Goal: Task Accomplishment & Management: Manage account settings

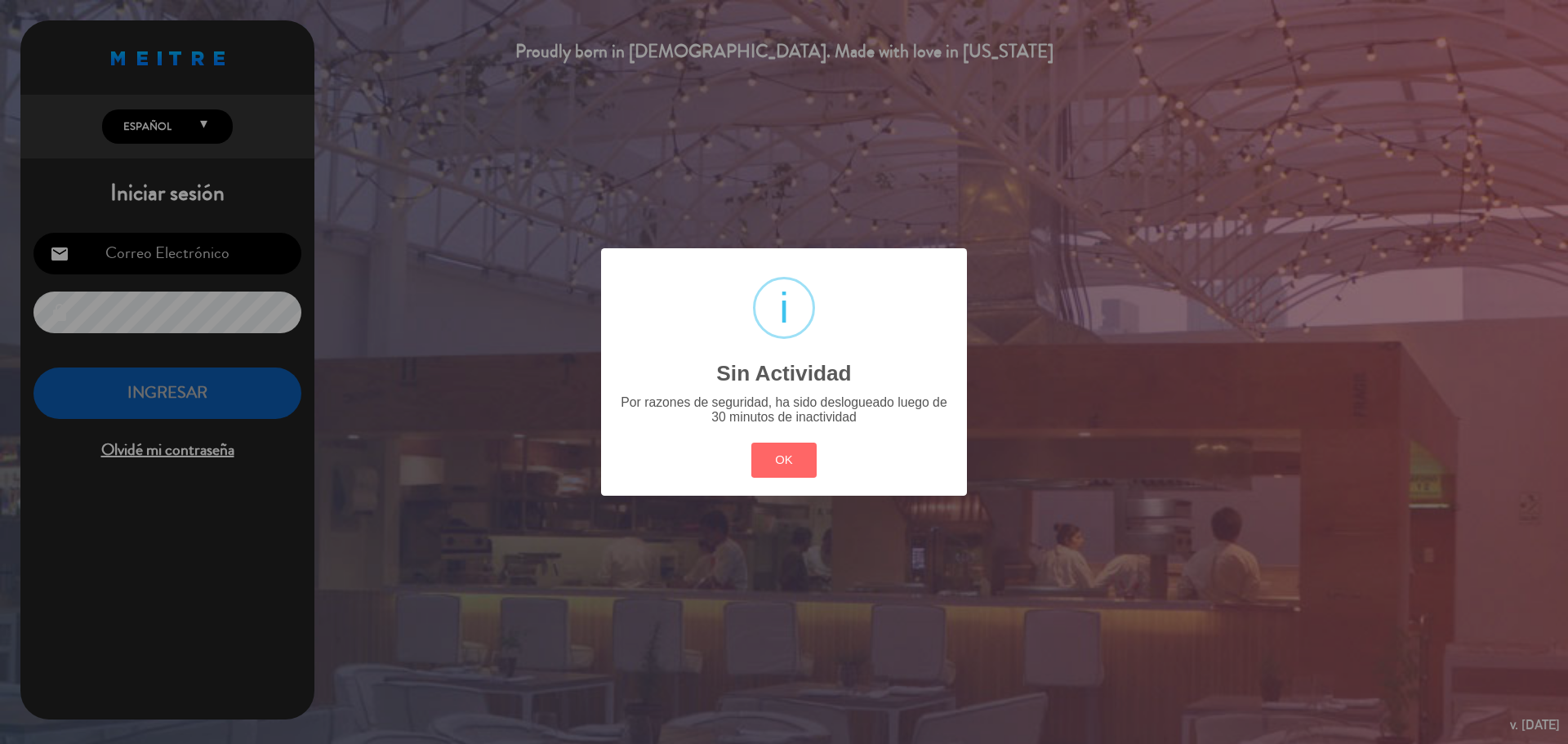
click at [781, 456] on button "OK" at bounding box center [785, 460] width 66 height 35
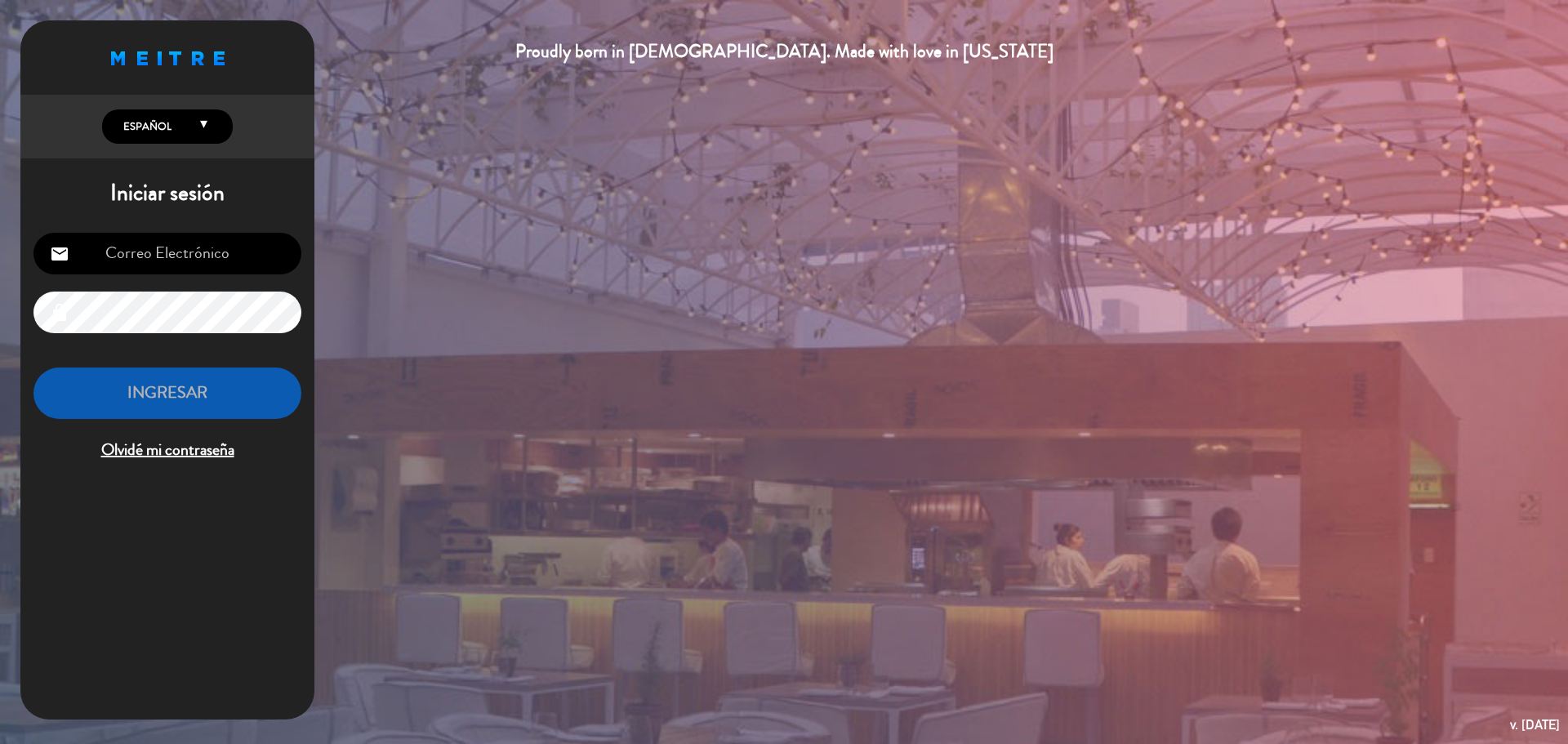
click at [212, 245] on input "email" at bounding box center [167, 254] width 268 height 41
type input "[EMAIL_ADDRESS][PERSON_NAME][DOMAIN_NAME]"
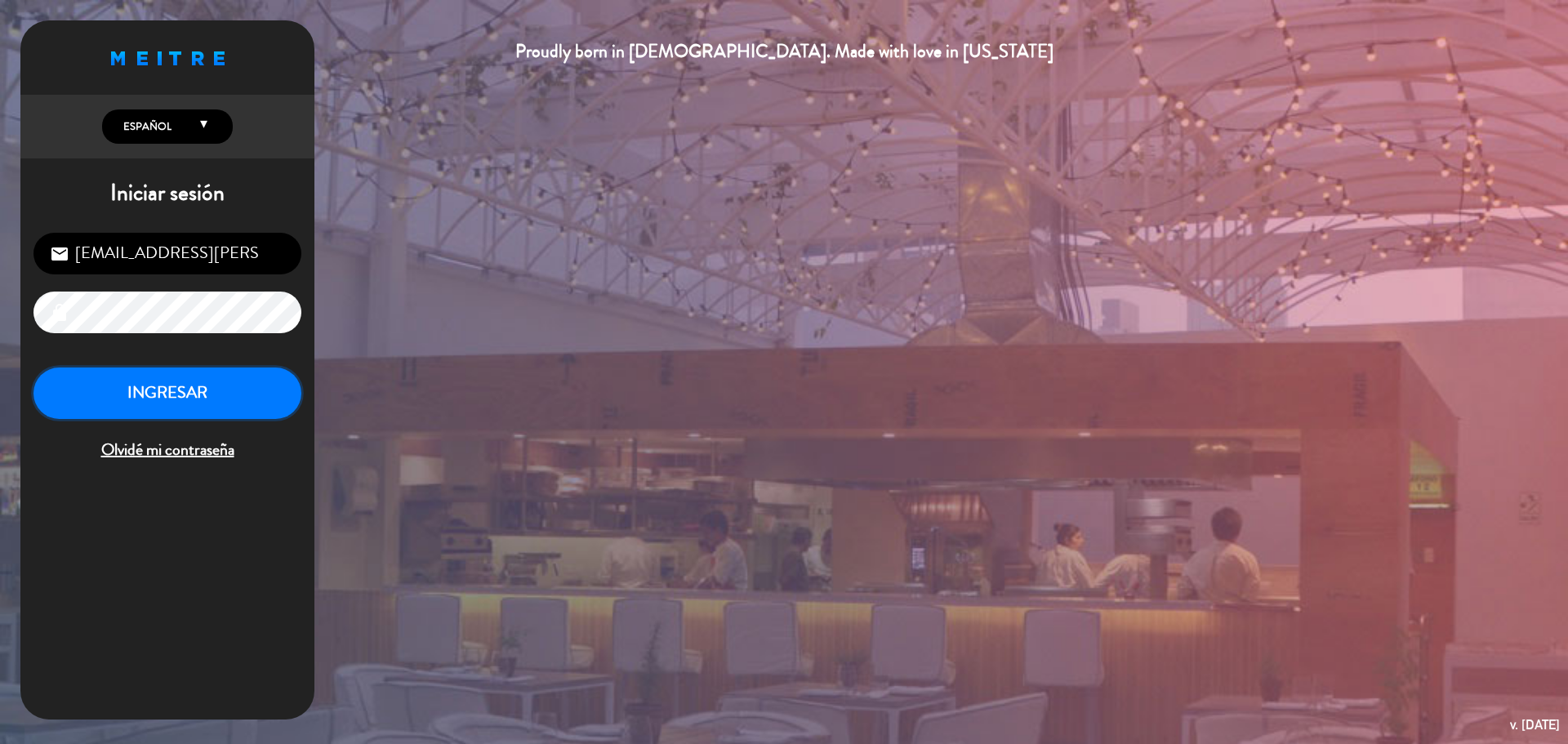
click at [173, 389] on button "INGRESAR" at bounding box center [167, 394] width 268 height 51
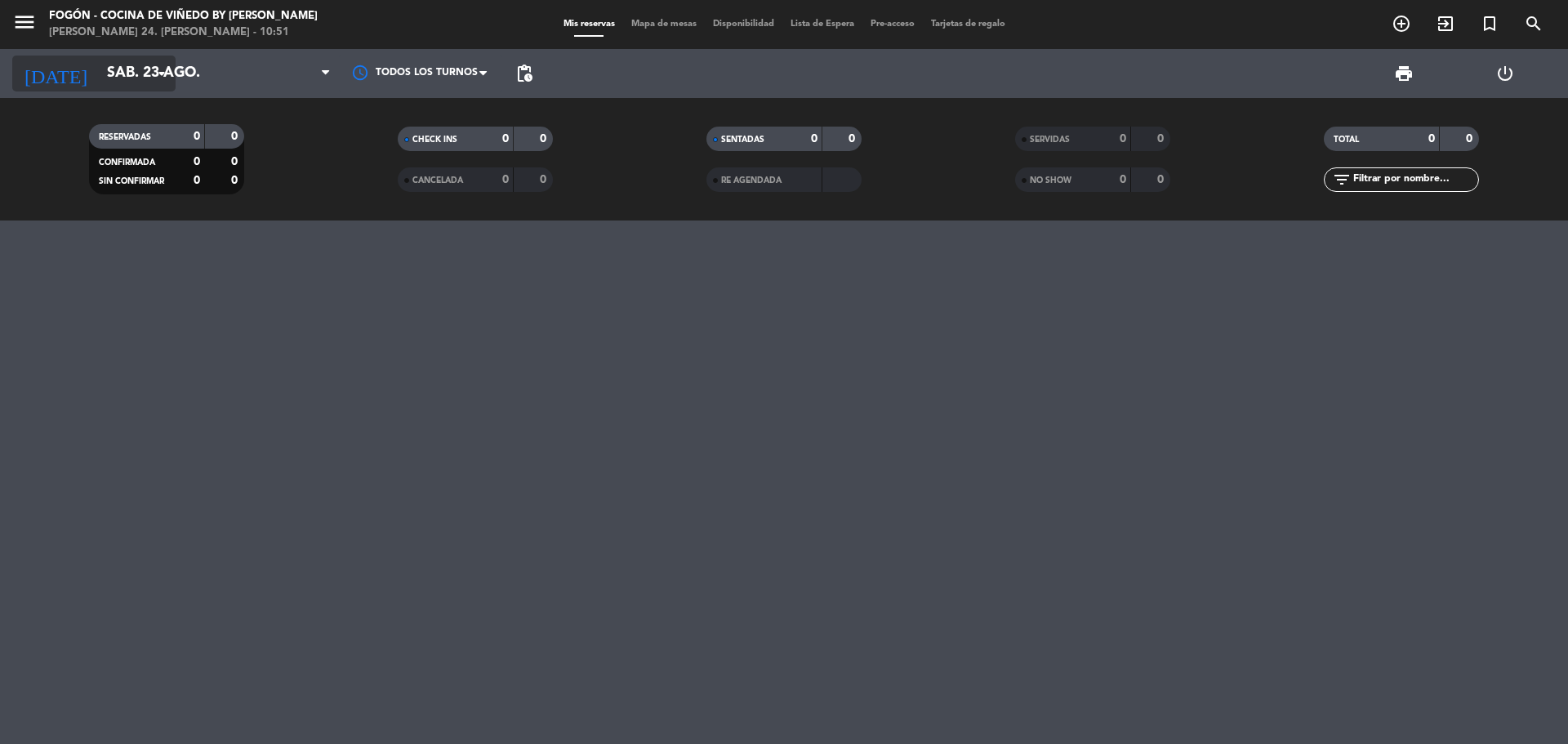
click at [145, 71] on input "sáb. 23 ago." at bounding box center [193, 73] width 190 height 32
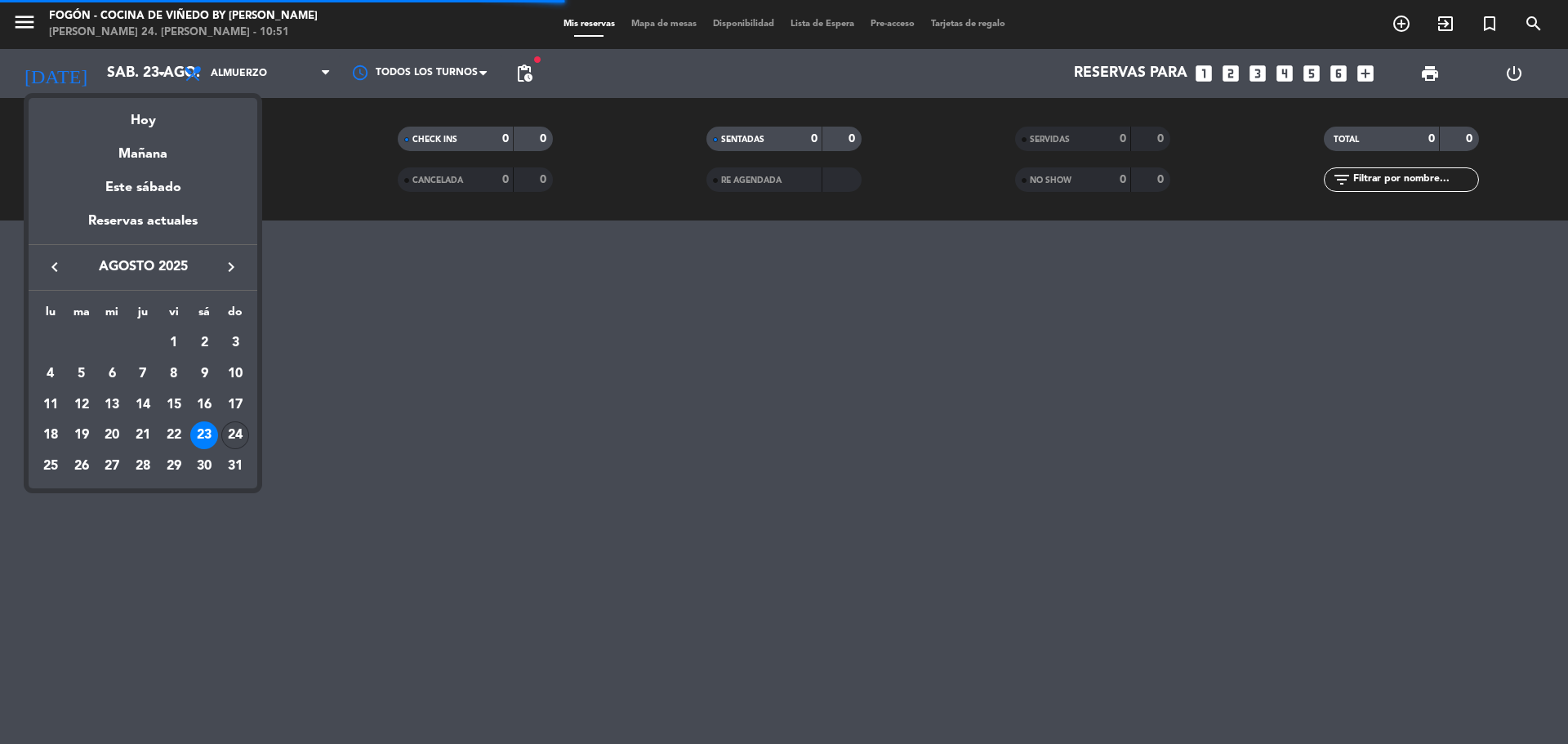
click at [246, 432] on div "24" at bounding box center [235, 436] width 28 height 28
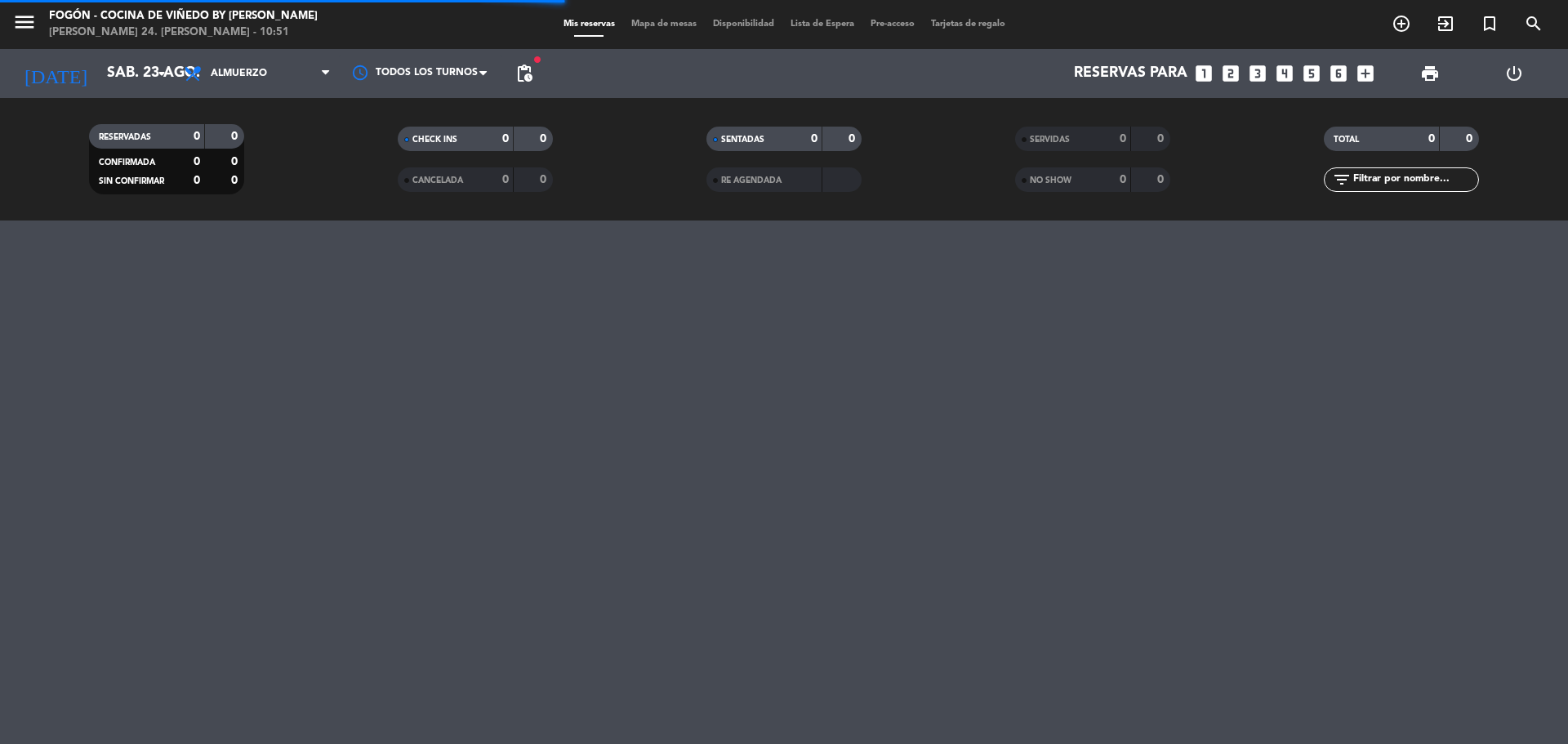
type input "dom. 24 ago."
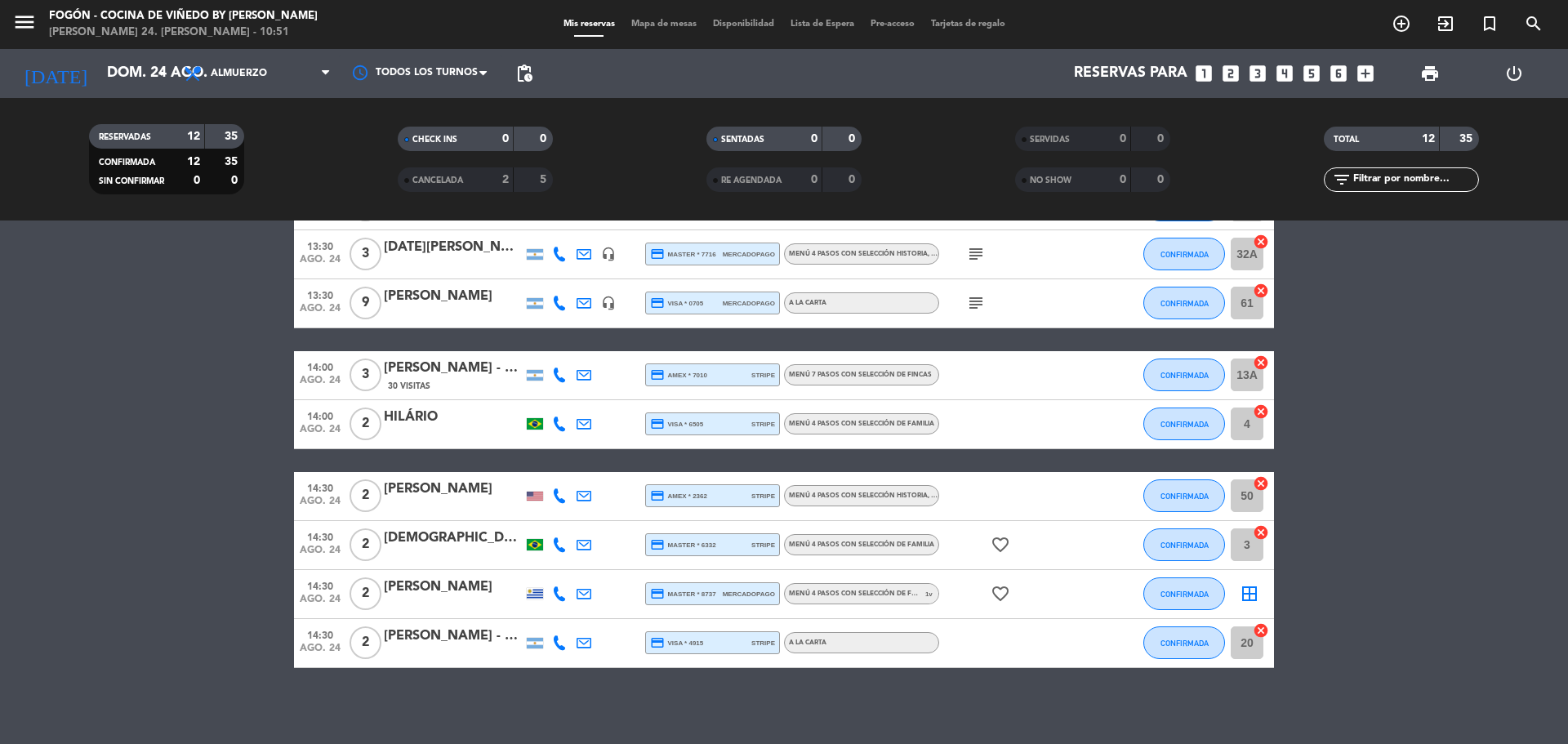
scroll to position [354, 0]
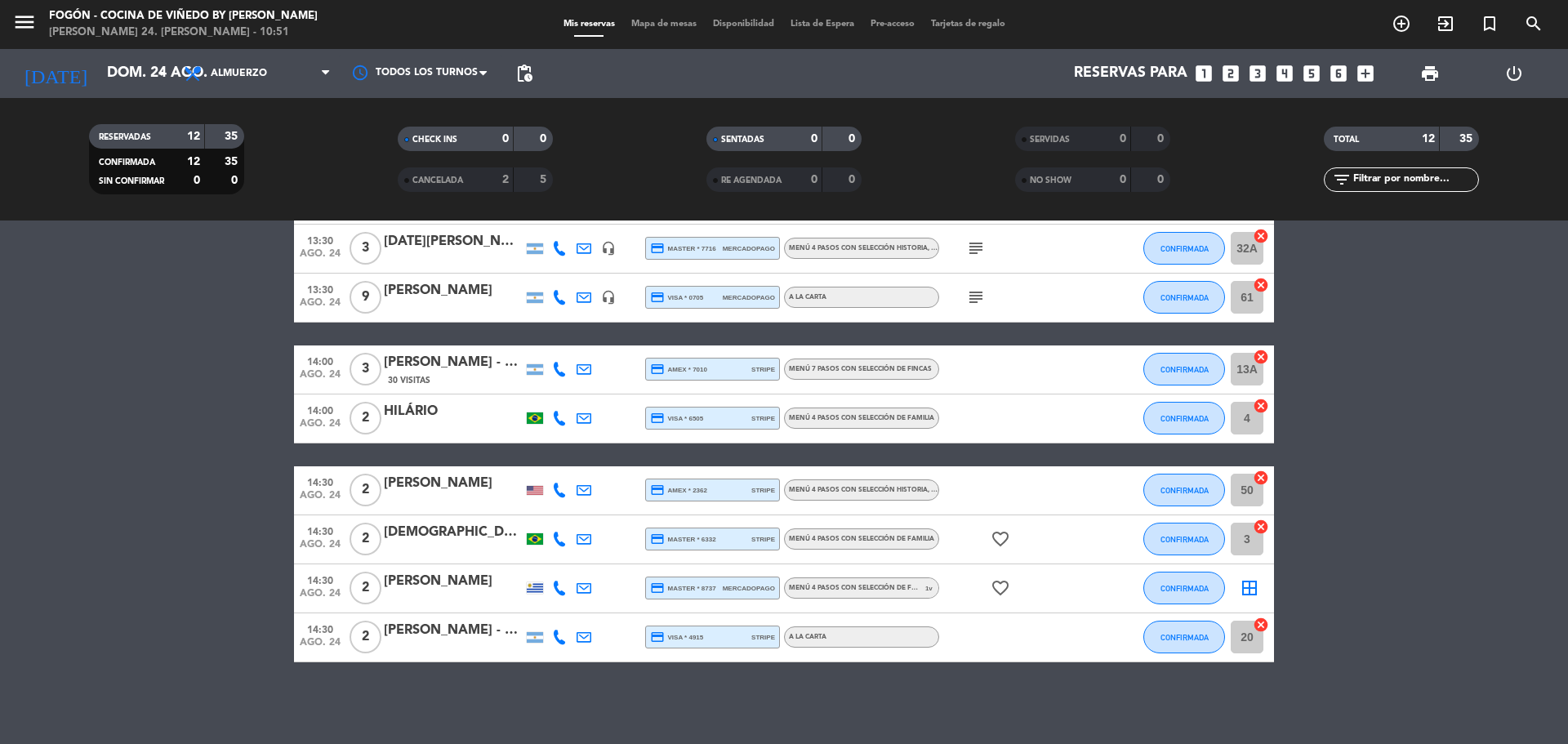
click at [468, 593] on div at bounding box center [453, 599] width 139 height 13
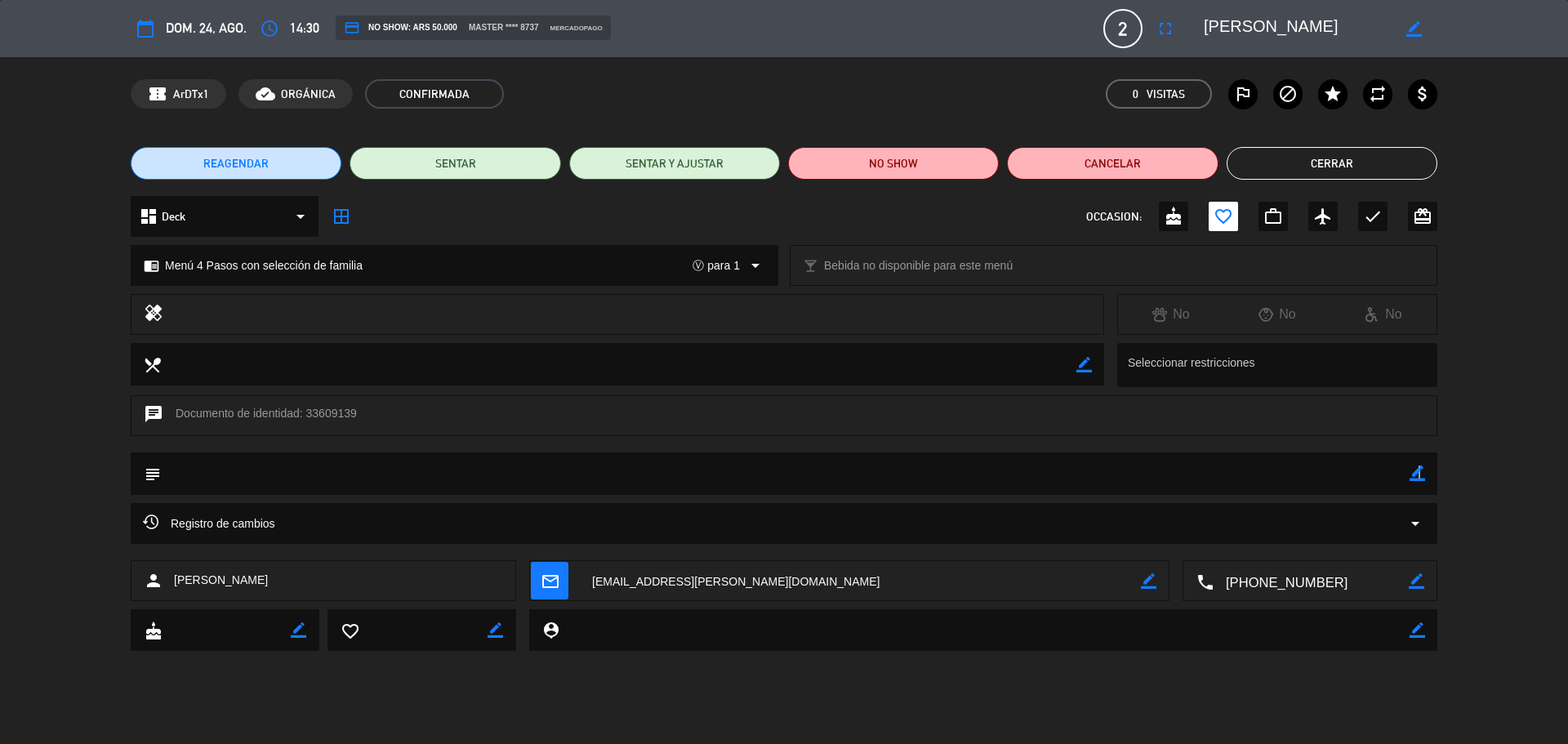
click at [1418, 471] on icon "border_color" at bounding box center [1417, 473] width 16 height 16
click at [1318, 477] on textarea at bounding box center [785, 473] width 1249 height 41
click at [1420, 481] on icon at bounding box center [1417, 473] width 16 height 16
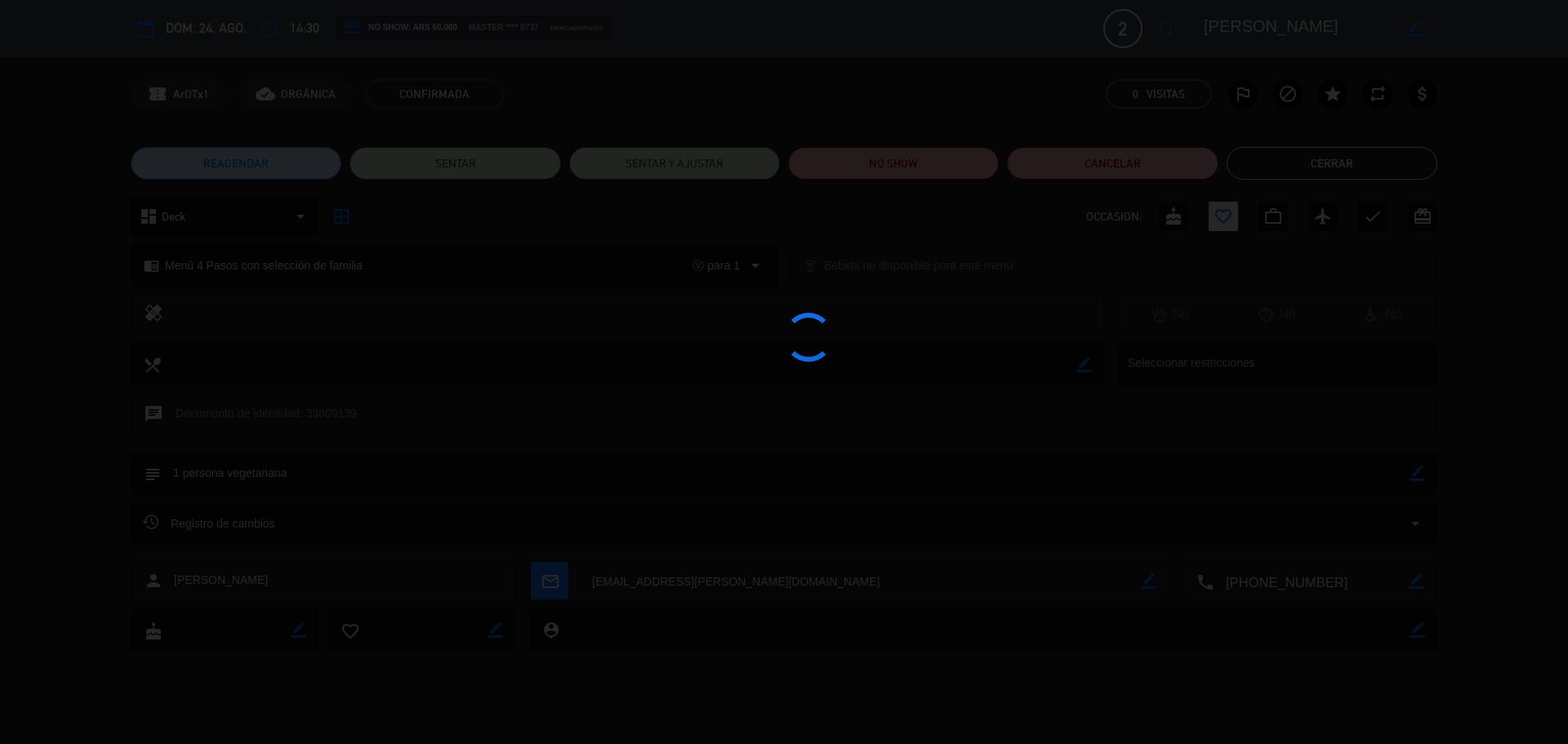
type textarea "1 persona vegetariana"
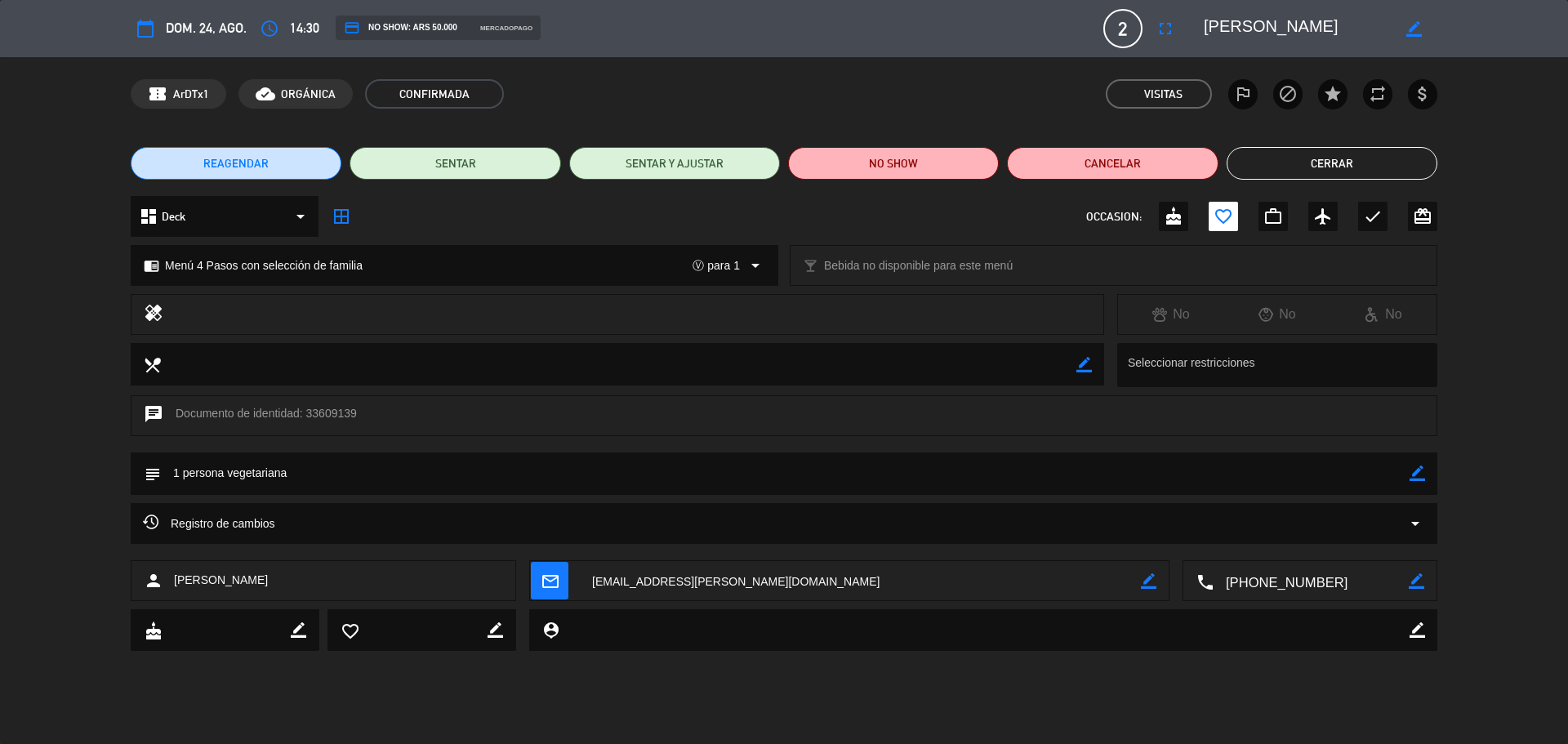
click at [1299, 138] on div "REAGENDAR SENTAR SENTAR Y AJUSTAR NO SHOW Cancelar Cerrar" at bounding box center [784, 163] width 1568 height 65
click at [1299, 173] on button "Cerrar" at bounding box center [1332, 162] width 211 height 32
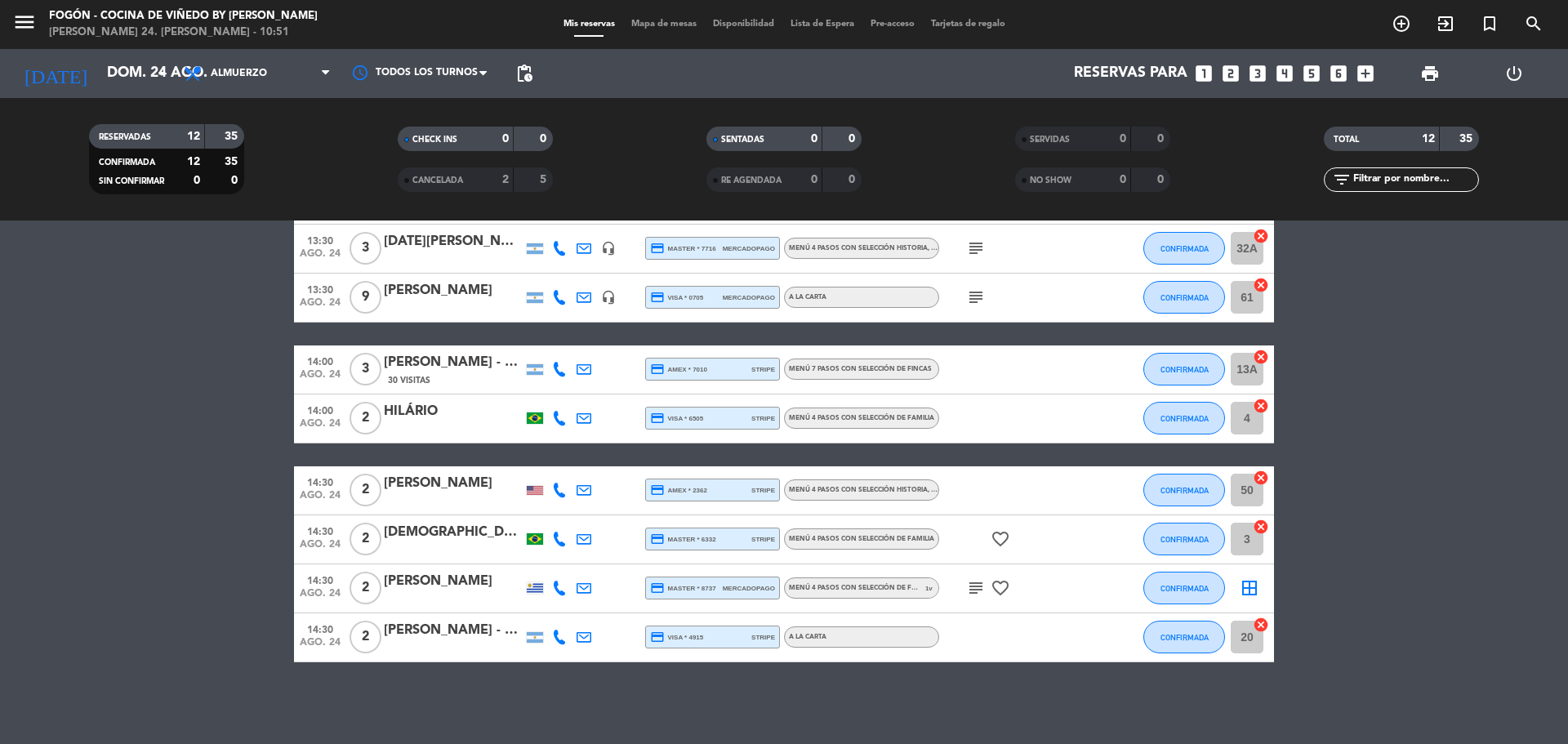
click at [1001, 588] on icon "favorite_border" at bounding box center [1001, 588] width 20 height 20
click at [971, 588] on icon "subject" at bounding box center [976, 588] width 20 height 20
click at [13, 354] on bookings-row "13:00 ago. 24 3 Agencia Welocal credit_card visa * 2046 mercadopago Menú 7 paso…" at bounding box center [784, 334] width 1568 height 656
click at [117, 79] on input "dom. 24 ago." at bounding box center [193, 73] width 190 height 32
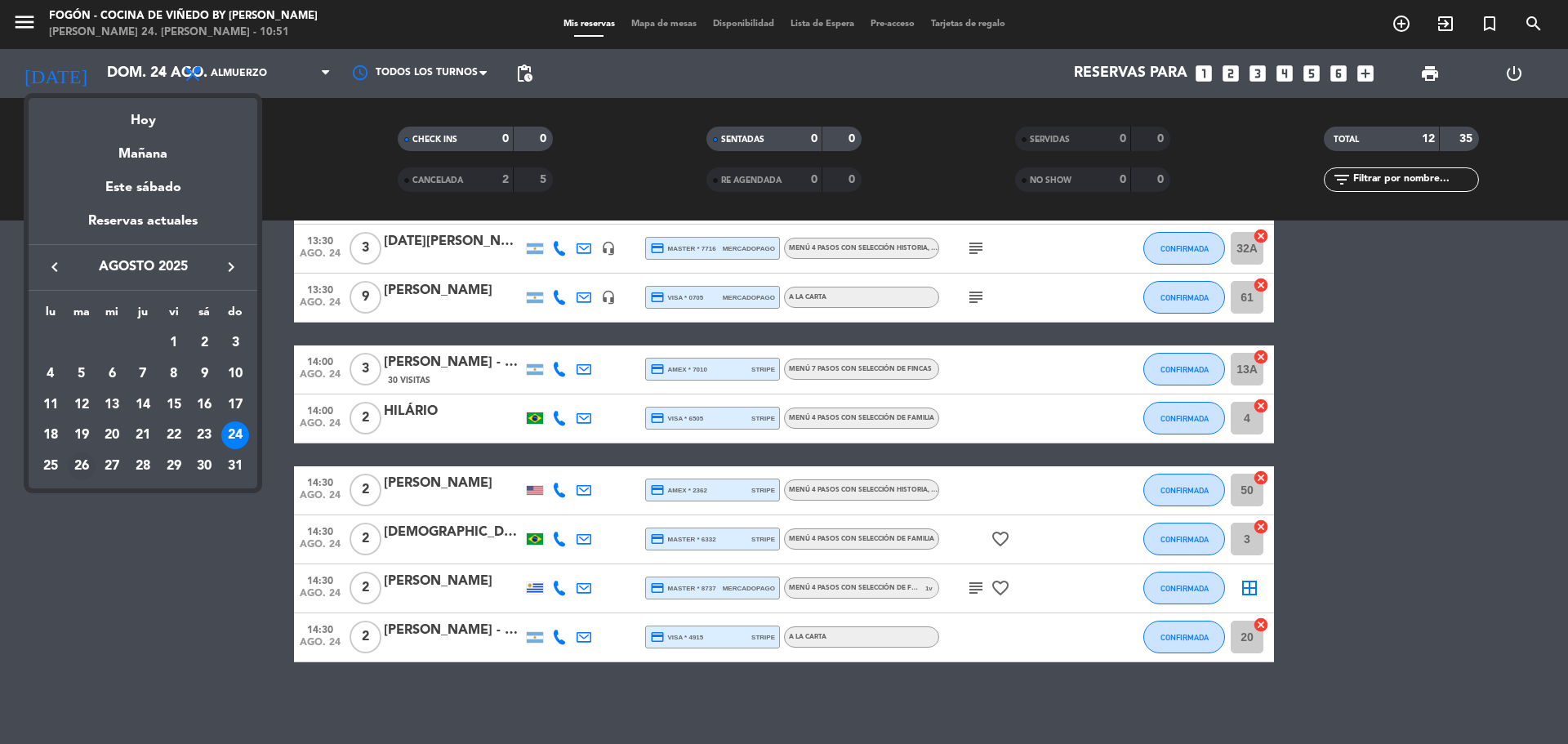
click at [82, 457] on div "26" at bounding box center [82, 466] width 28 height 28
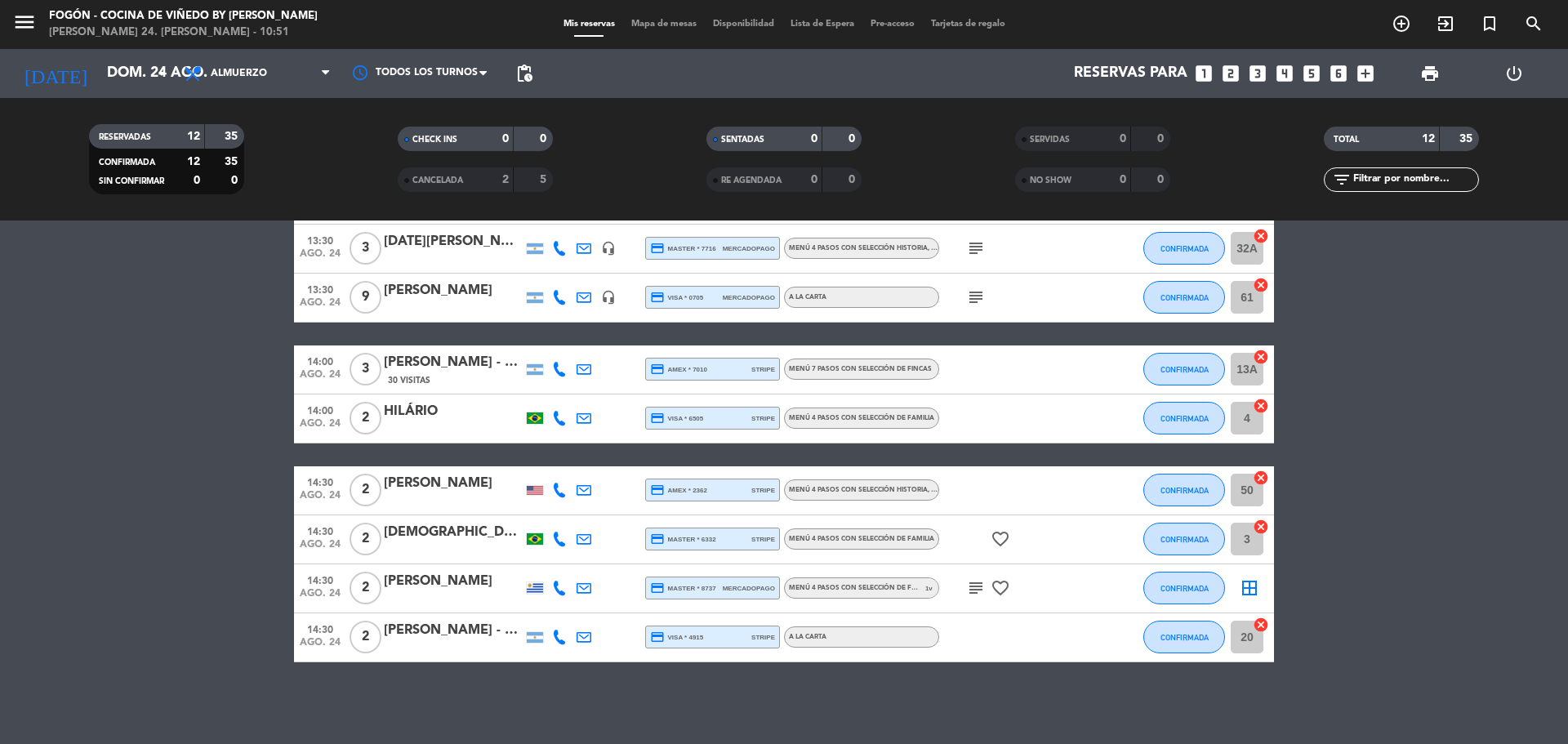
type input "[DATE] ago."
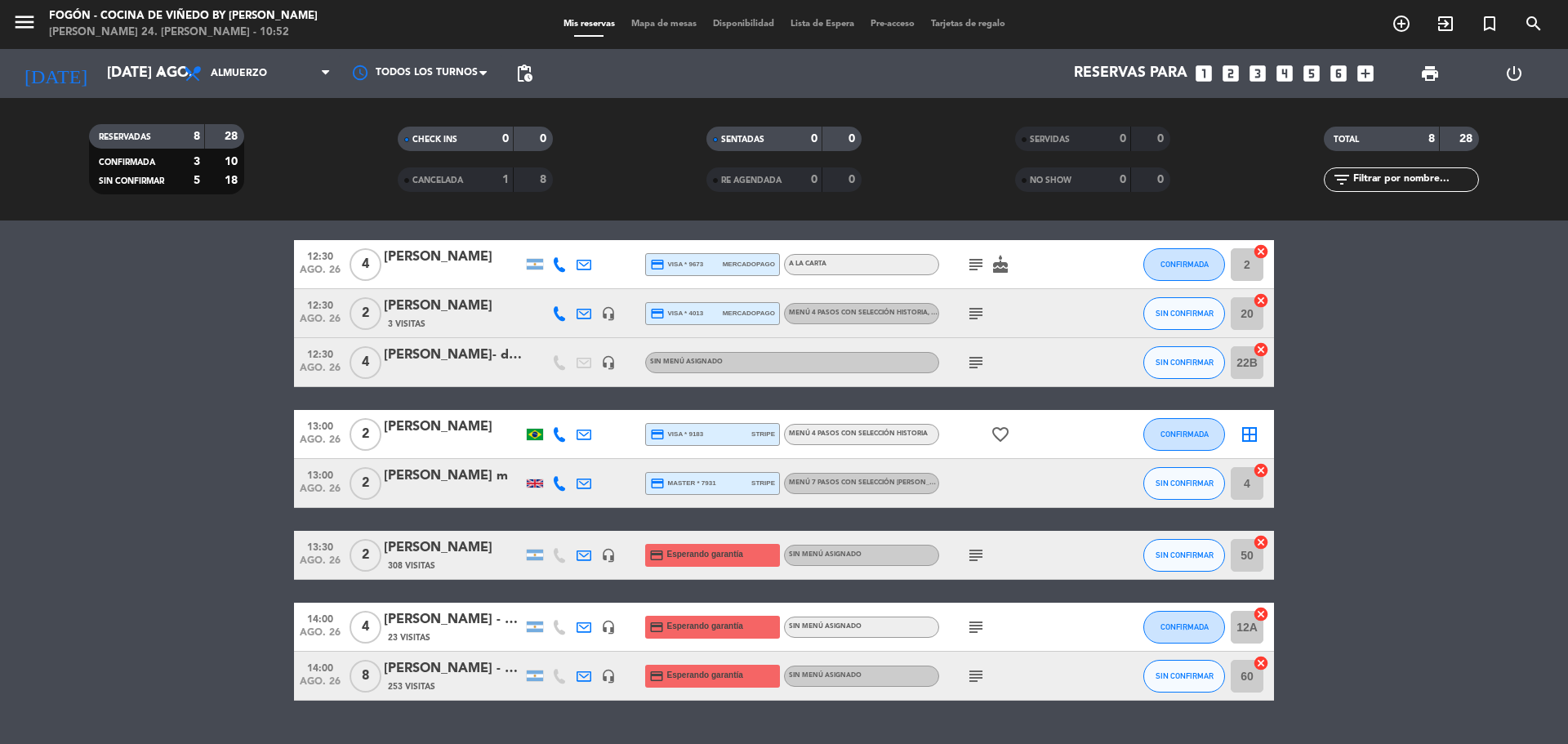
scroll to position [0, 0]
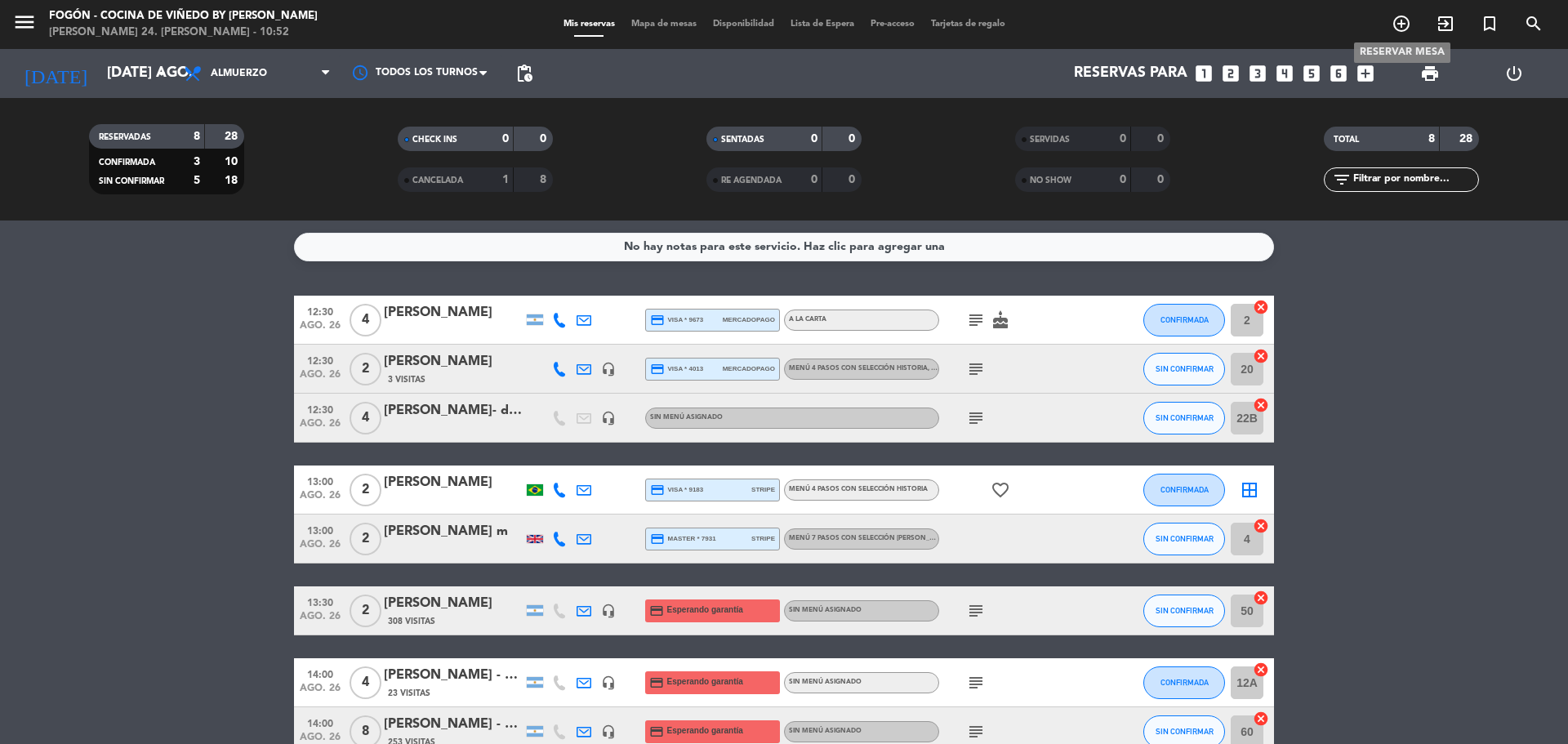
click at [1395, 28] on icon "add_circle_outline" at bounding box center [1401, 24] width 20 height 20
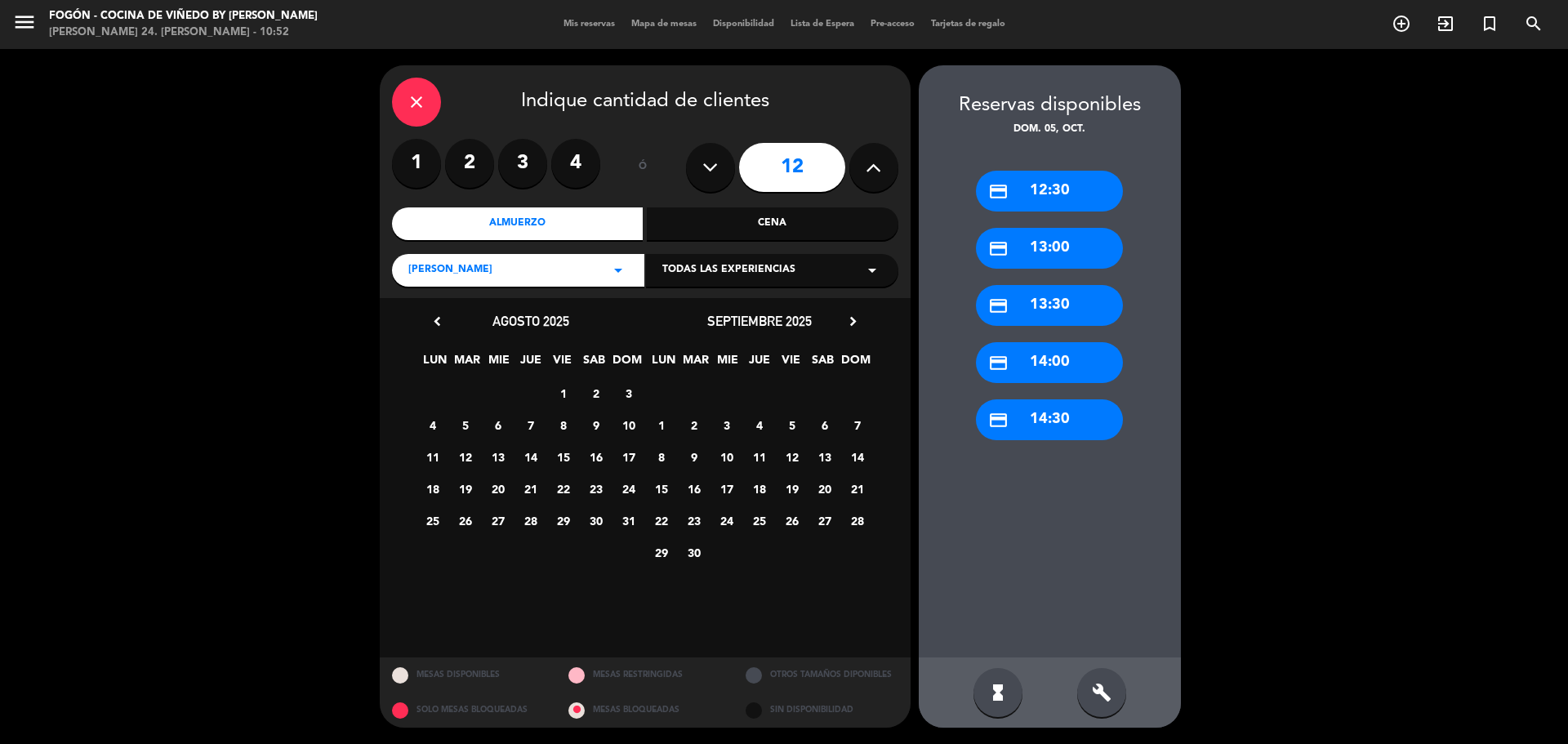
click at [461, 519] on span "26" at bounding box center [465, 520] width 27 height 27
click at [859, 254] on div "[PERSON_NAME] arrow_drop_down Todas las experiencias arrow_drop_down" at bounding box center [645, 269] width 506 height 35
click at [856, 267] on div "Todas las experiencias arrow_drop_down" at bounding box center [772, 270] width 253 height 32
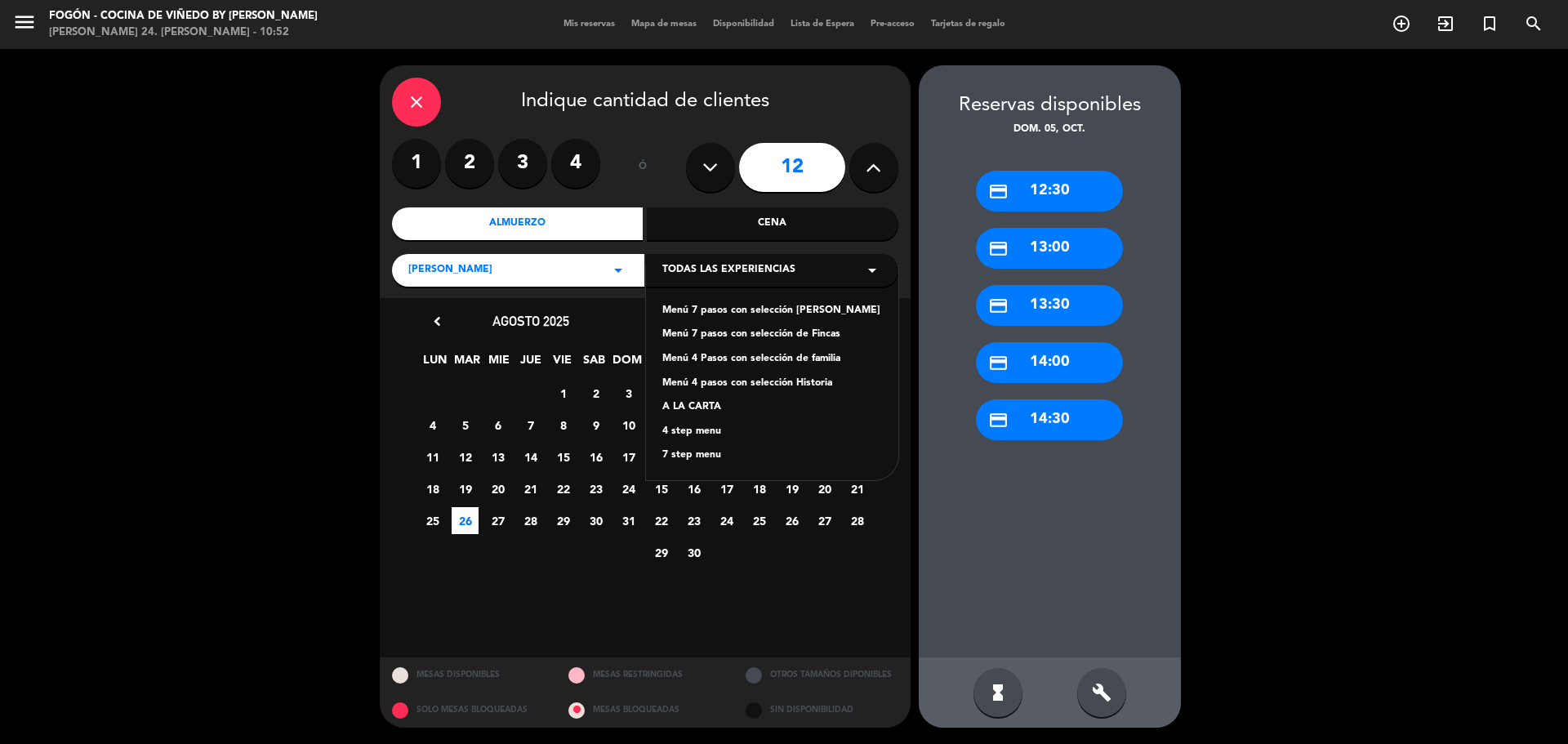
click at [775, 389] on div "Menú 4 pasos con selección Historia" at bounding box center [772, 384] width 220 height 17
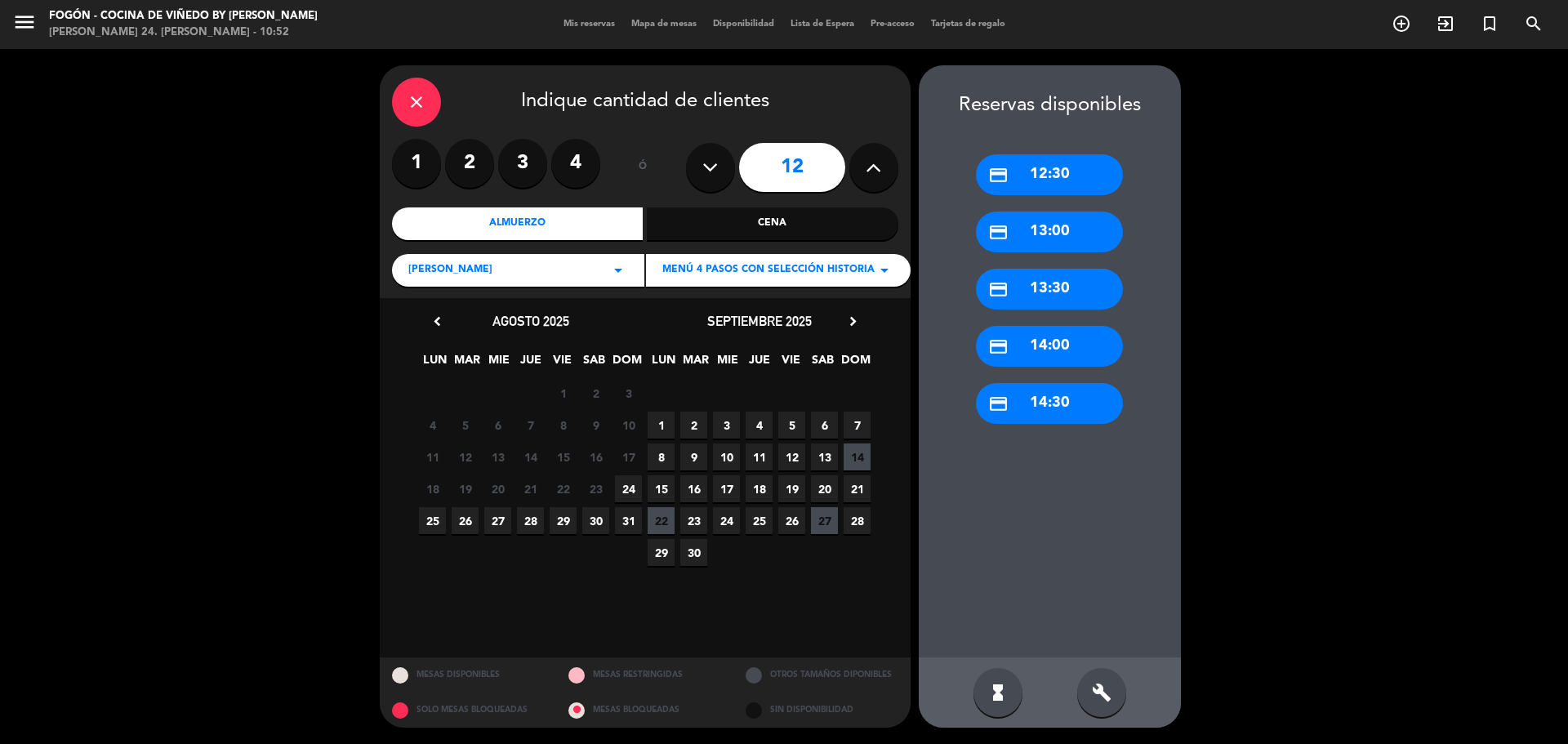
drag, startPoint x: 451, startPoint y: 517, endPoint x: 459, endPoint y: 522, distance: 9.4
click at [457, 519] on div "25 26 27 28 29 30 31" at bounding box center [531, 520] width 229 height 31
click at [461, 524] on span "26" at bounding box center [465, 520] width 27 height 27
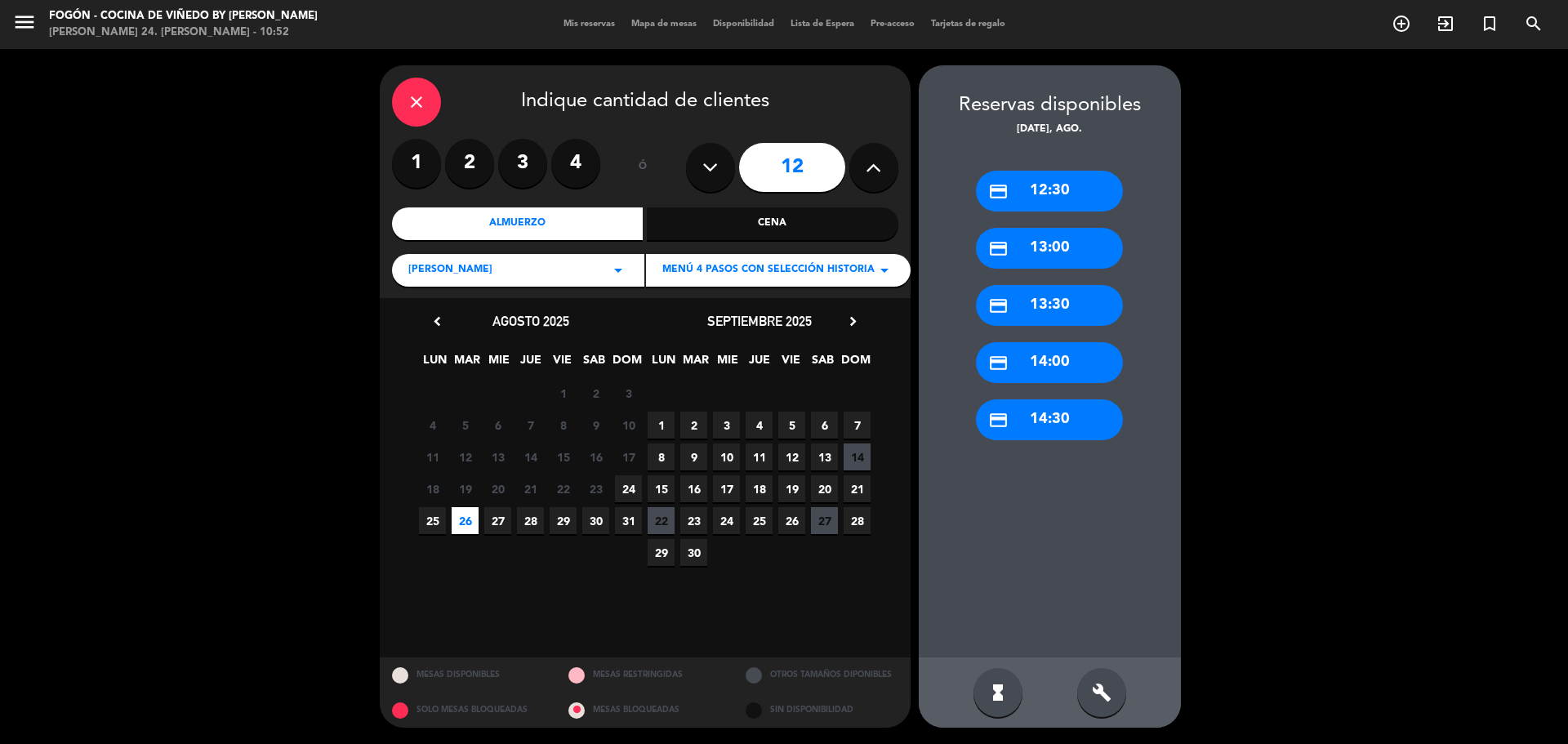
click at [1058, 350] on div "credit_card 14:00" at bounding box center [1049, 362] width 147 height 41
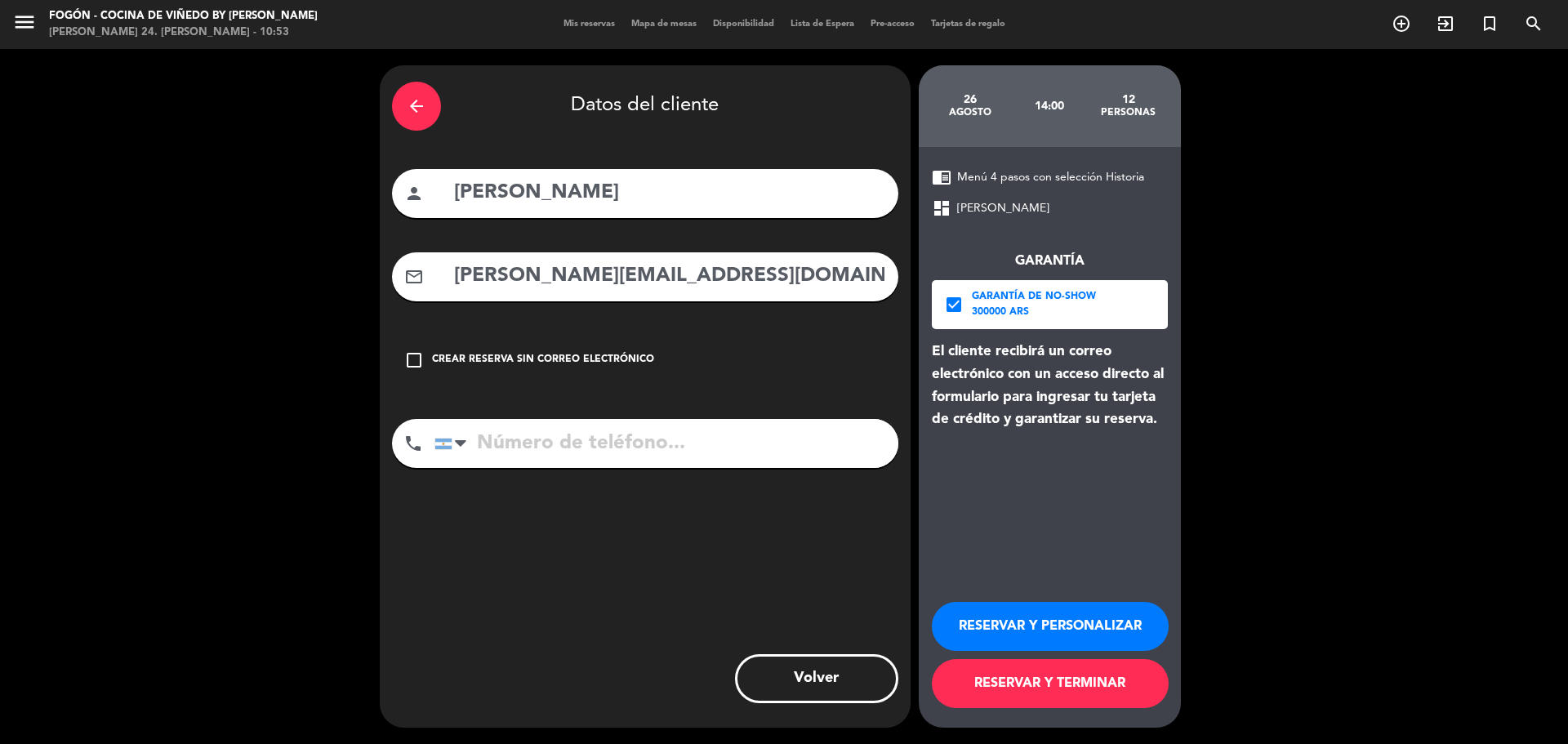
drag, startPoint x: 659, startPoint y: 202, endPoint x: 413, endPoint y: 198, distance: 246.0
click at [413, 198] on div "person [PERSON_NAME]" at bounding box center [645, 193] width 506 height 49
paste input "[PERSON_NAME]/ [PERSON_NAME]"
type input "[PERSON_NAME]/ [PERSON_NAME]"
drag, startPoint x: 710, startPoint y: 272, endPoint x: 278, endPoint y: 249, distance: 432.6
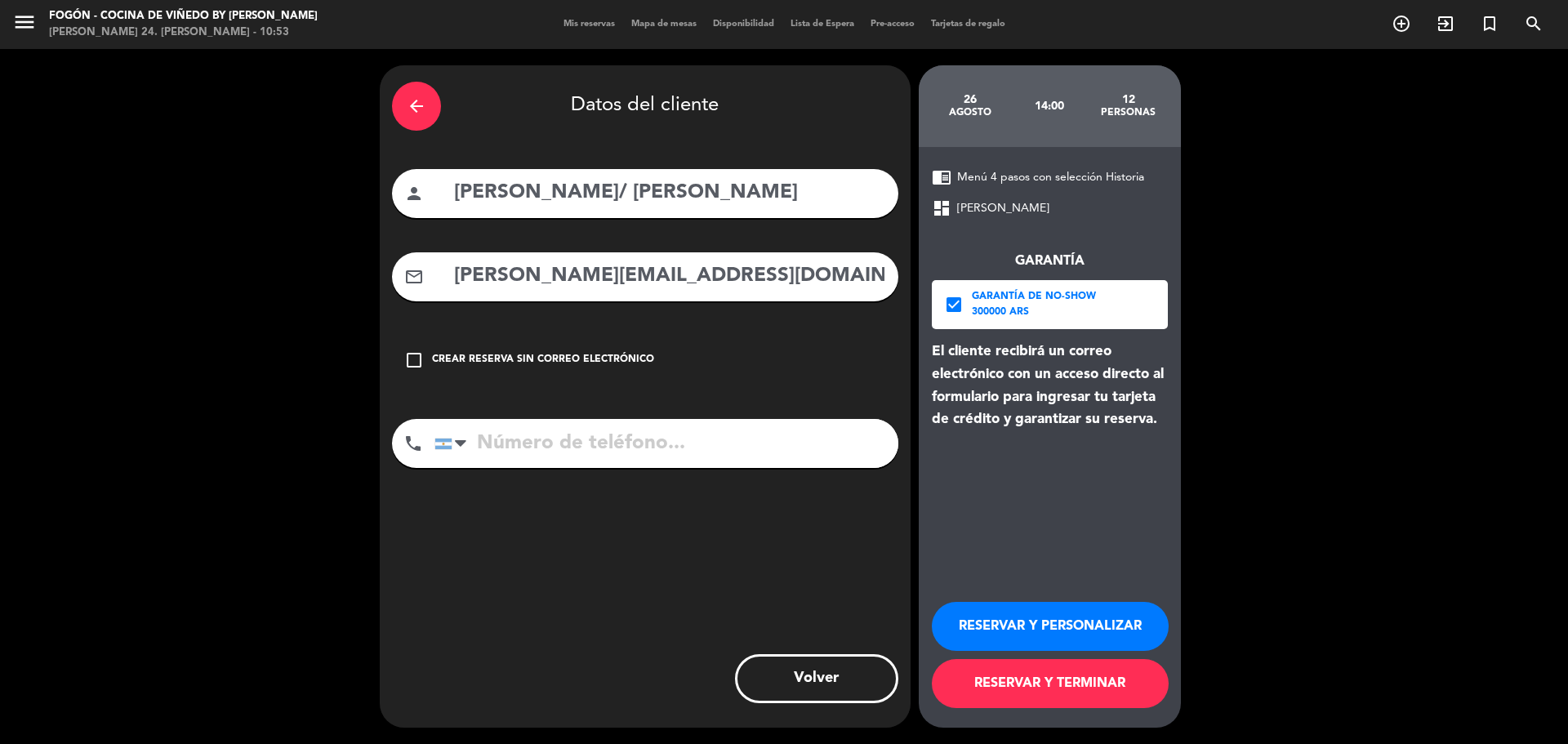
click at [278, 249] on div "arrow_back Datos del cliente person [PERSON_NAME]/ [PERSON_NAME] mail_outline […" at bounding box center [784, 396] width 1568 height 695
paste input "j_miguelsanz@hot"
type input "[EMAIL_ADDRESS][DOMAIN_NAME]"
click at [514, 434] on input "tel" at bounding box center [666, 443] width 464 height 49
paste input "[PHONE_NUMBER]"
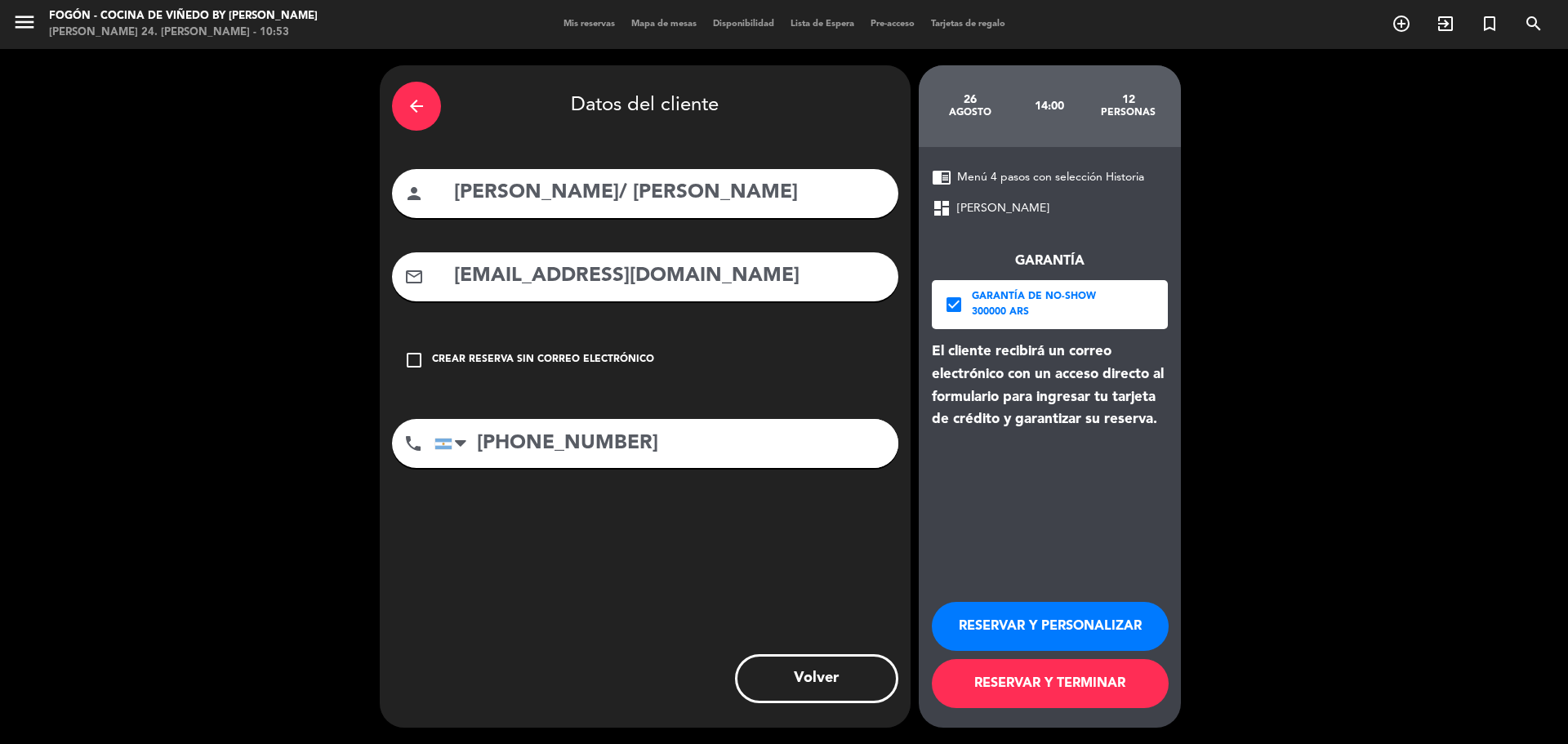
type input "[PHONE_NUMBER]"
click at [960, 307] on icon "check_box" at bounding box center [954, 305] width 20 height 20
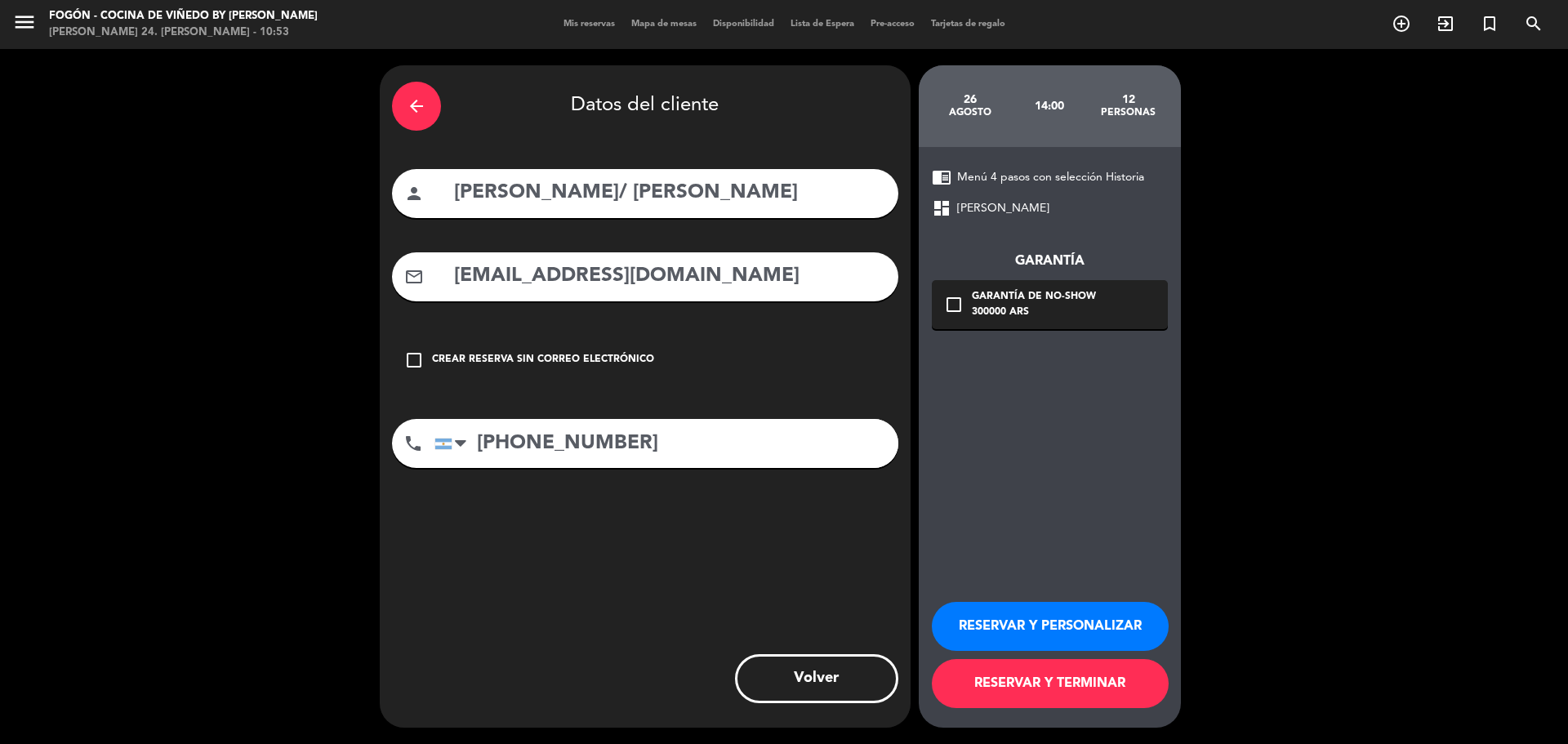
click at [1130, 103] on div "12" at bounding box center [1129, 99] width 80 height 13
click at [419, 99] on icon "arrow_back" at bounding box center [417, 106] width 20 height 20
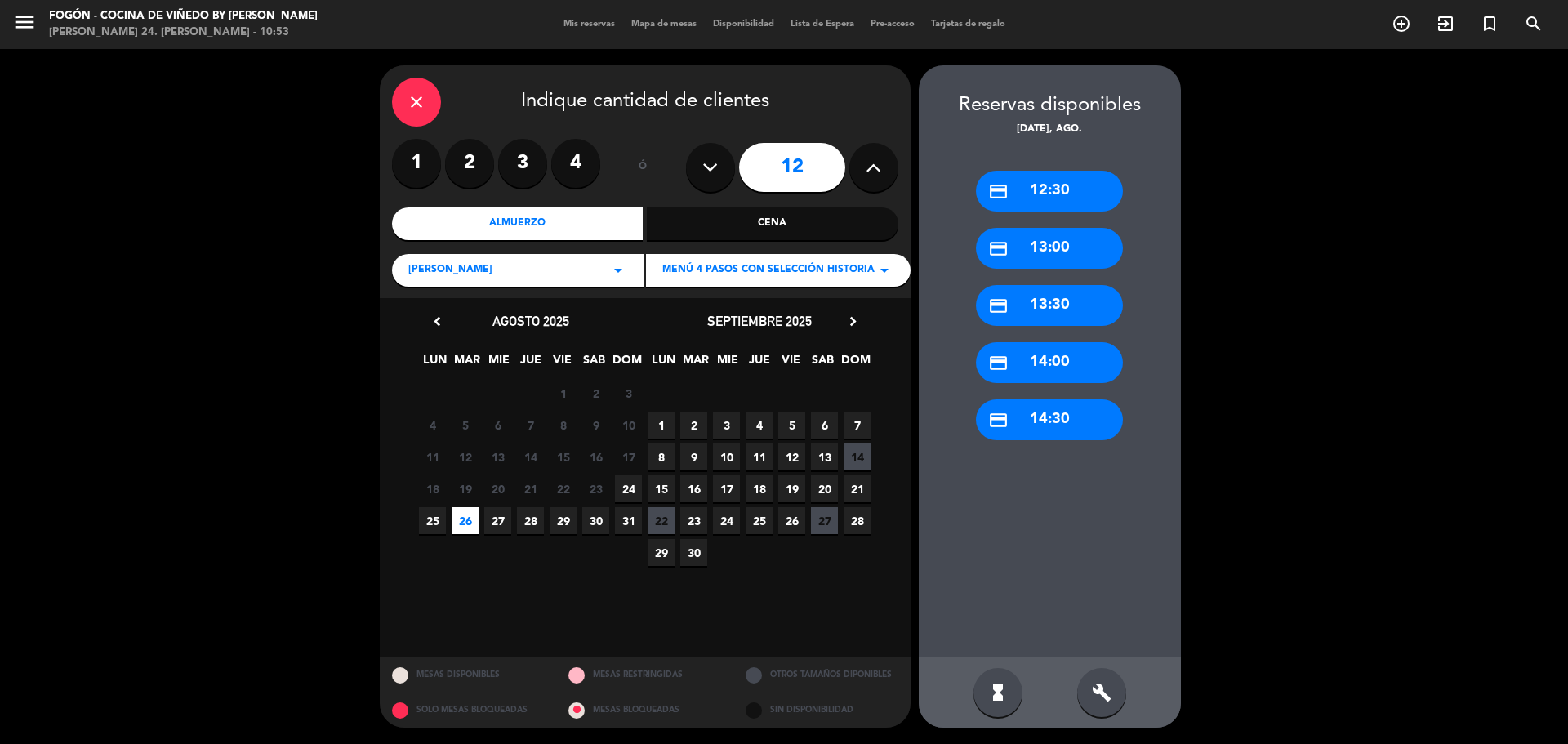
click at [486, 162] on label "2" at bounding box center [469, 163] width 49 height 49
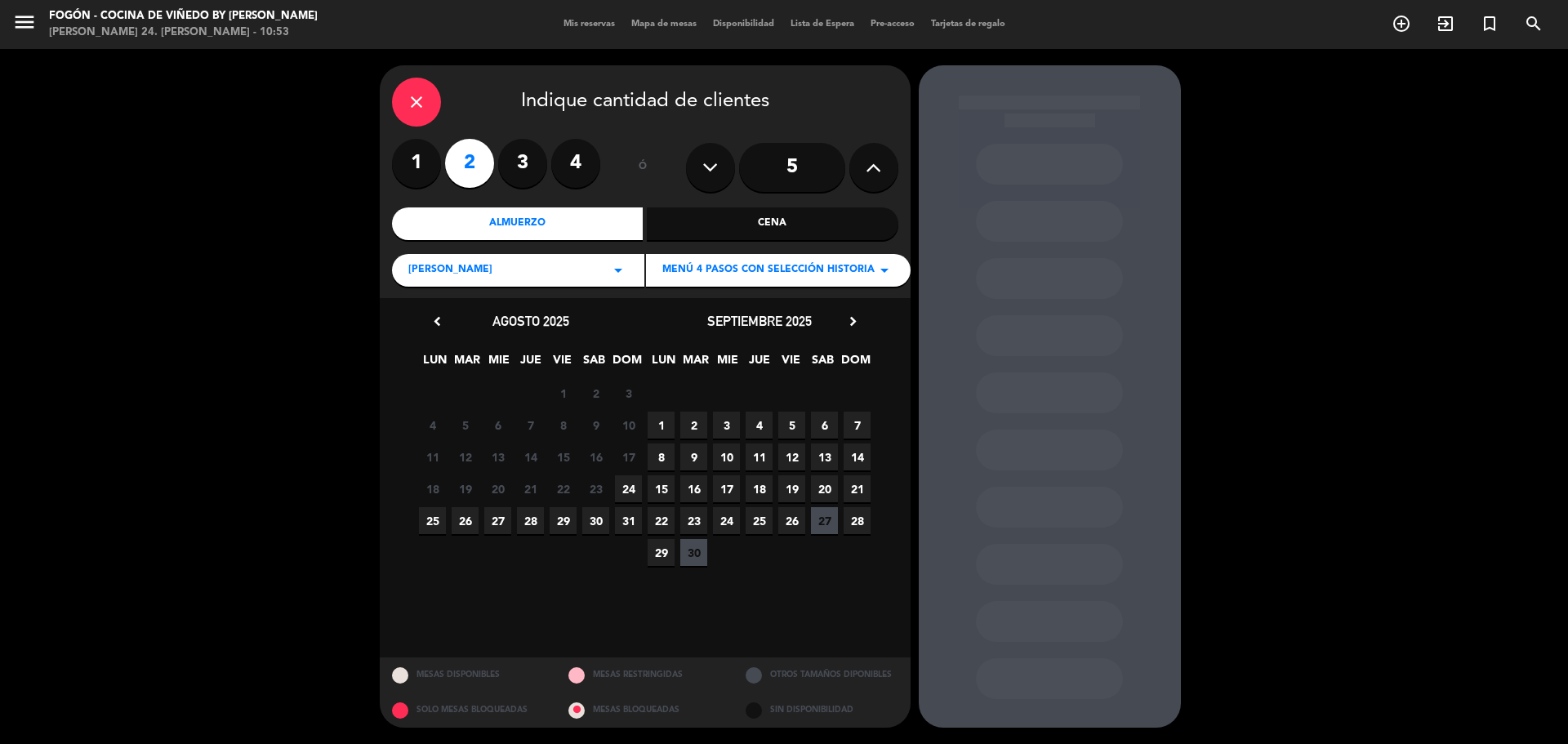
click at [462, 529] on span "26" at bounding box center [465, 520] width 27 height 27
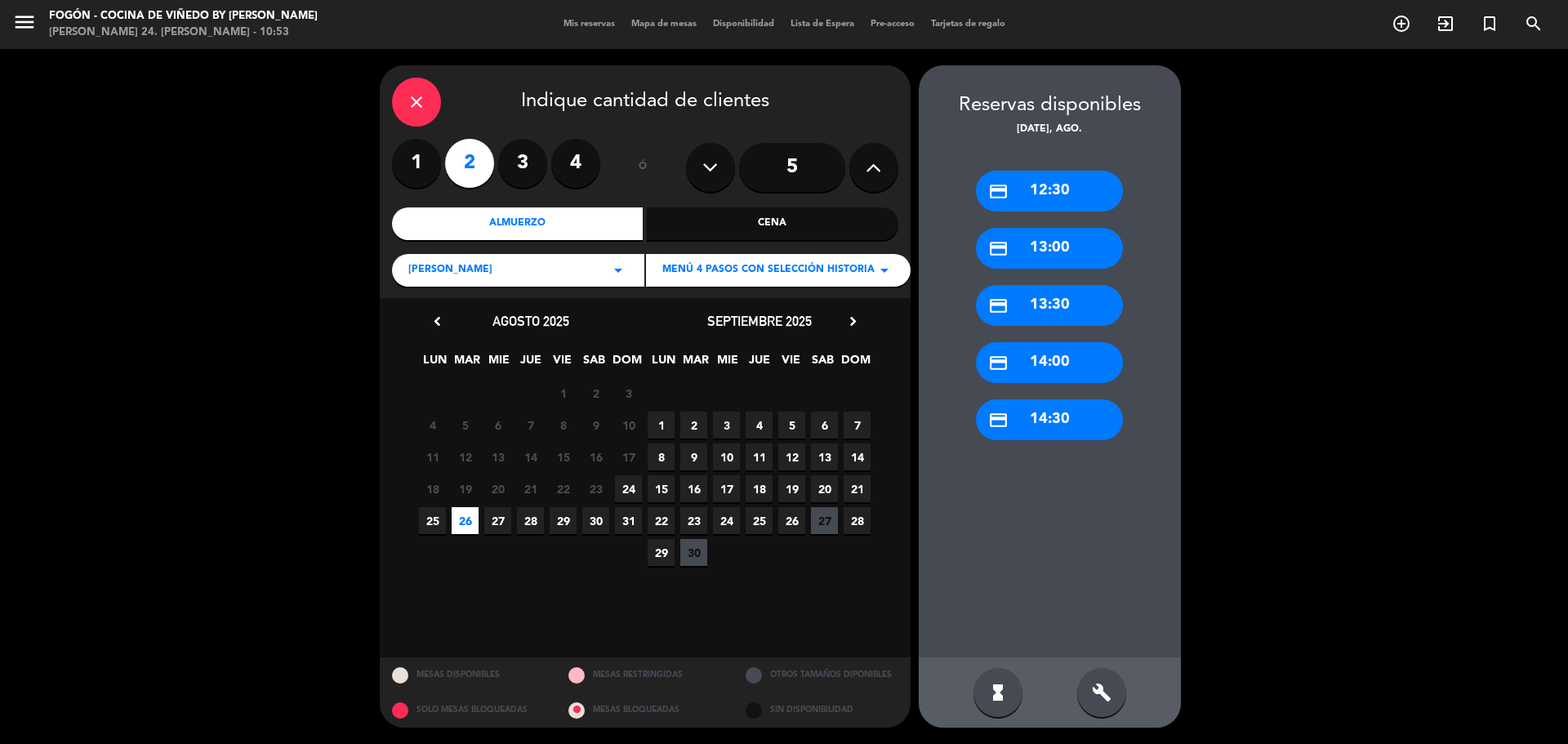
click at [1078, 369] on div "credit_card 14:00" at bounding box center [1049, 362] width 147 height 41
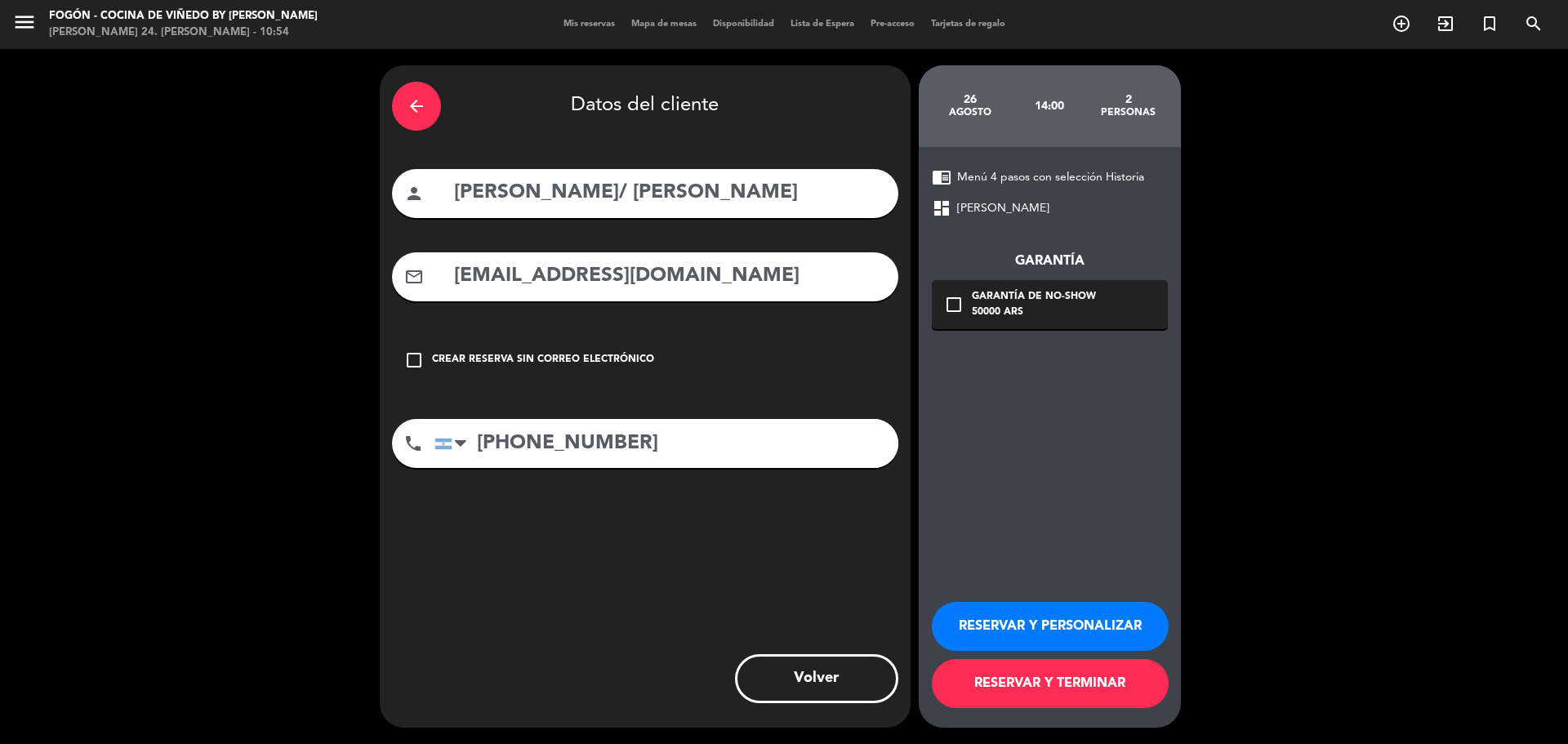
click at [1105, 675] on button "RESERVAR Y TERMINAR" at bounding box center [1051, 683] width 237 height 49
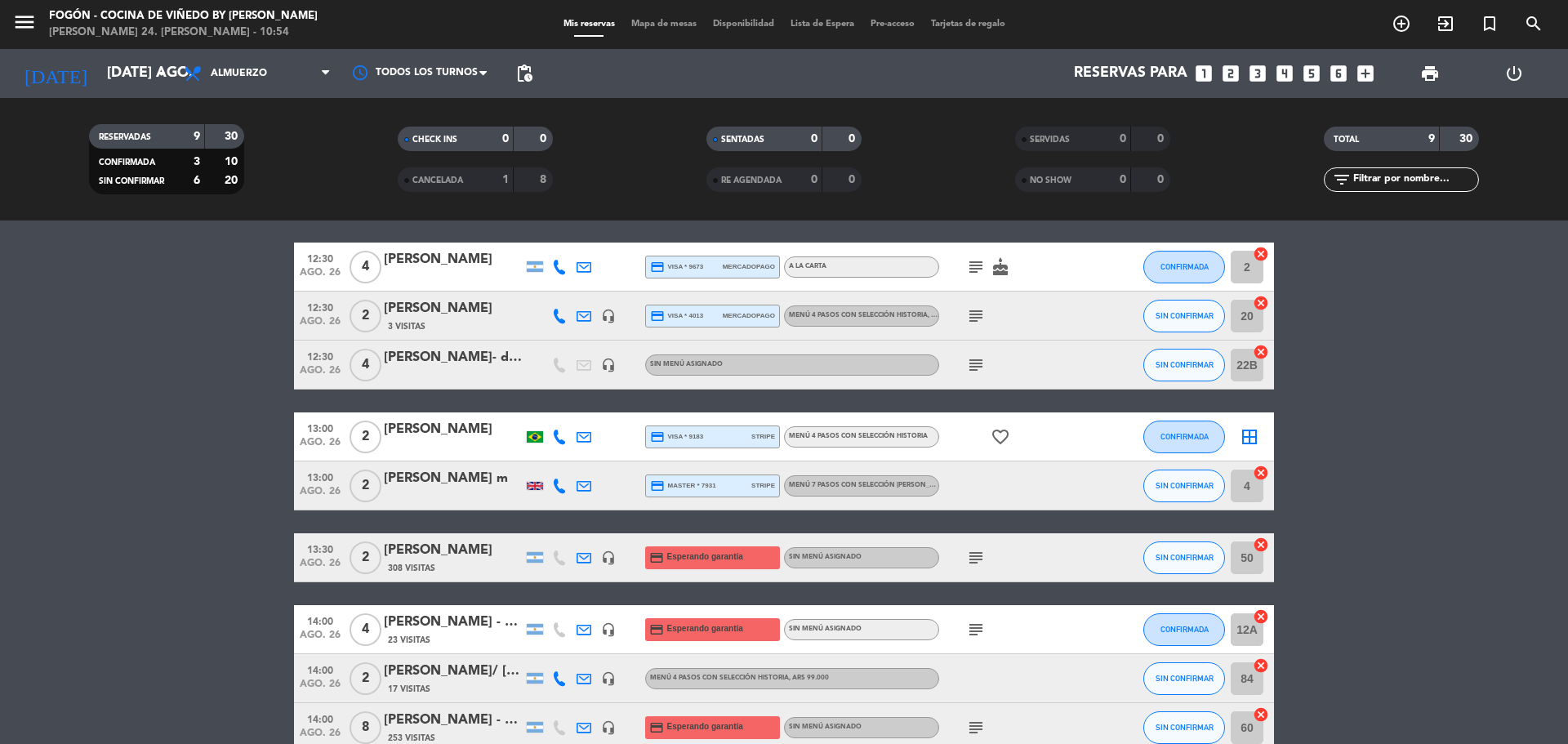
scroll to position [82, 0]
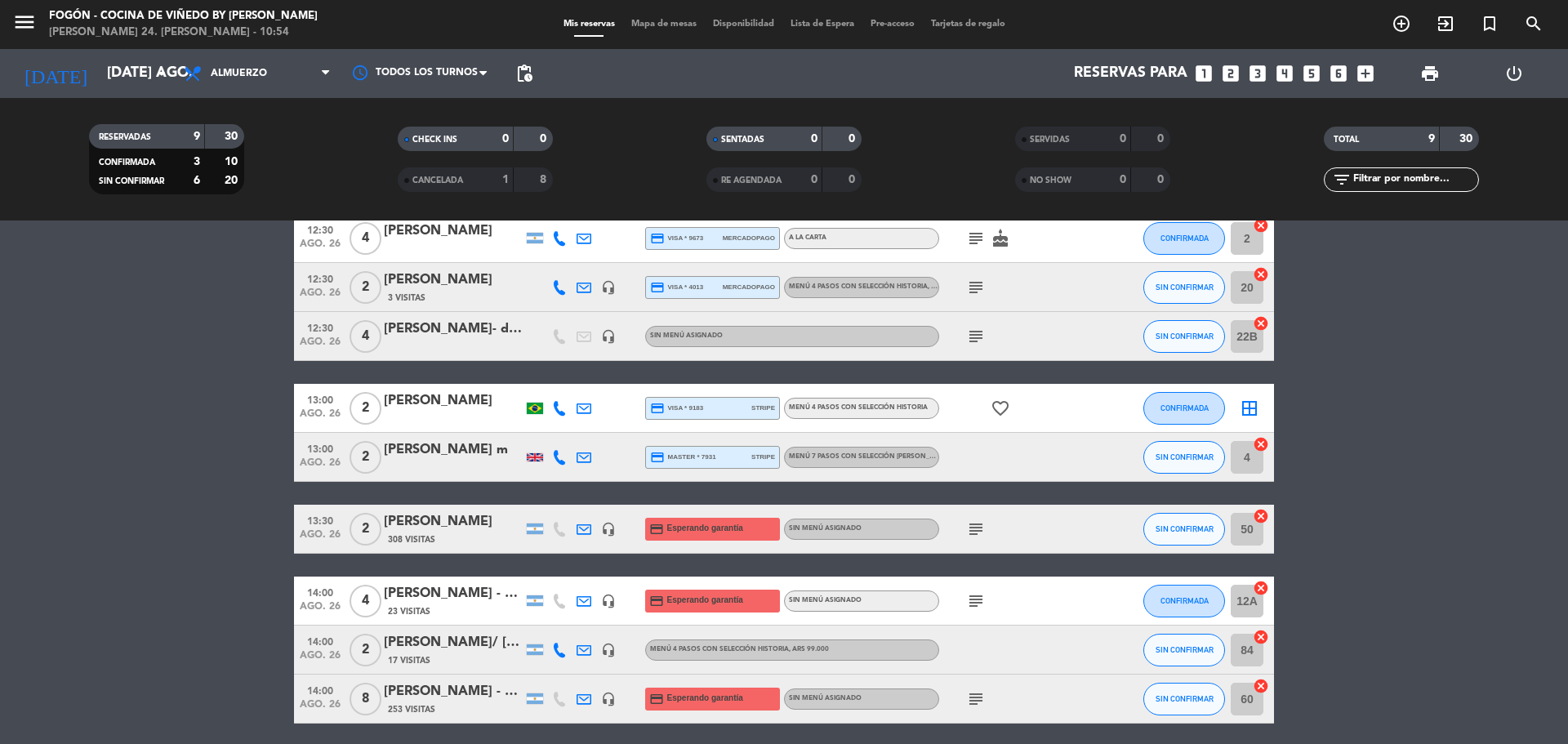
click at [462, 644] on div "[PERSON_NAME]/ [PERSON_NAME]" at bounding box center [453, 643] width 139 height 22
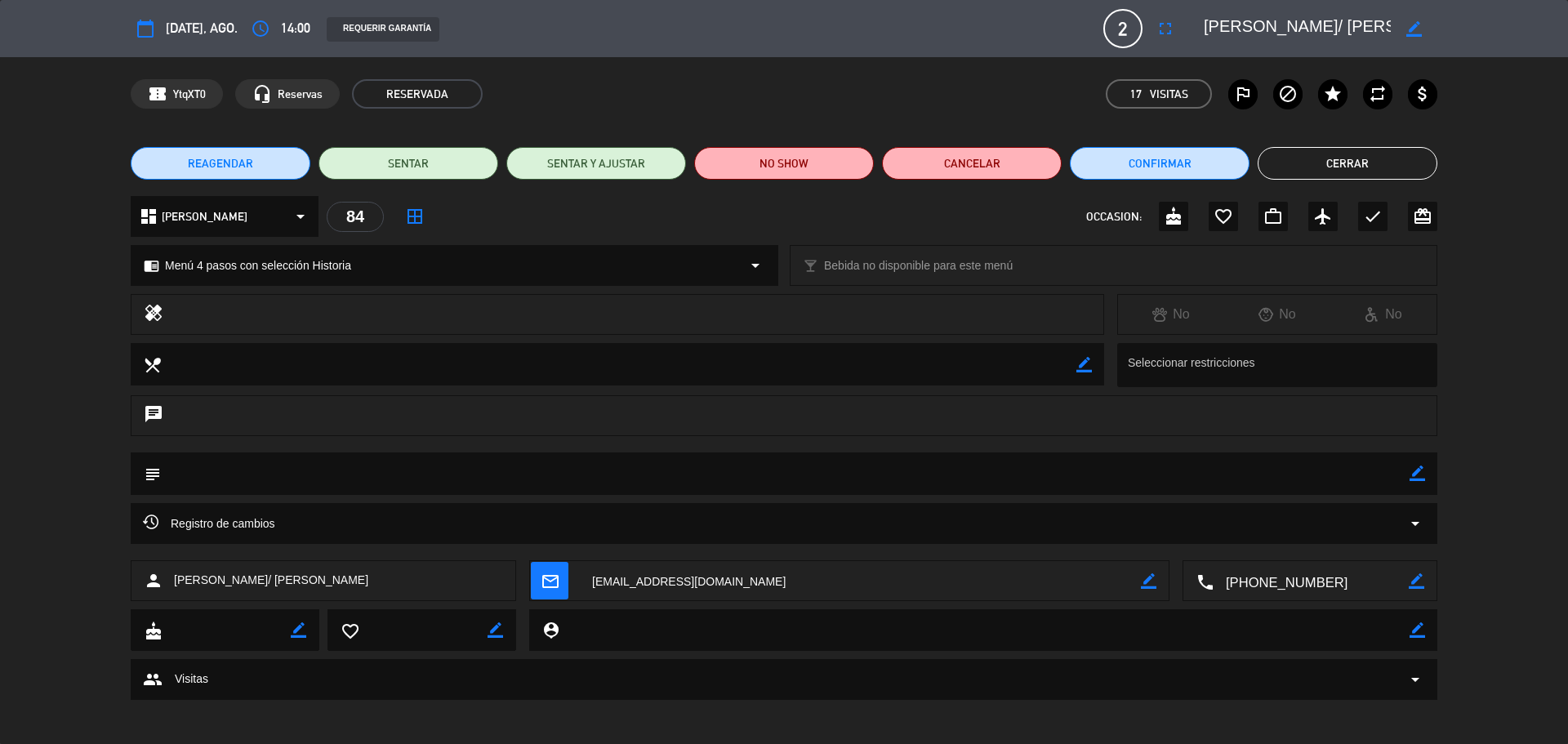
click at [1420, 469] on icon "border_color" at bounding box center [1417, 473] width 16 height 16
click at [1344, 470] on textarea at bounding box center [785, 473] width 1249 height 41
click at [1419, 468] on icon at bounding box center [1417, 473] width 16 height 16
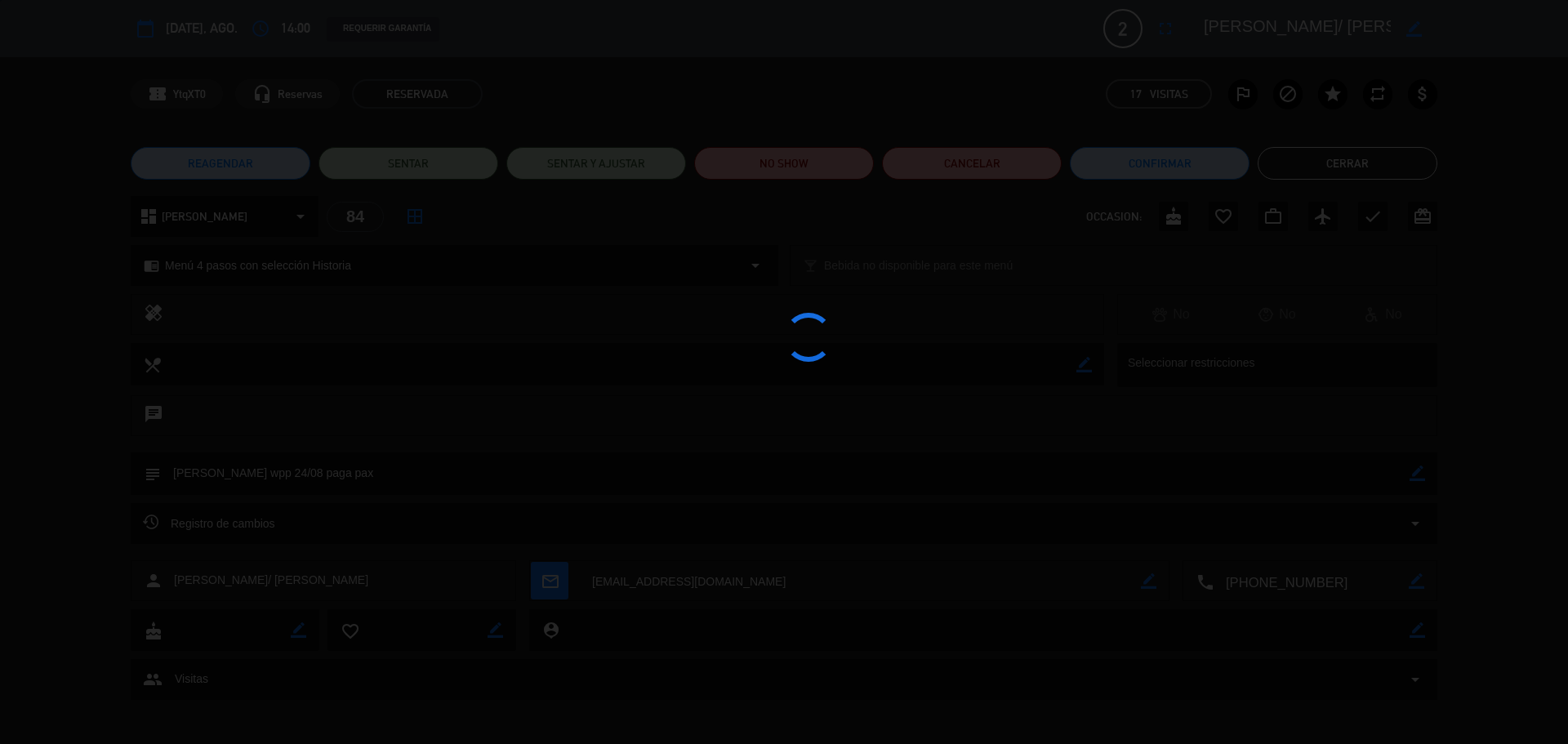
type textarea "[PERSON_NAME] wpp 24/08 paga pax"
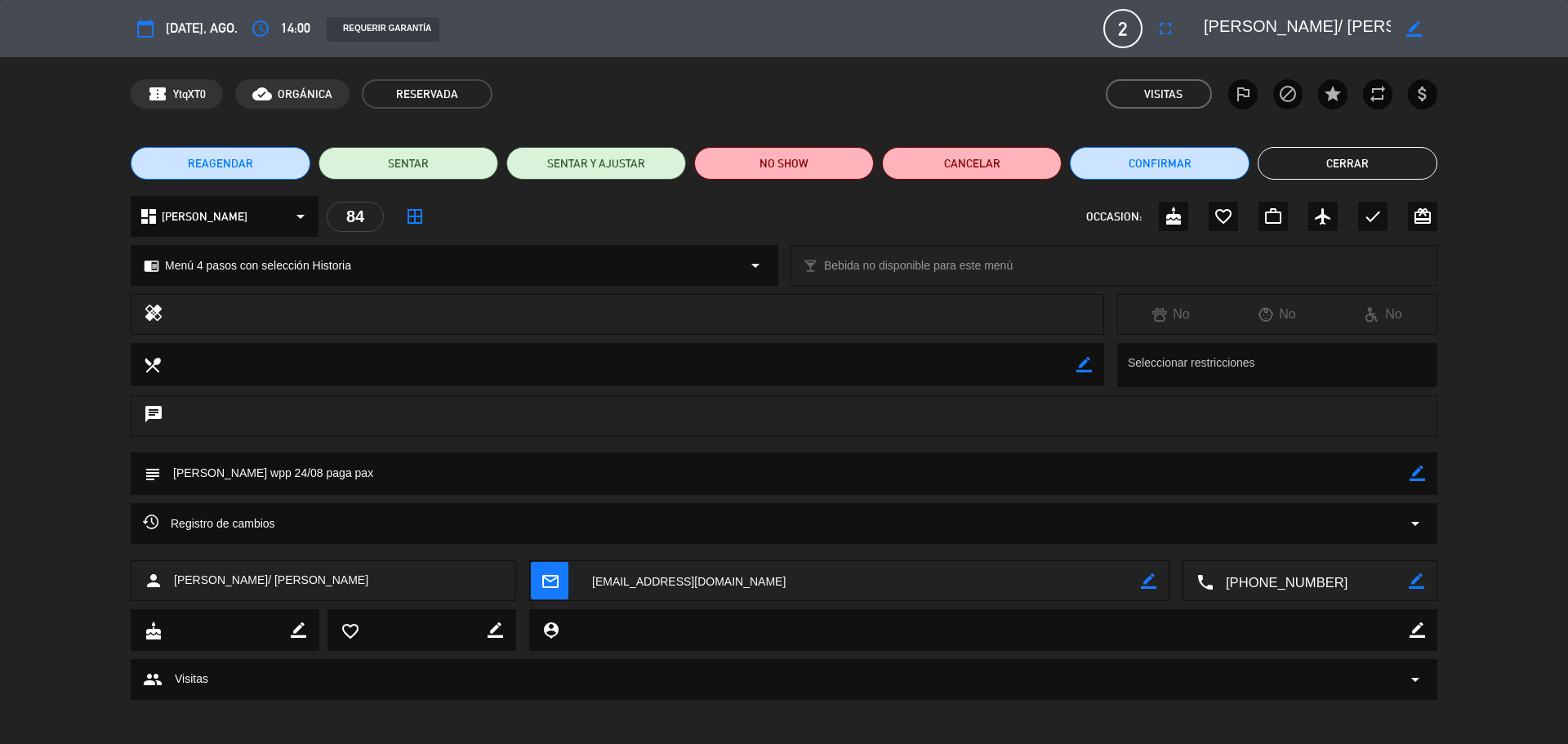
click at [1324, 155] on button "Cerrar" at bounding box center [1348, 162] width 180 height 32
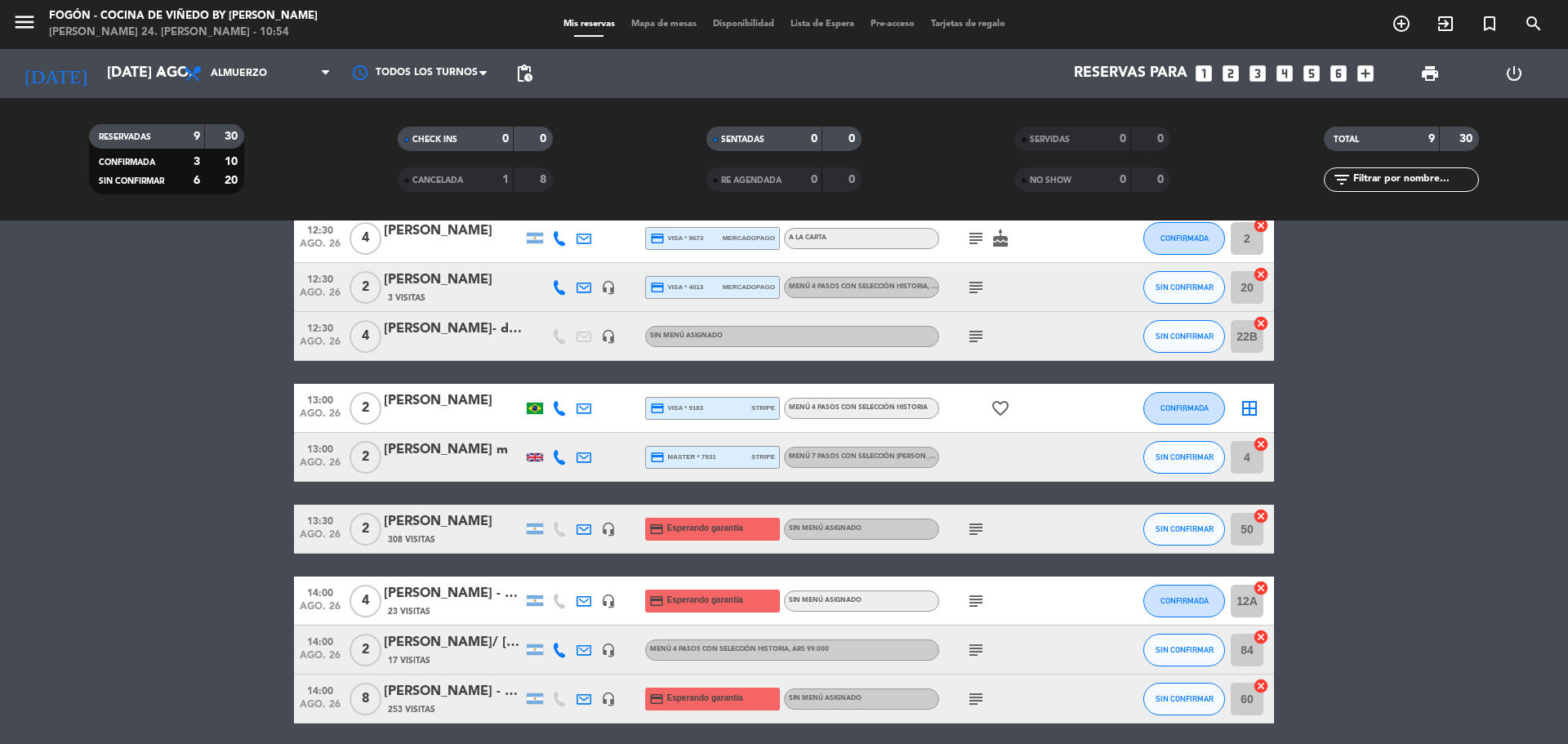
click at [5, 25] on div "menu Fogón - Cocina de viñedo by [PERSON_NAME] 24. [PERSON_NAME] - 10:54" at bounding box center [196, 25] width 392 height 38
click at [20, 17] on icon "menu" at bounding box center [25, 22] width 25 height 25
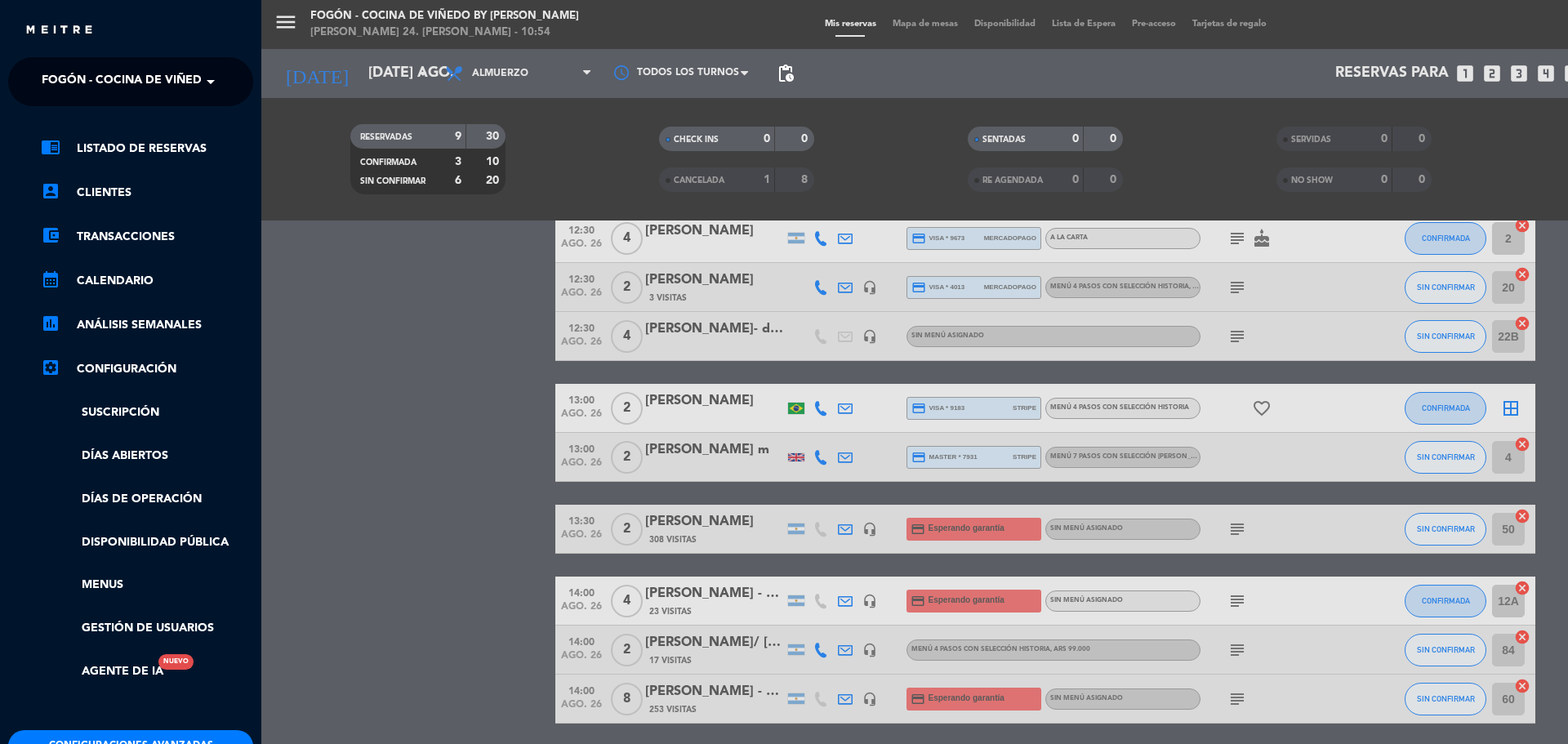
click at [109, 75] on span "Fogón - Cocina de viñedo by [PERSON_NAME]" at bounding box center [184, 81] width 286 height 34
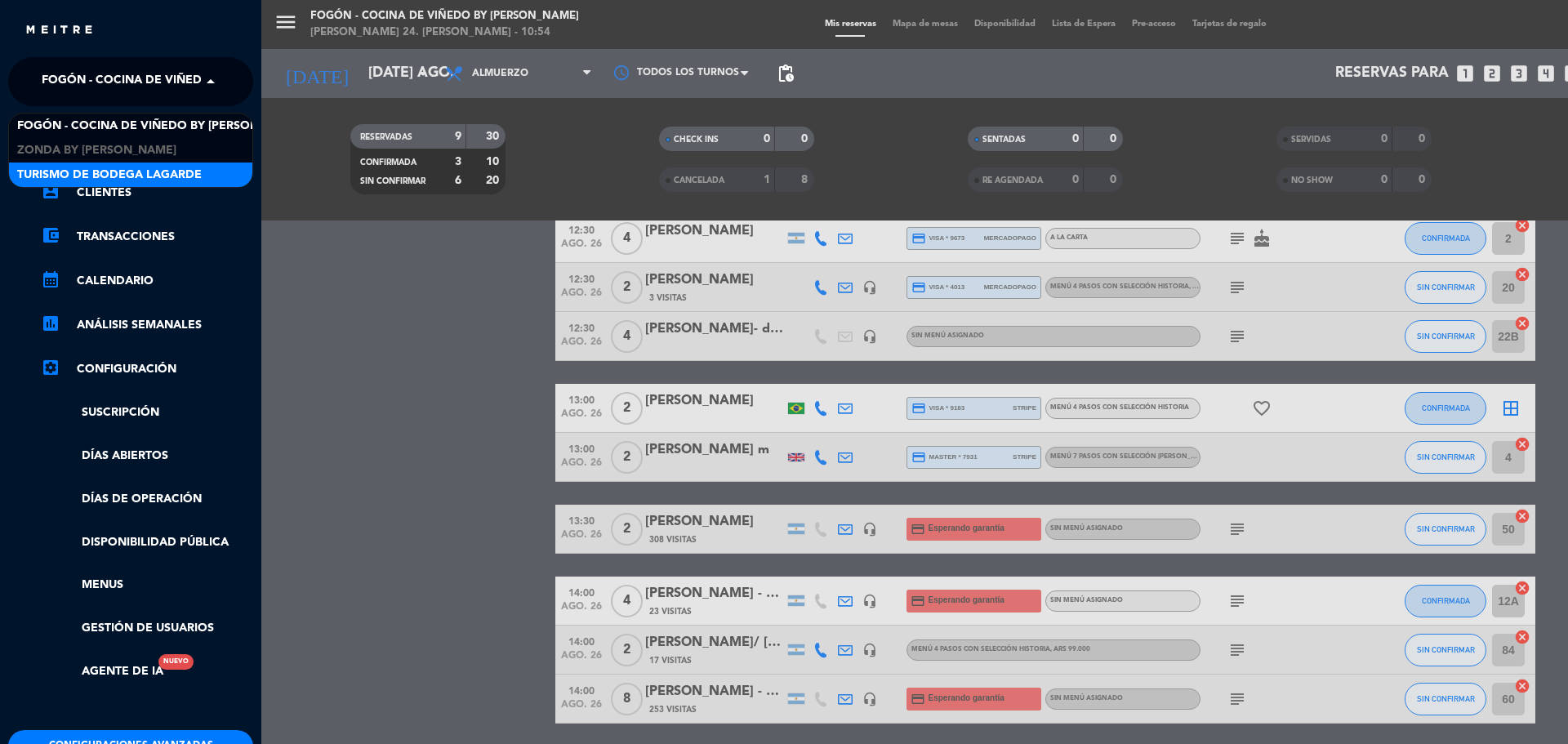
click at [138, 184] on span "Turismo de Bodega Lagarde" at bounding box center [109, 175] width 185 height 19
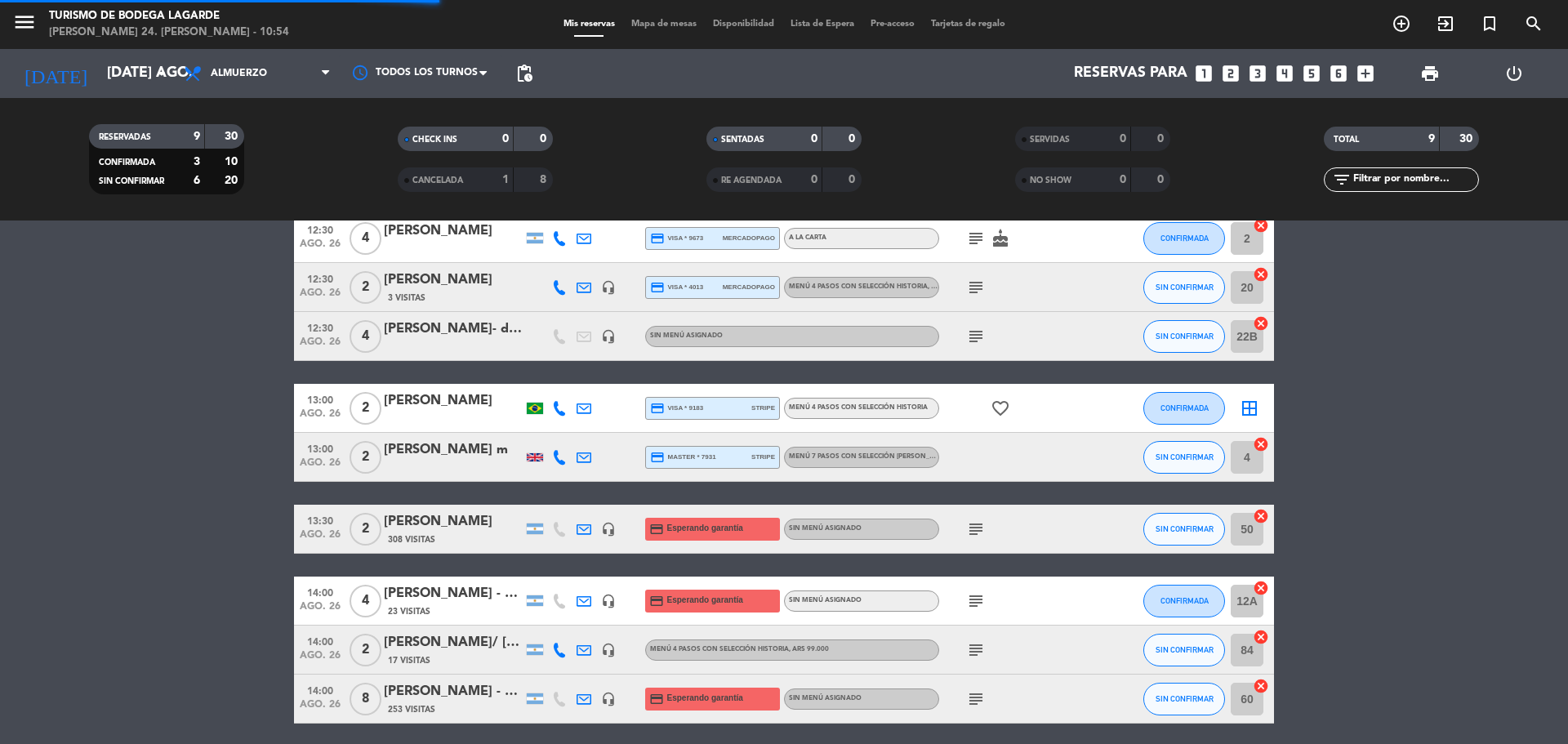
scroll to position [0, 0]
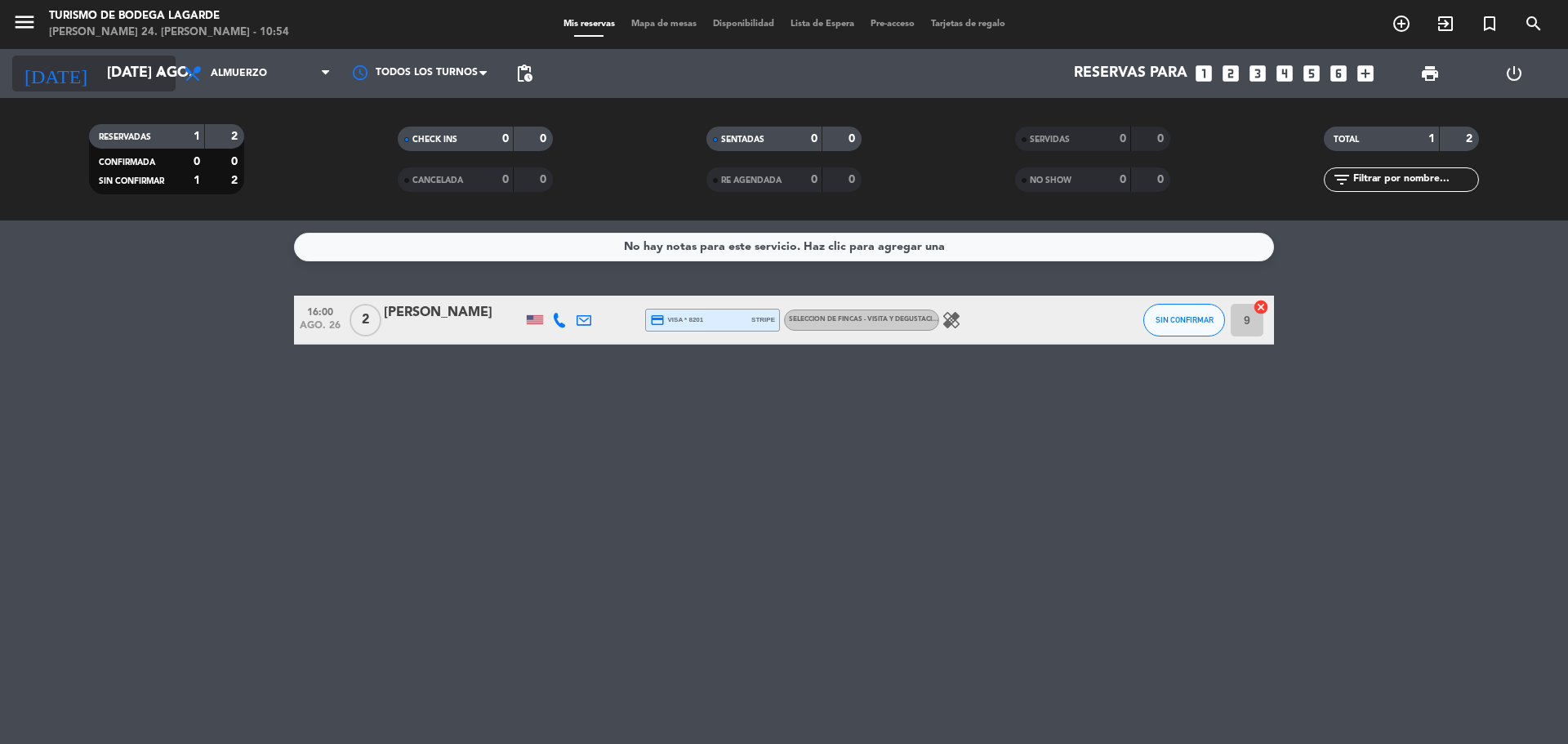
click at [126, 89] on input "[DATE] ago." at bounding box center [193, 73] width 190 height 32
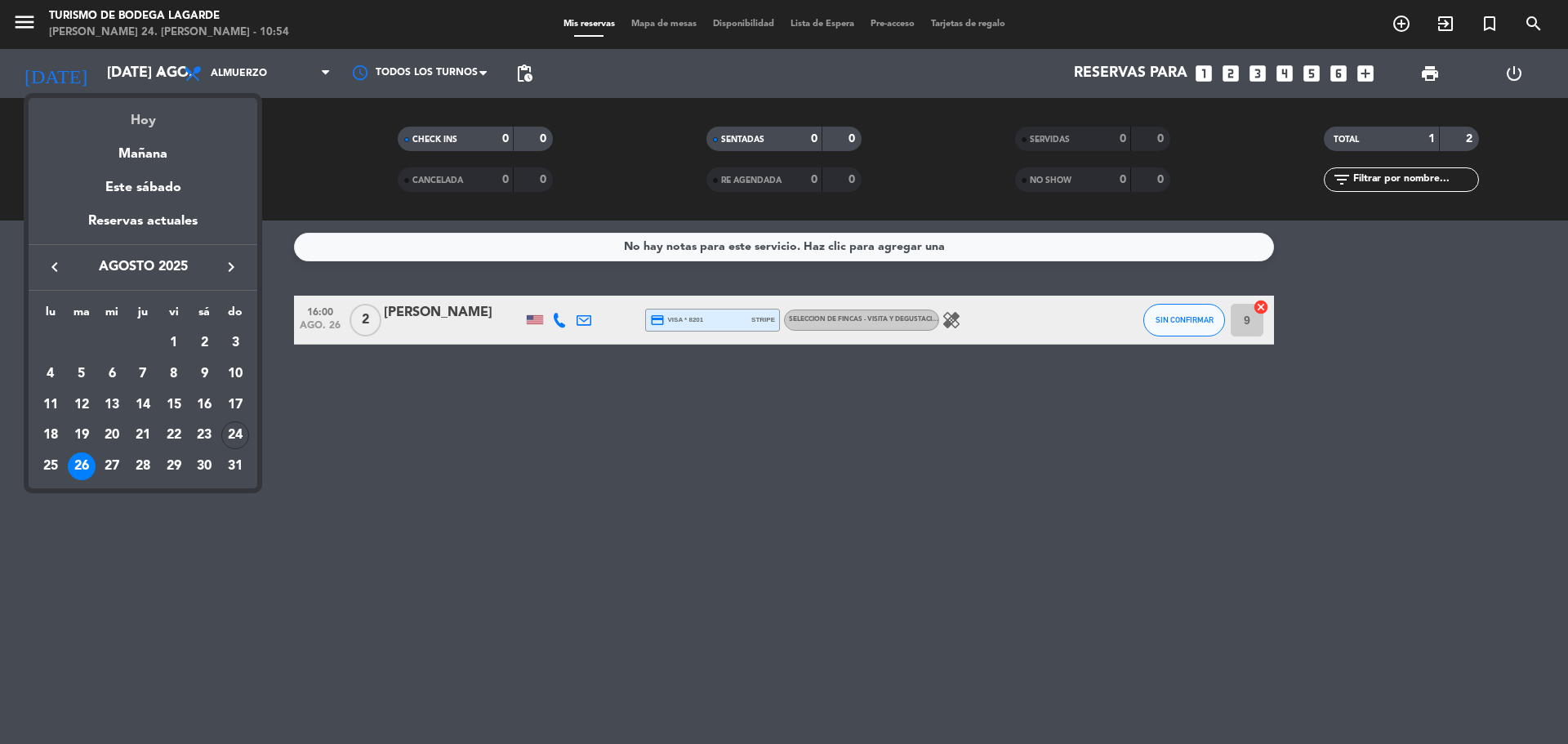
click at [152, 118] on div "Hoy" at bounding box center [143, 114] width 229 height 33
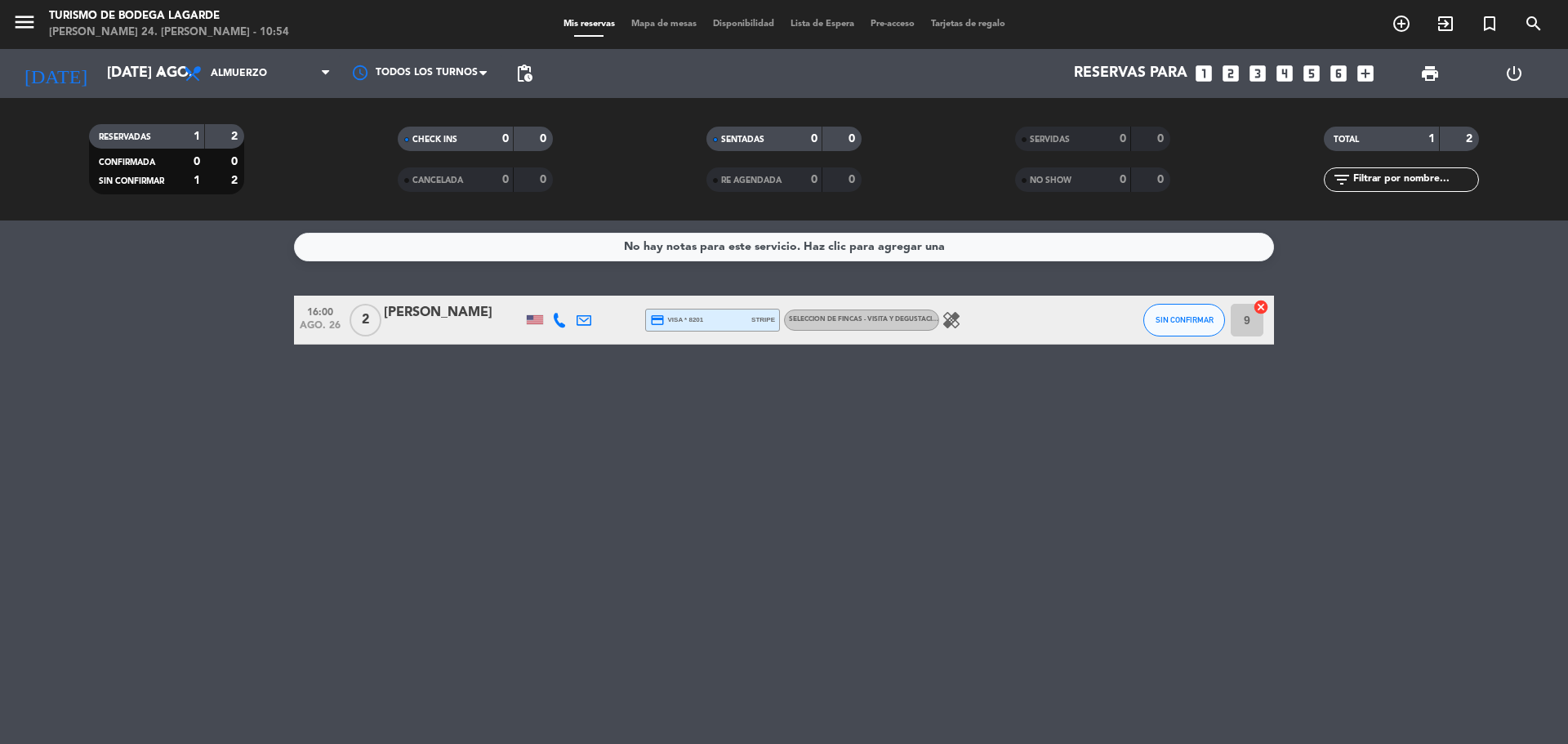
type input "dom. 24 ago."
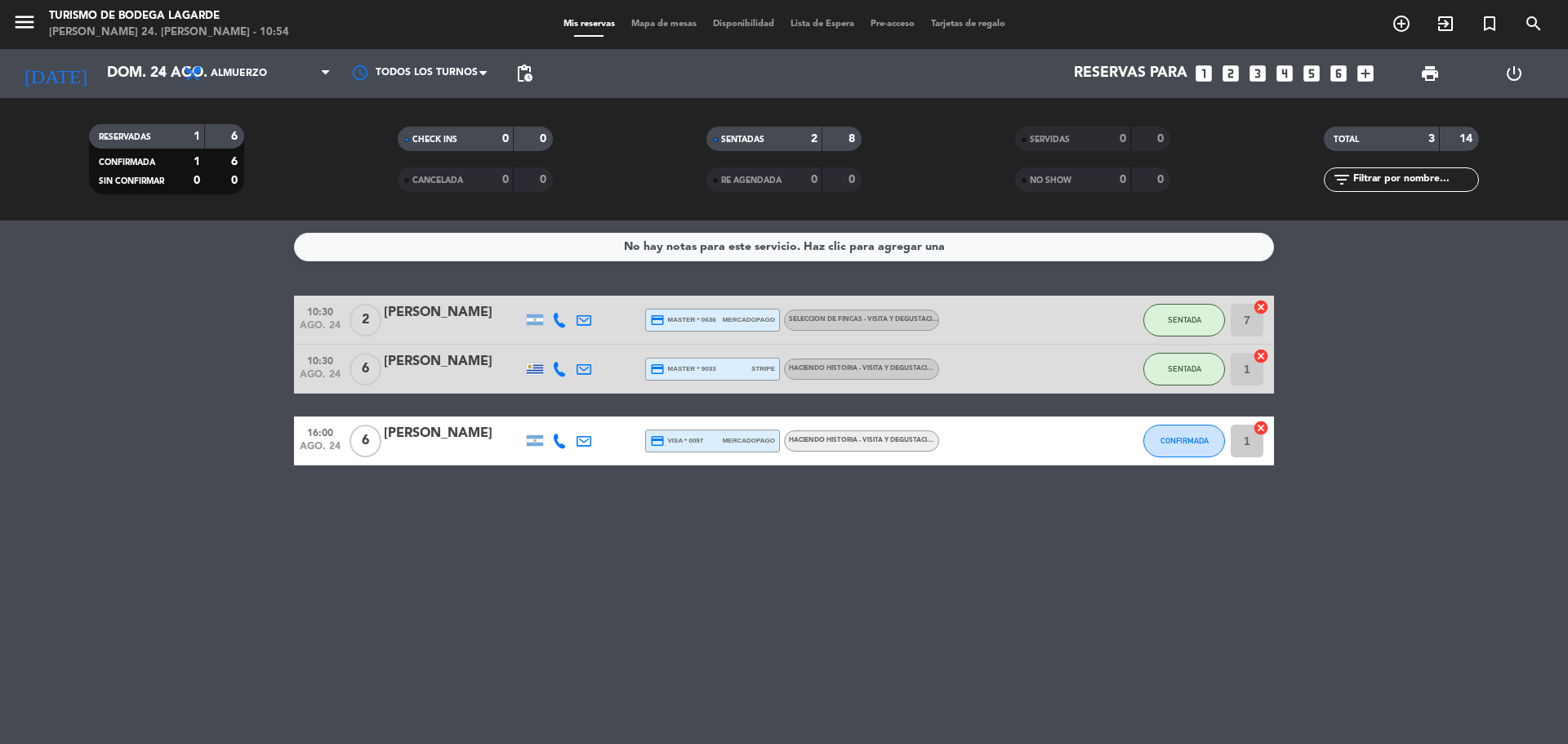
click at [457, 365] on div "[PERSON_NAME]" at bounding box center [453, 362] width 139 height 22
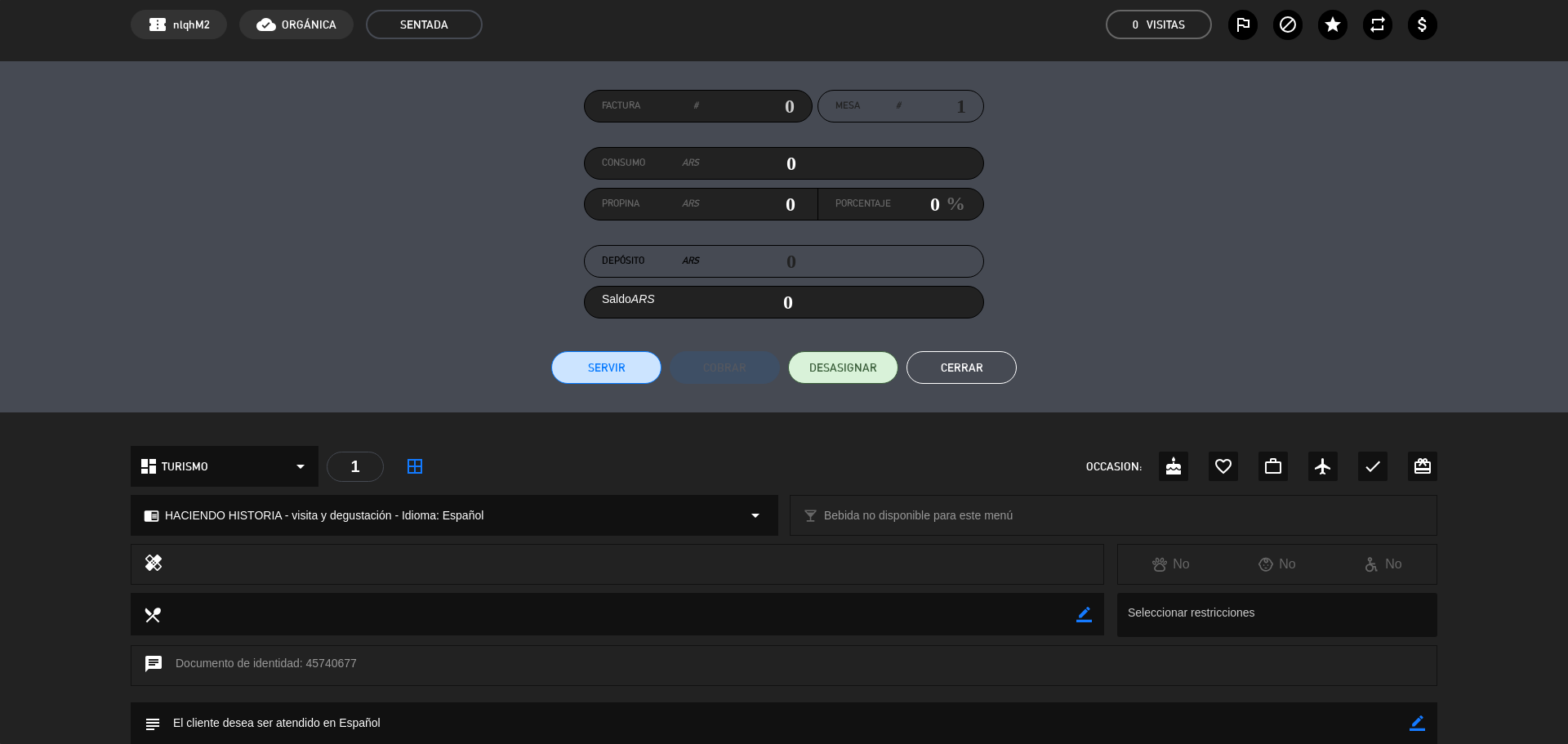
scroll to position [163, 0]
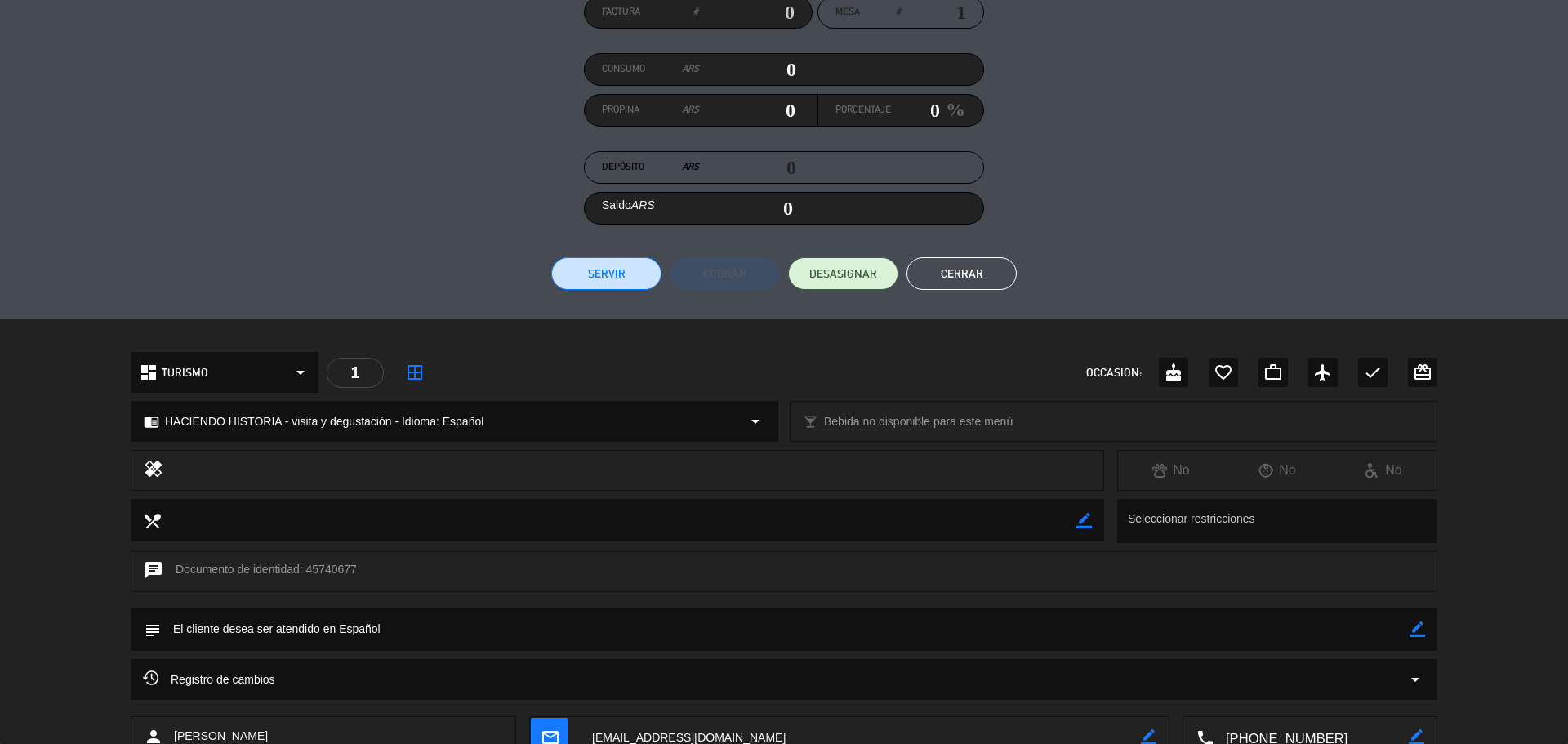
click at [734, 408] on div "chrome_reader_mode HACIENDO HISTORIA - visita y degustación - Idioma: Español a…" at bounding box center [455, 421] width 646 height 39
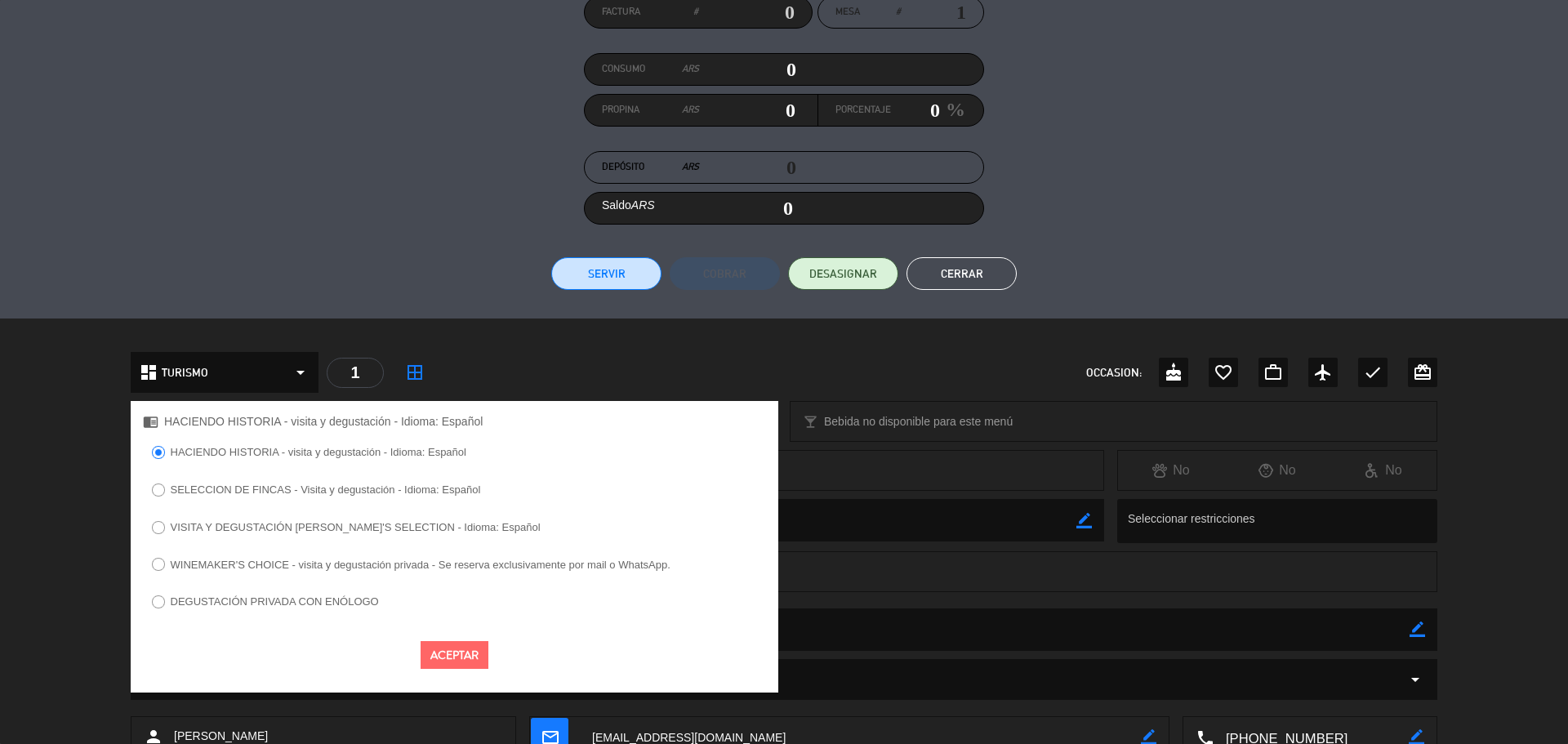
click at [16, 529] on div "local_dining border_color Seleccionar restricciones" at bounding box center [784, 524] width 1568 height 52
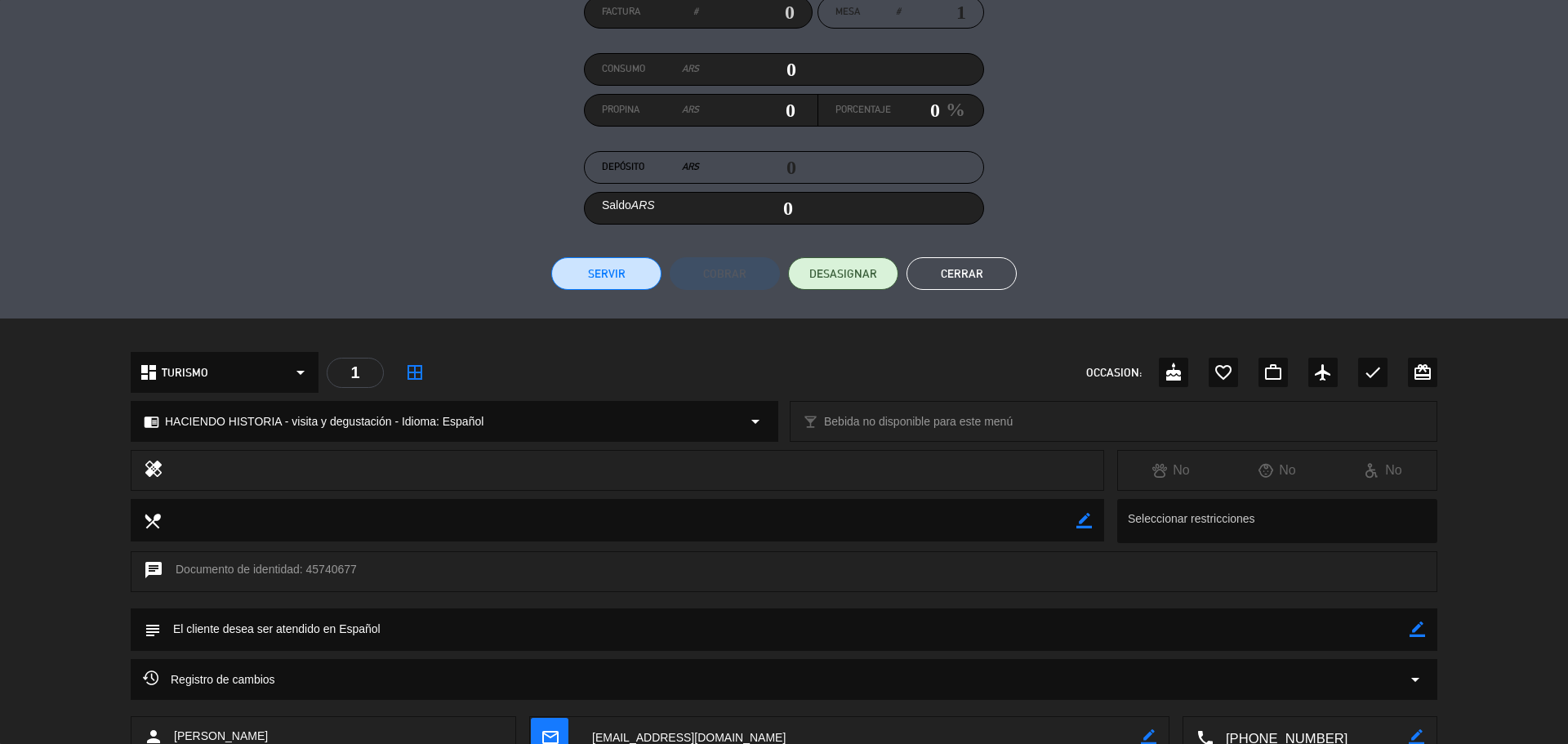
click at [1411, 621] on div "border_color" at bounding box center [1417, 629] width 16 height 42
click at [1428, 630] on div "subject border_color" at bounding box center [784, 629] width 1307 height 42
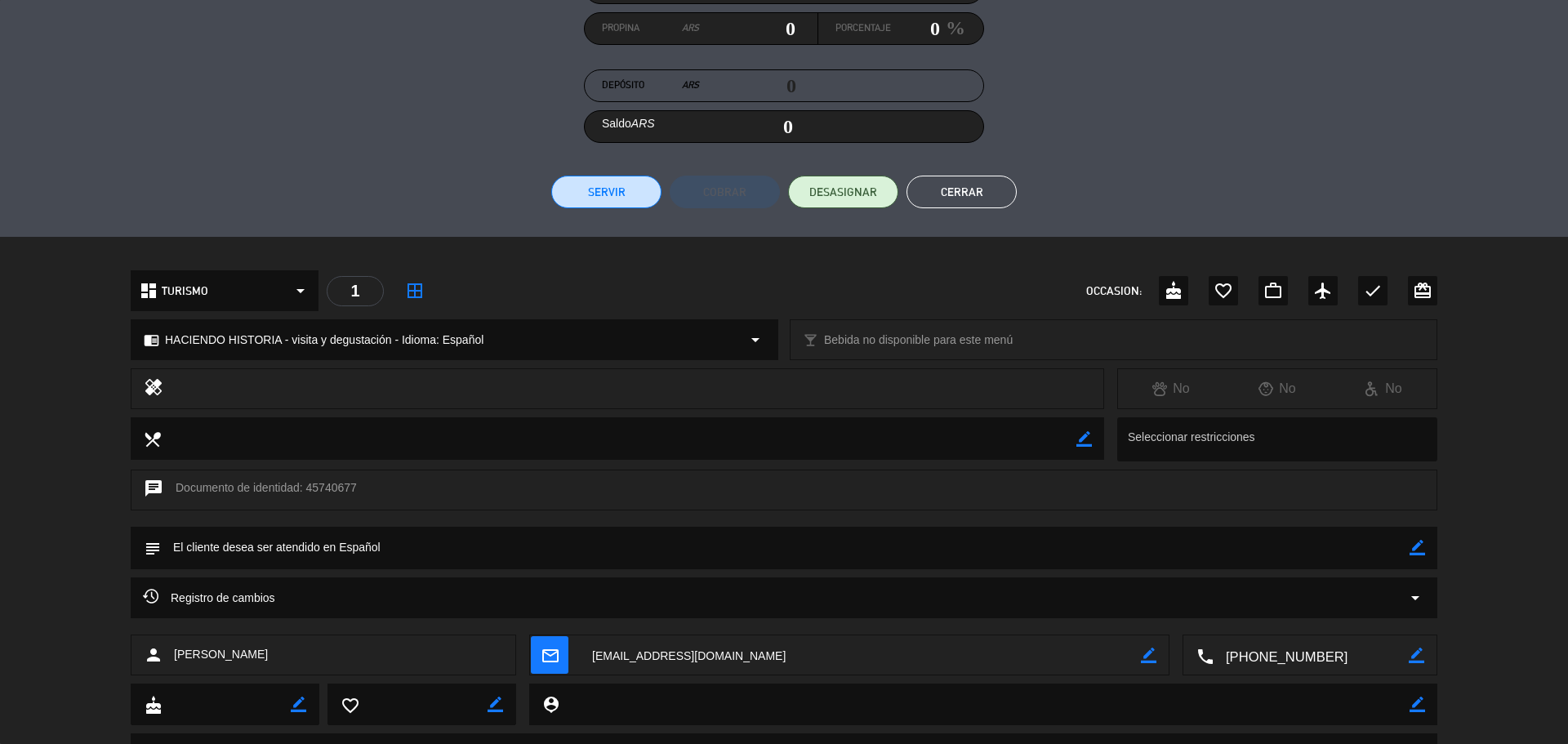
click at [1422, 546] on icon "border_color" at bounding box center [1417, 547] width 16 height 16
type textarea "Solo visita con copa $15.000"
click at [1420, 549] on icon at bounding box center [1417, 547] width 16 height 16
click at [959, 198] on button "Cerrar" at bounding box center [961, 191] width 110 height 32
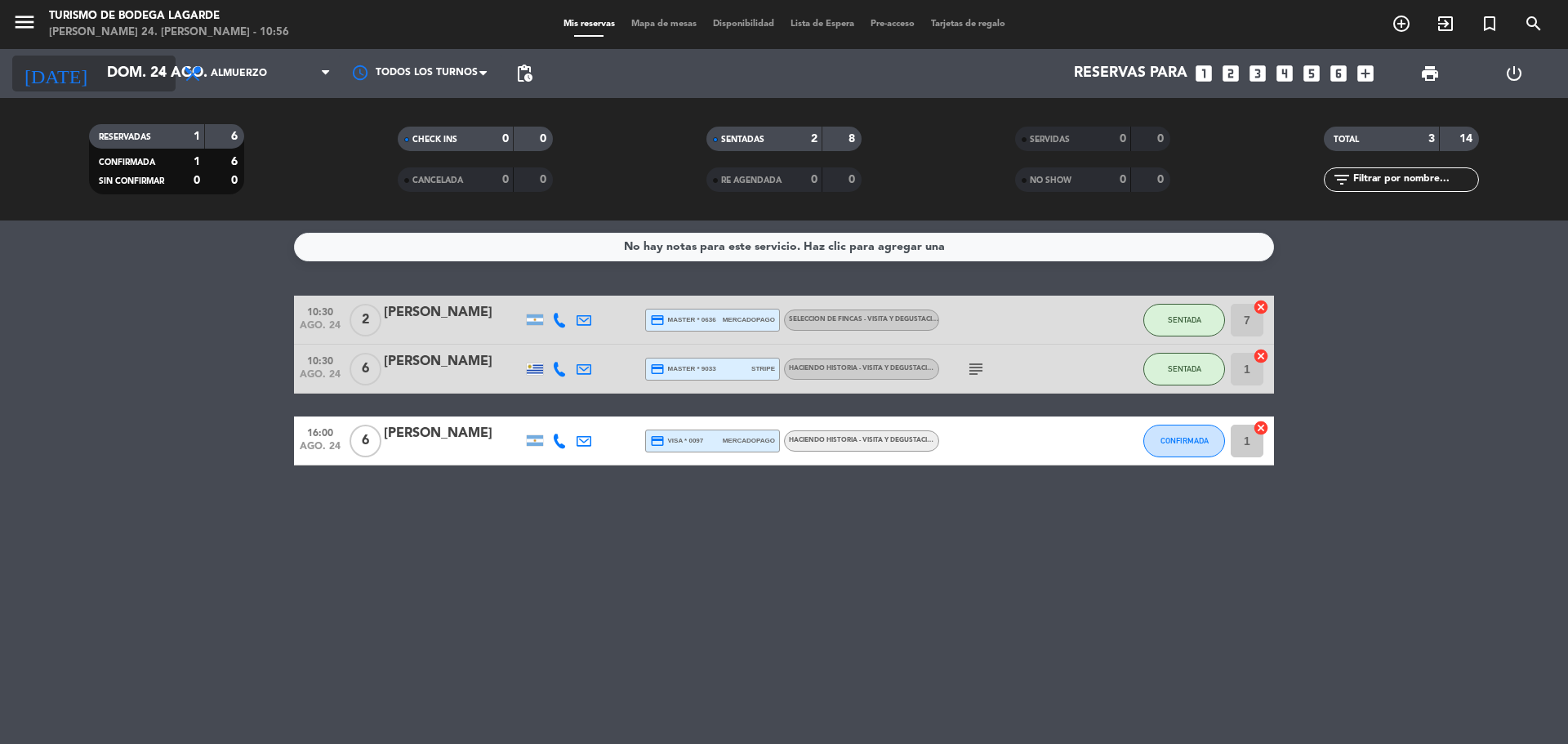
click at [140, 78] on input "dom. 24 ago." at bounding box center [193, 73] width 190 height 32
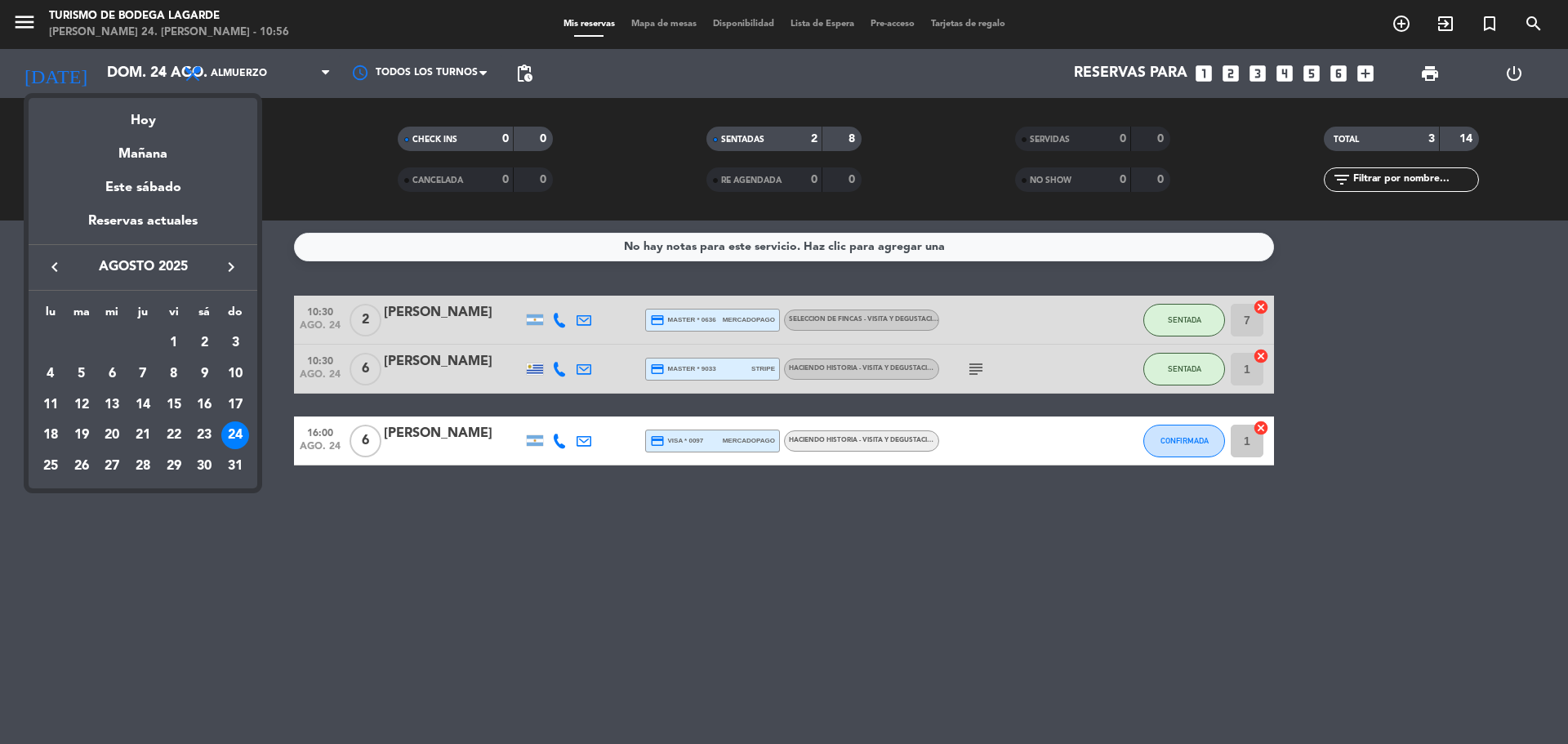
click at [40, 13] on div at bounding box center [784, 372] width 1568 height 744
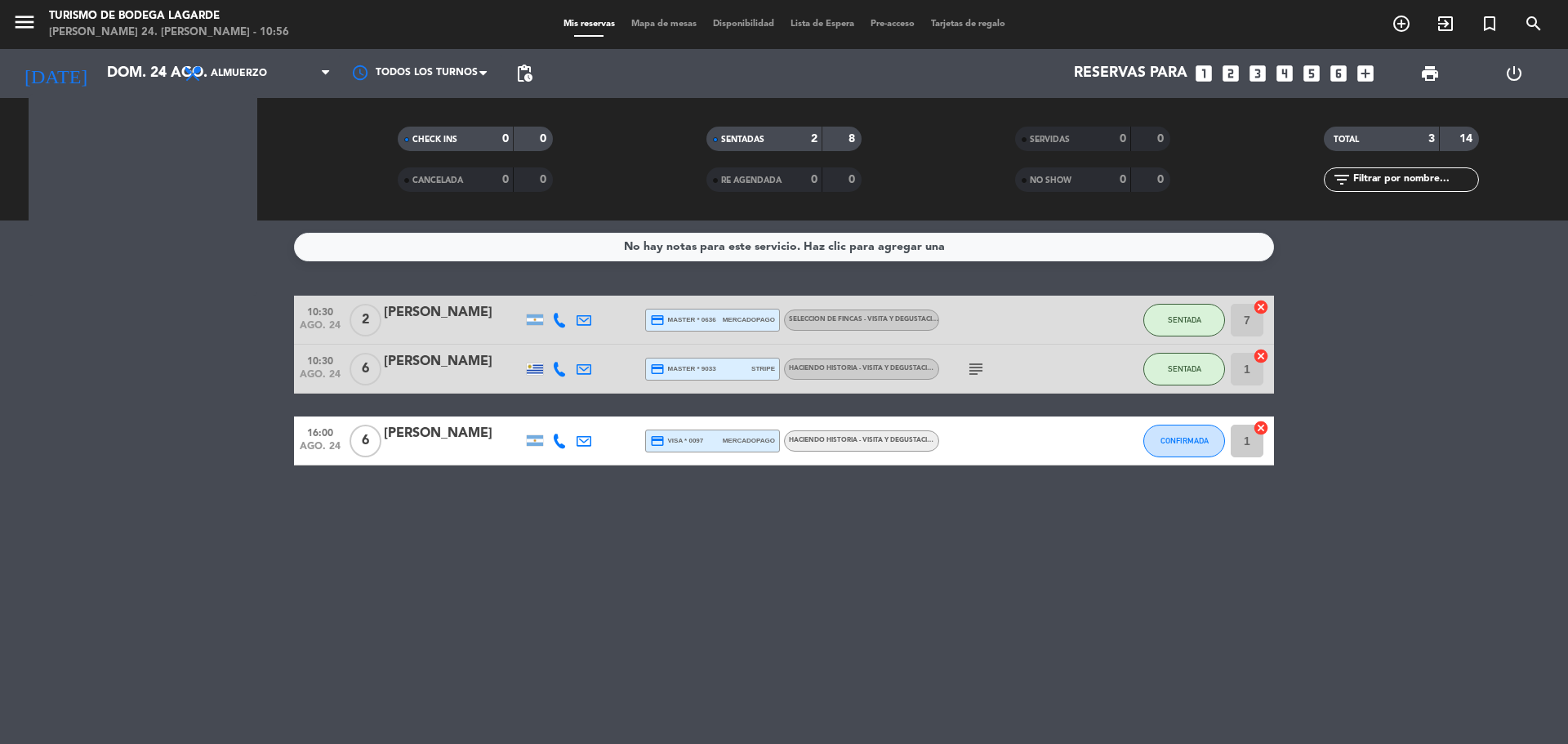
click at [22, 22] on icon "menu" at bounding box center [25, 22] width 25 height 25
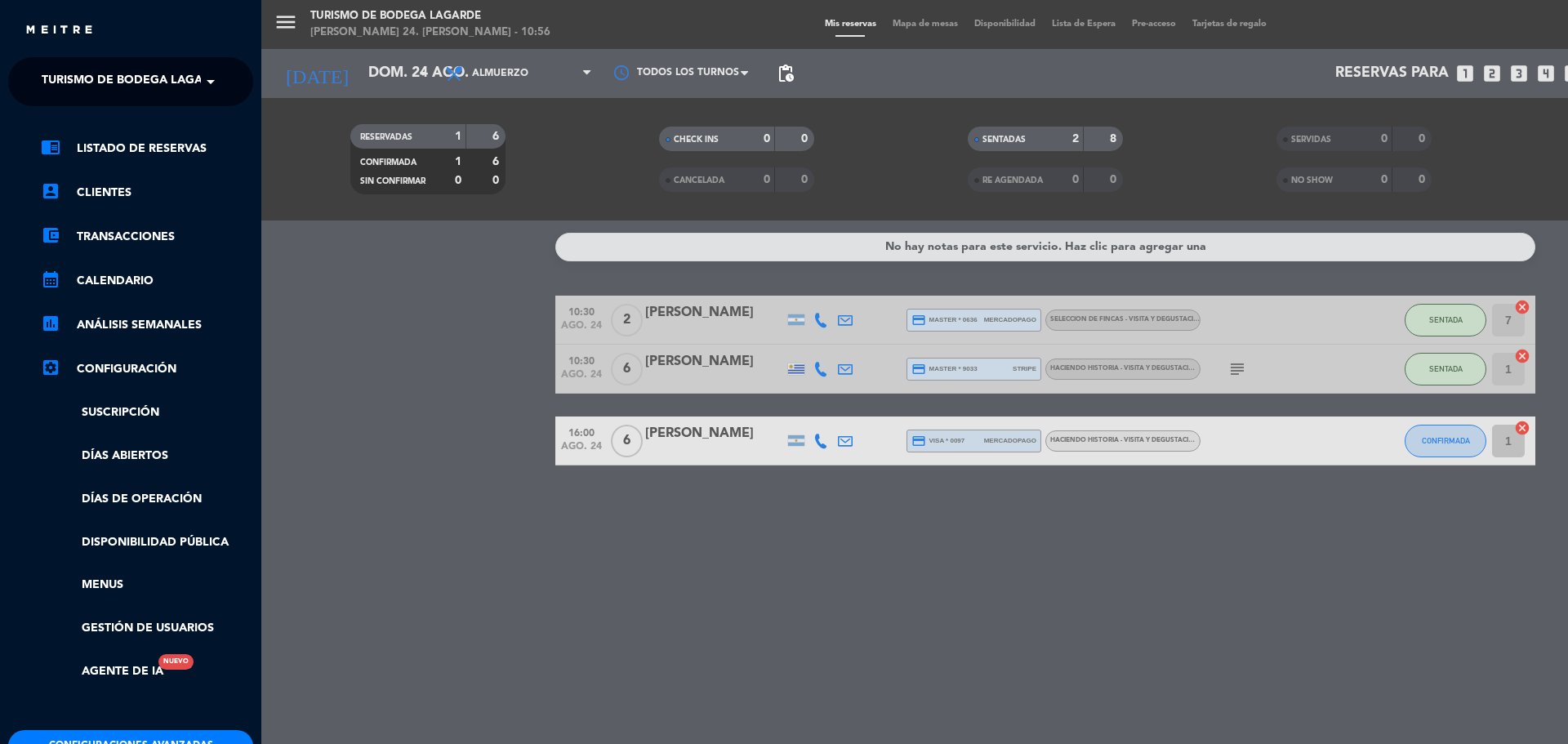
click at [96, 76] on span "Turismo de Bodega Lagarde" at bounding box center [133, 81] width 185 height 34
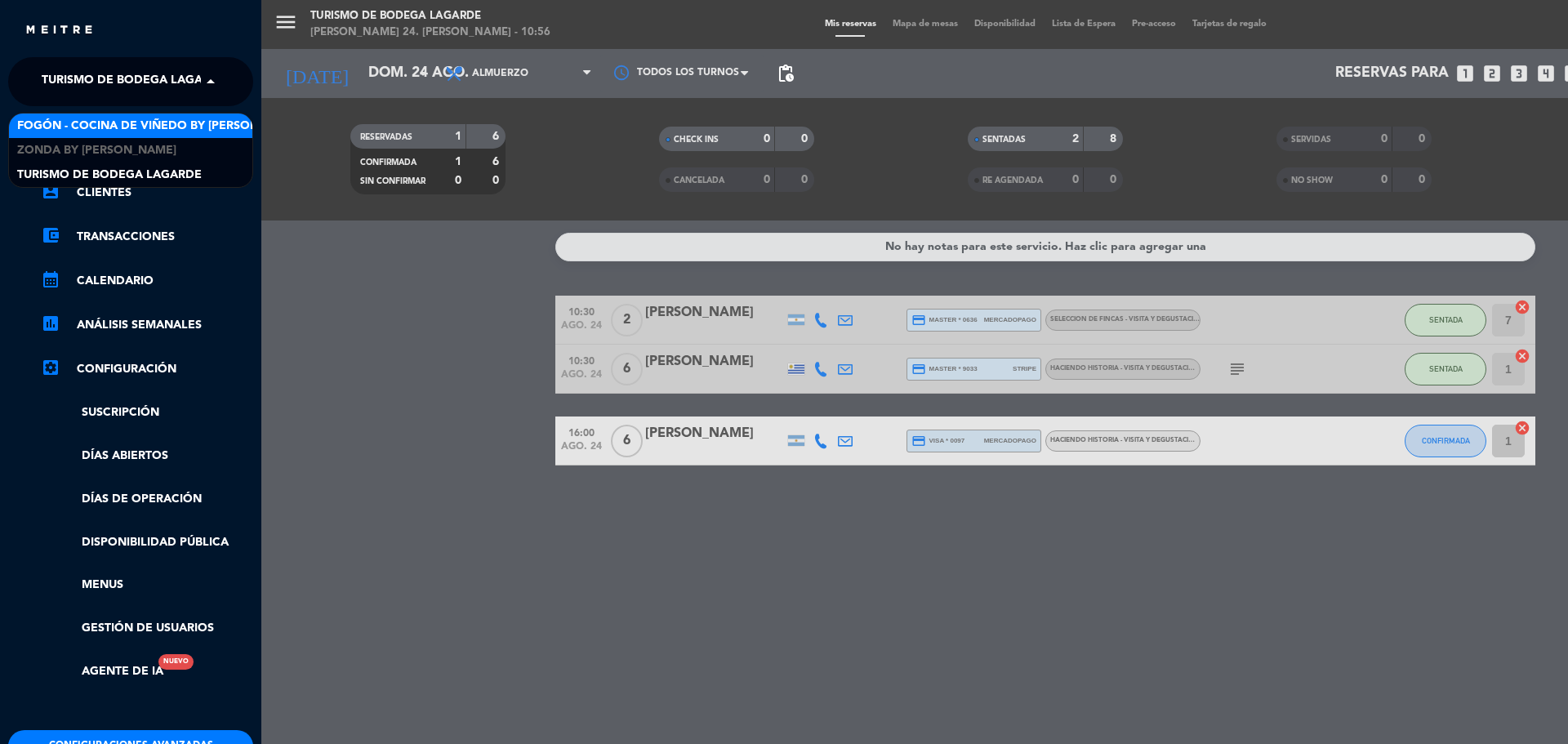
click at [94, 122] on span "Fogón - Cocina de viñedo by [PERSON_NAME]" at bounding box center [160, 126] width 286 height 19
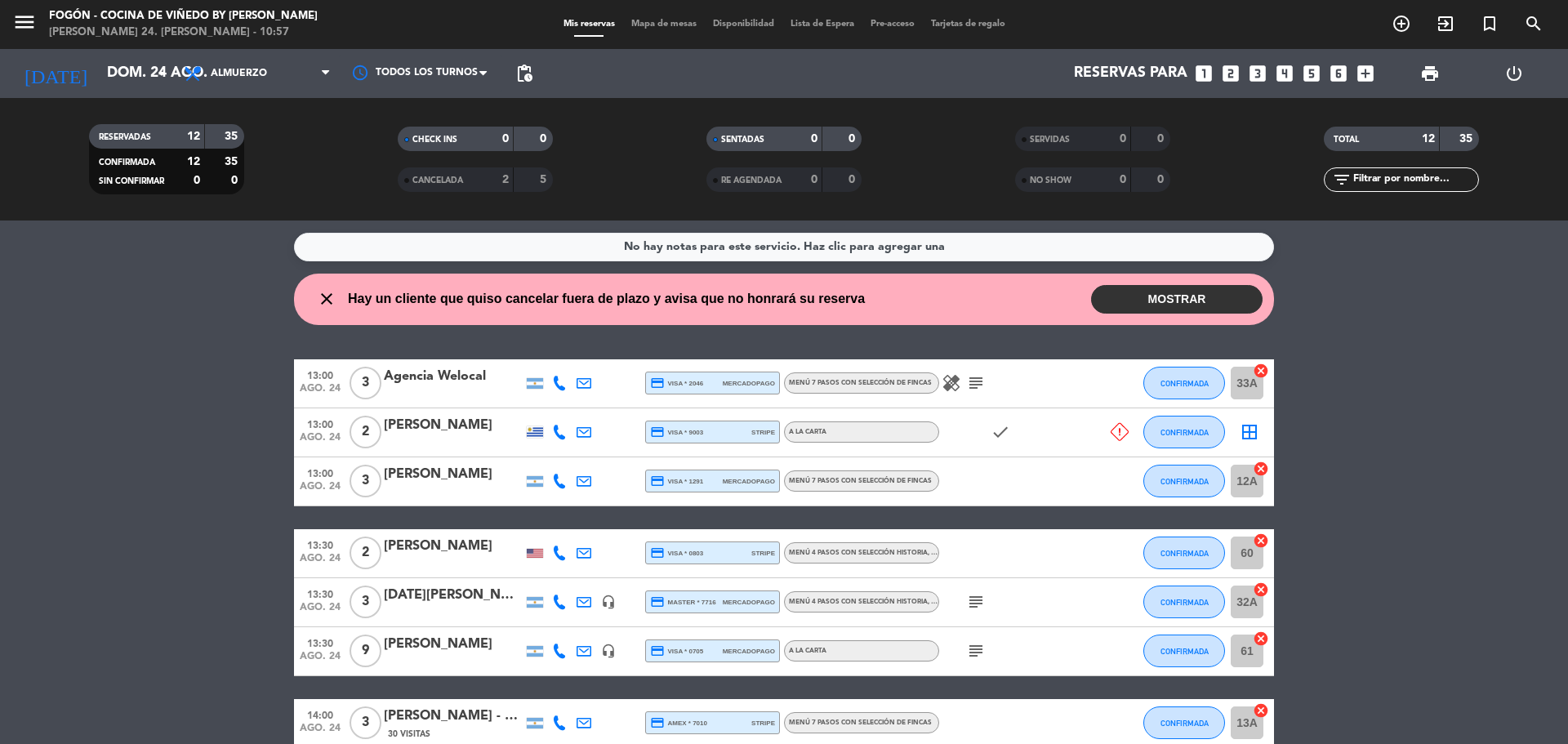
click at [452, 439] on div at bounding box center [453, 442] width 139 height 13
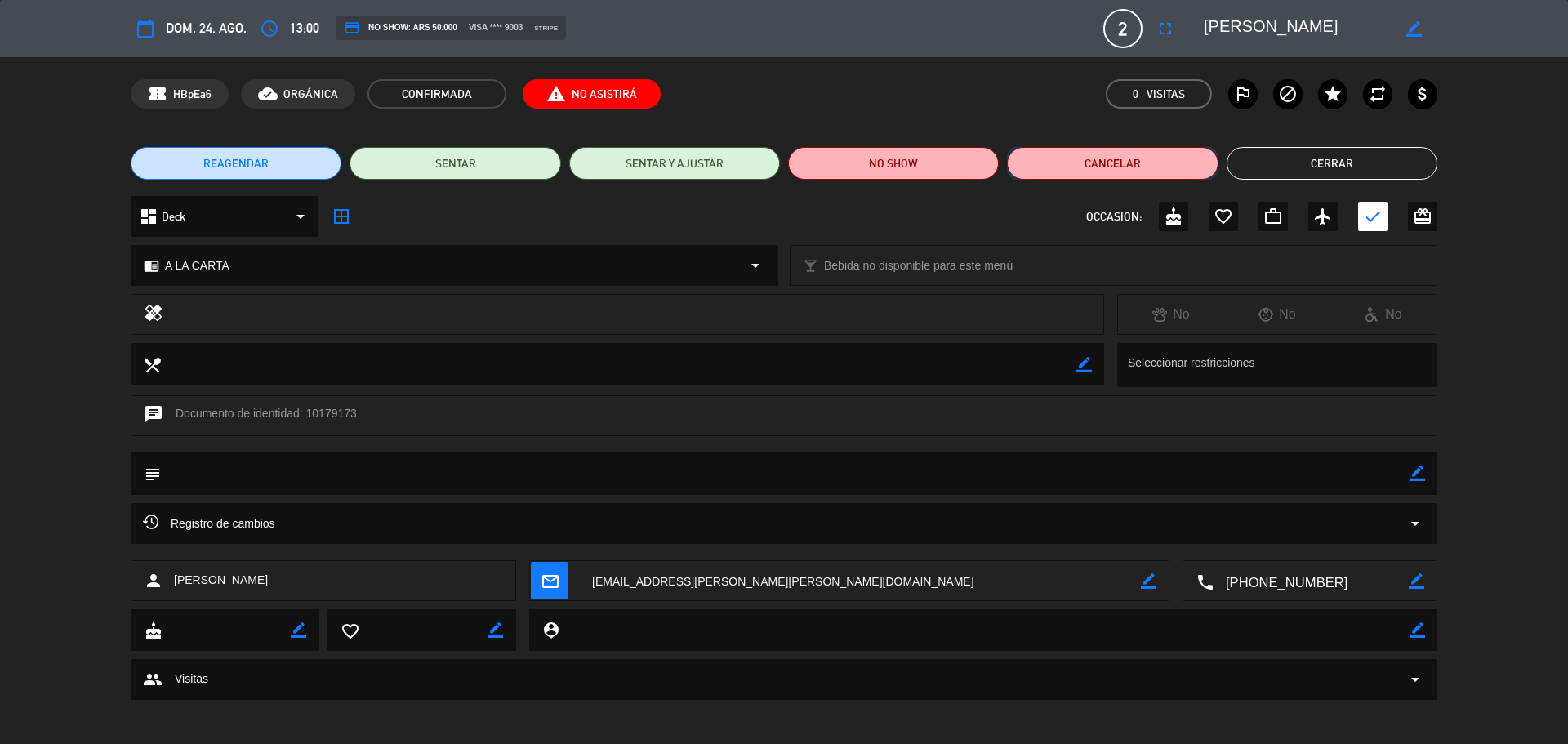
click at [1120, 156] on button "Cancelar" at bounding box center [1112, 162] width 211 height 32
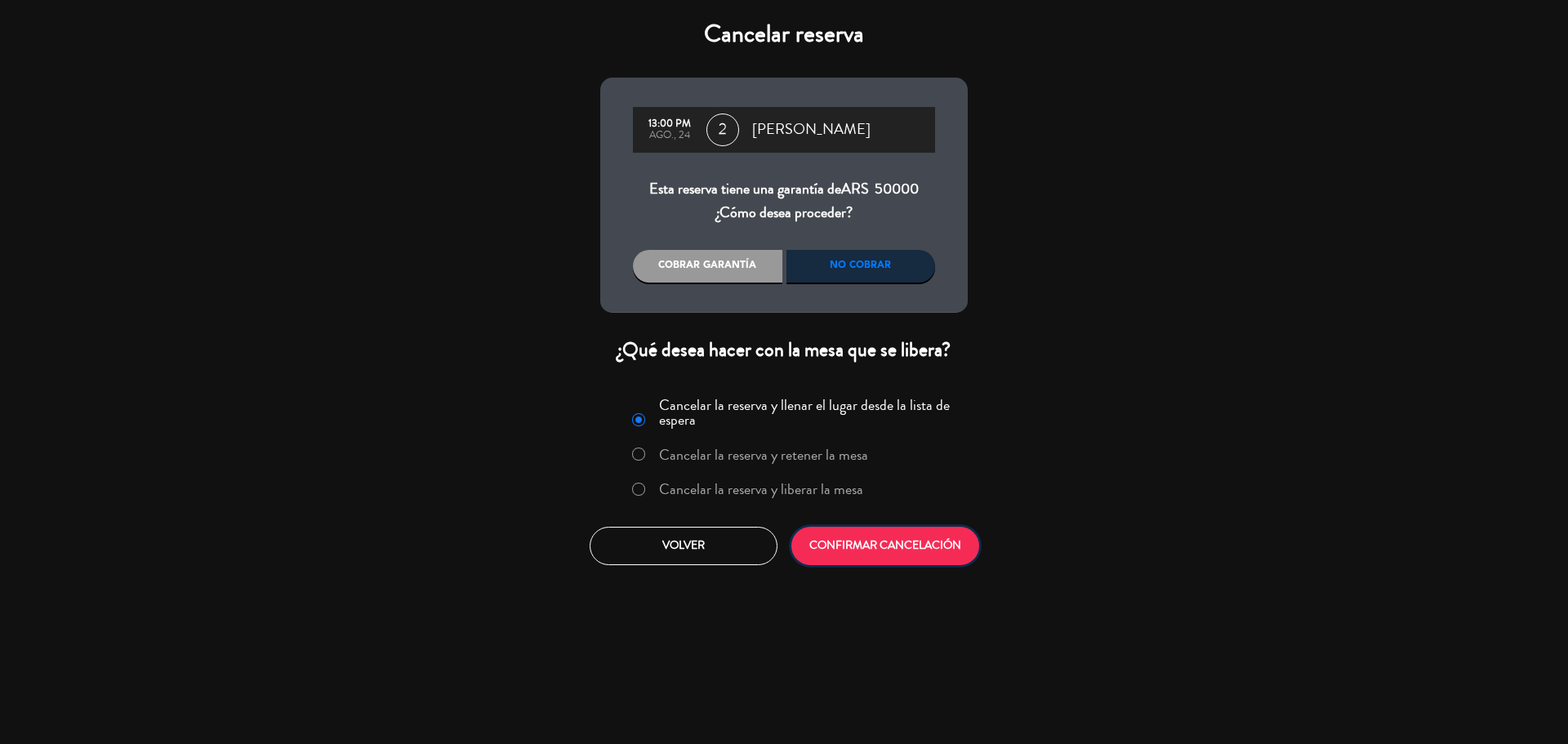
click at [832, 544] on button "CONFIRMAR CANCELACIÓN" at bounding box center [885, 546] width 188 height 38
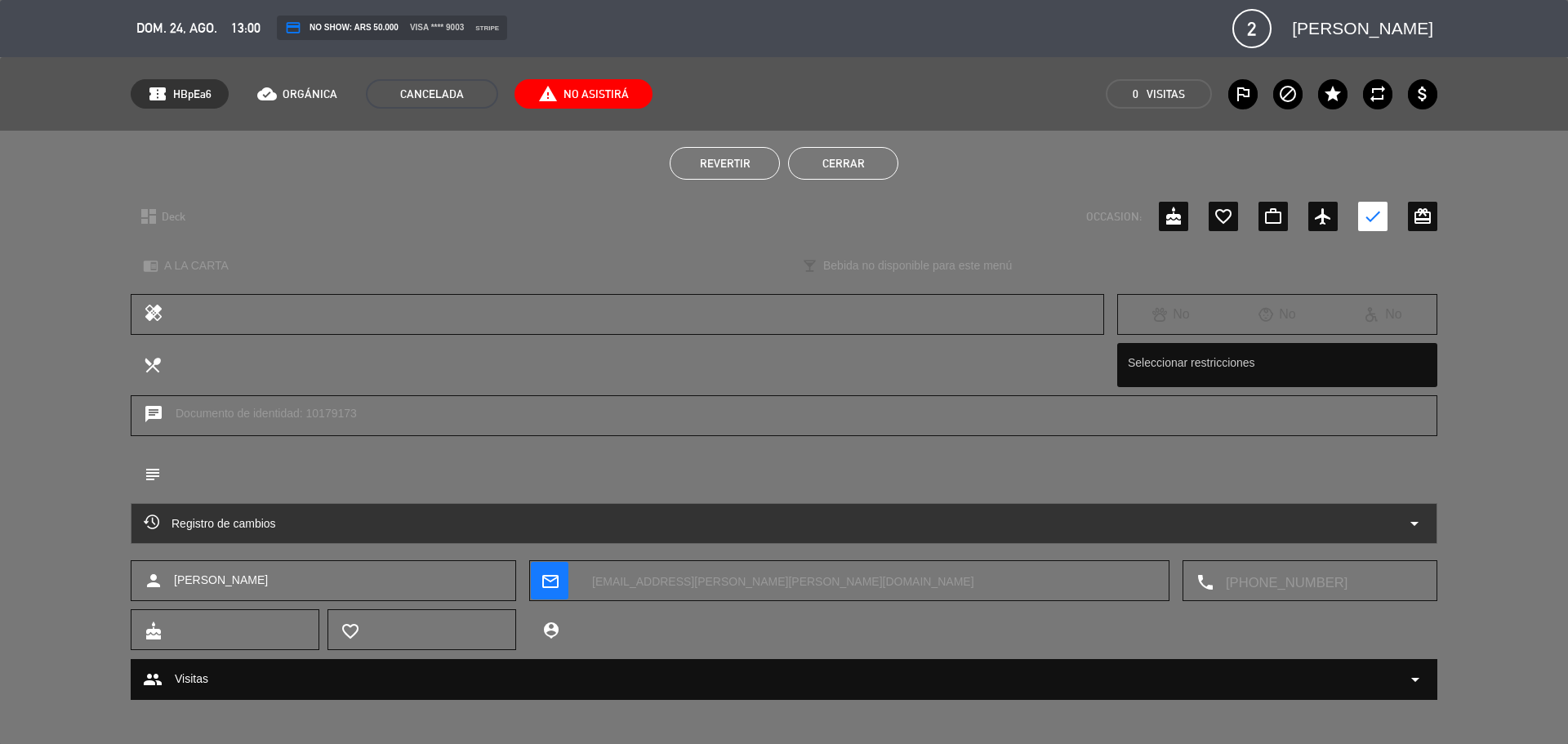
click at [837, 161] on button "Cerrar" at bounding box center [843, 162] width 110 height 32
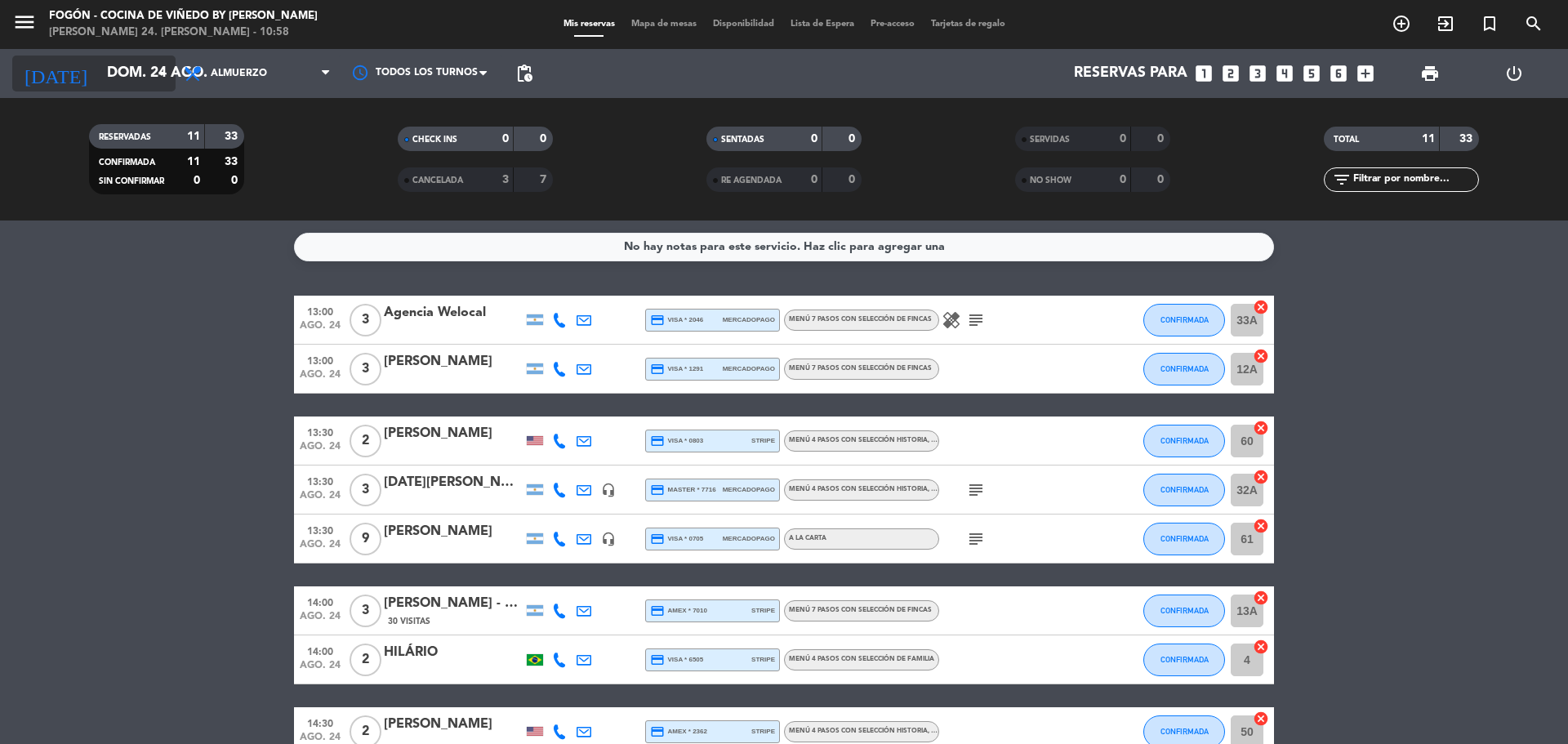
click at [99, 86] on input "dom. 24 ago." at bounding box center [193, 73] width 190 height 32
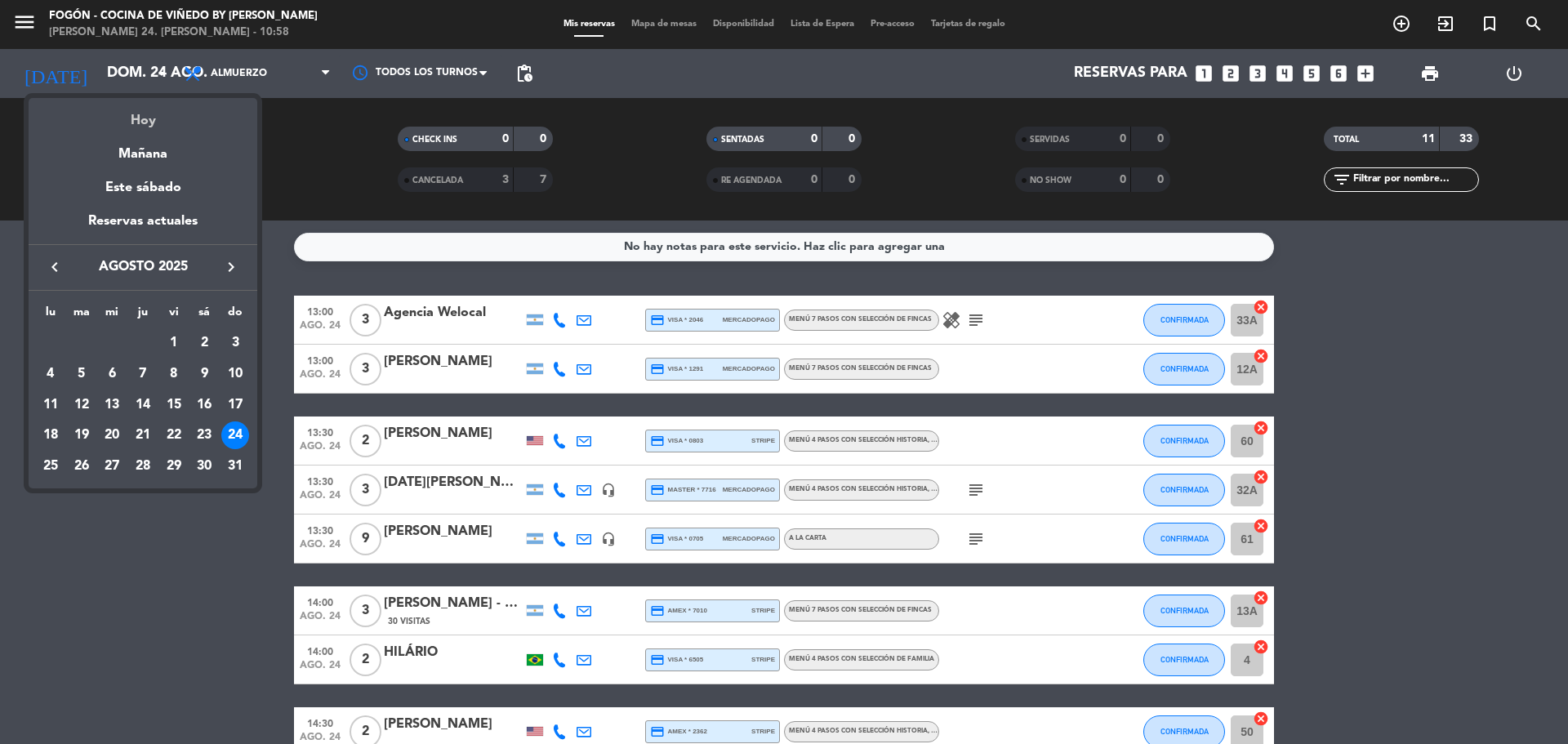
click at [136, 127] on div "Hoy" at bounding box center [143, 114] width 229 height 33
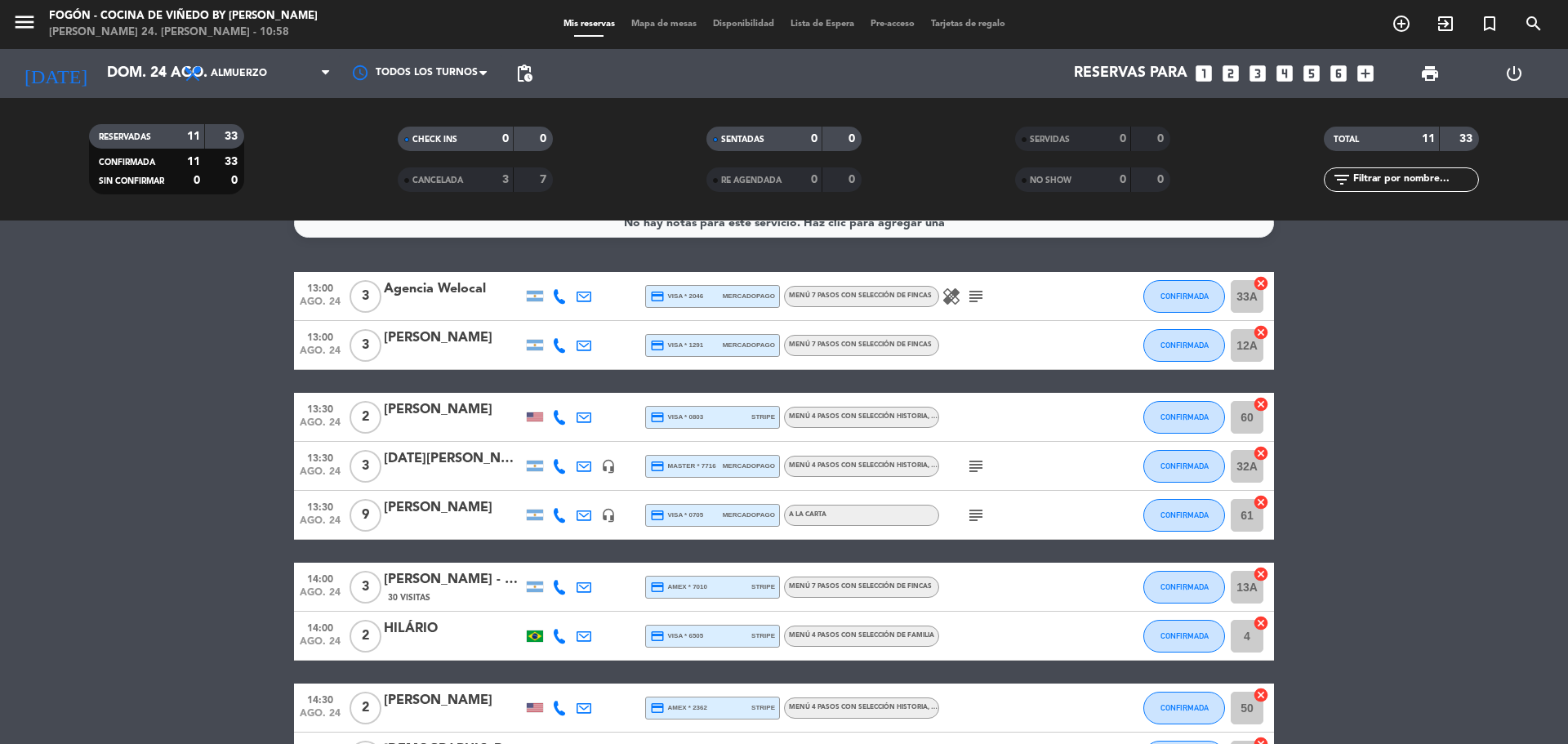
scroll to position [0, 0]
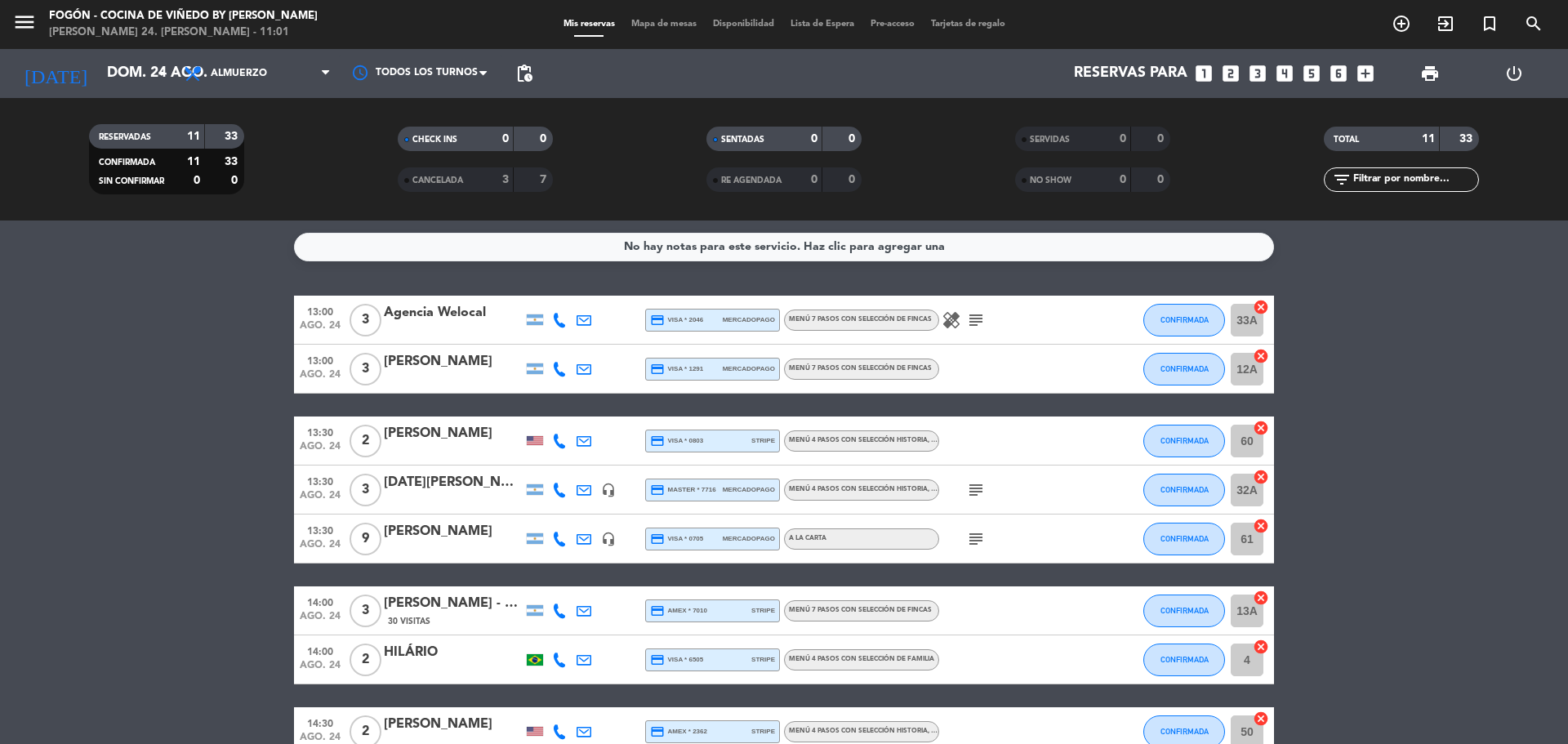
click at [979, 327] on icon "subject" at bounding box center [976, 321] width 20 height 20
click at [956, 316] on icon "healing" at bounding box center [951, 321] width 20 height 20
click at [148, 74] on input "dom. 24 ago." at bounding box center [193, 73] width 190 height 32
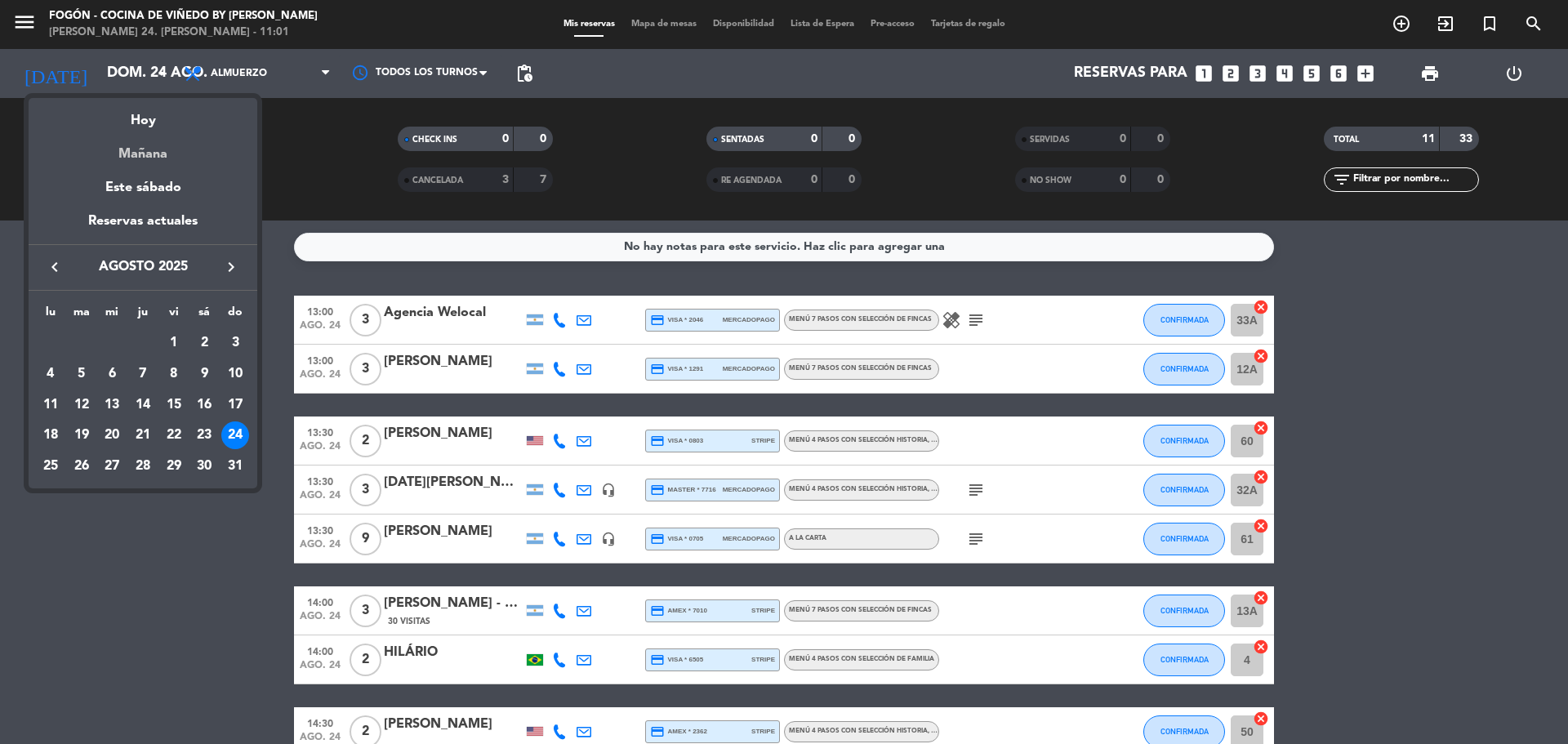
click at [147, 144] on div "Mañana" at bounding box center [143, 148] width 229 height 33
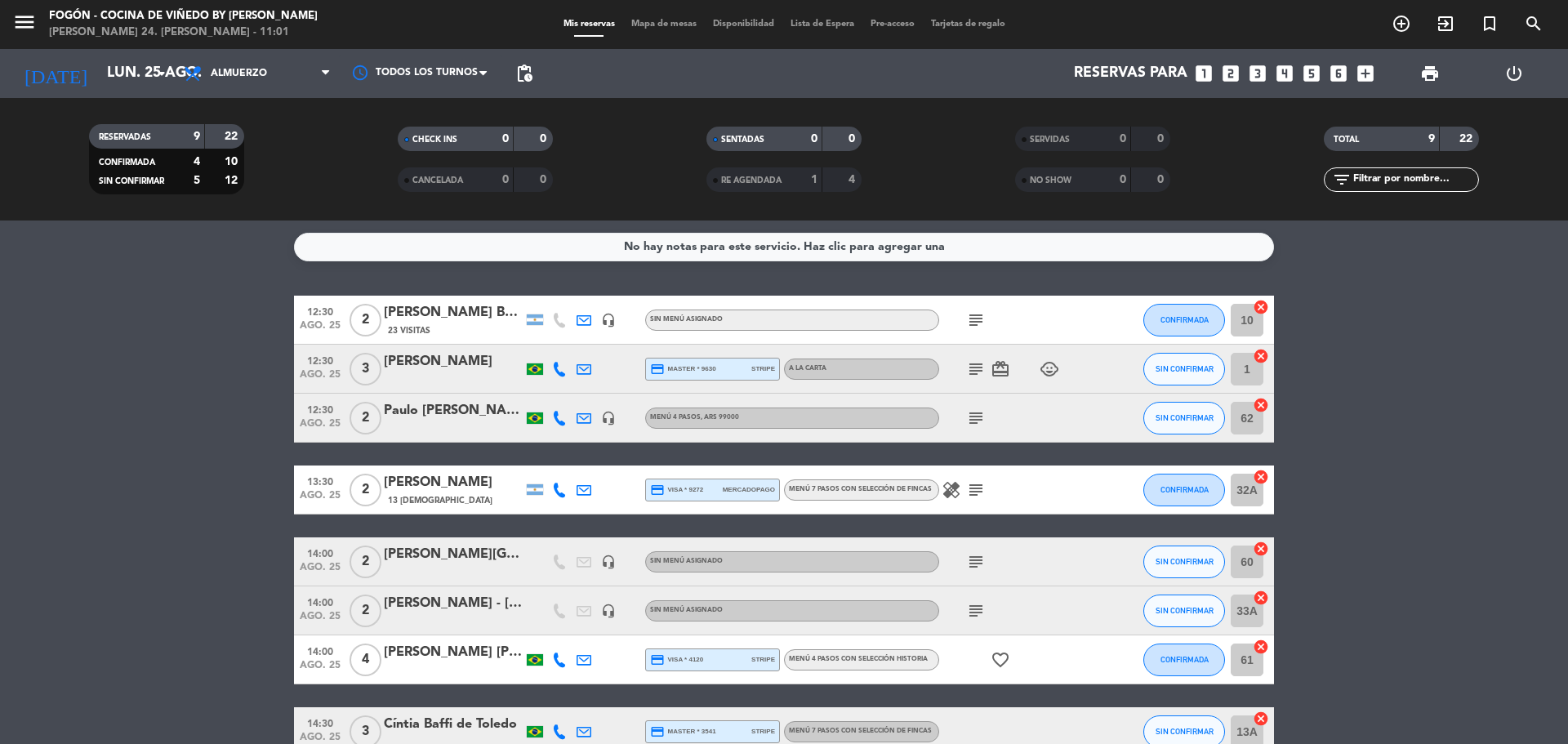
click at [103, 96] on div "[DATE] lun. 25 ago. arrow_drop_down" at bounding box center [94, 73] width 163 height 49
click at [108, 82] on input "lun. 25 ago." at bounding box center [193, 73] width 190 height 32
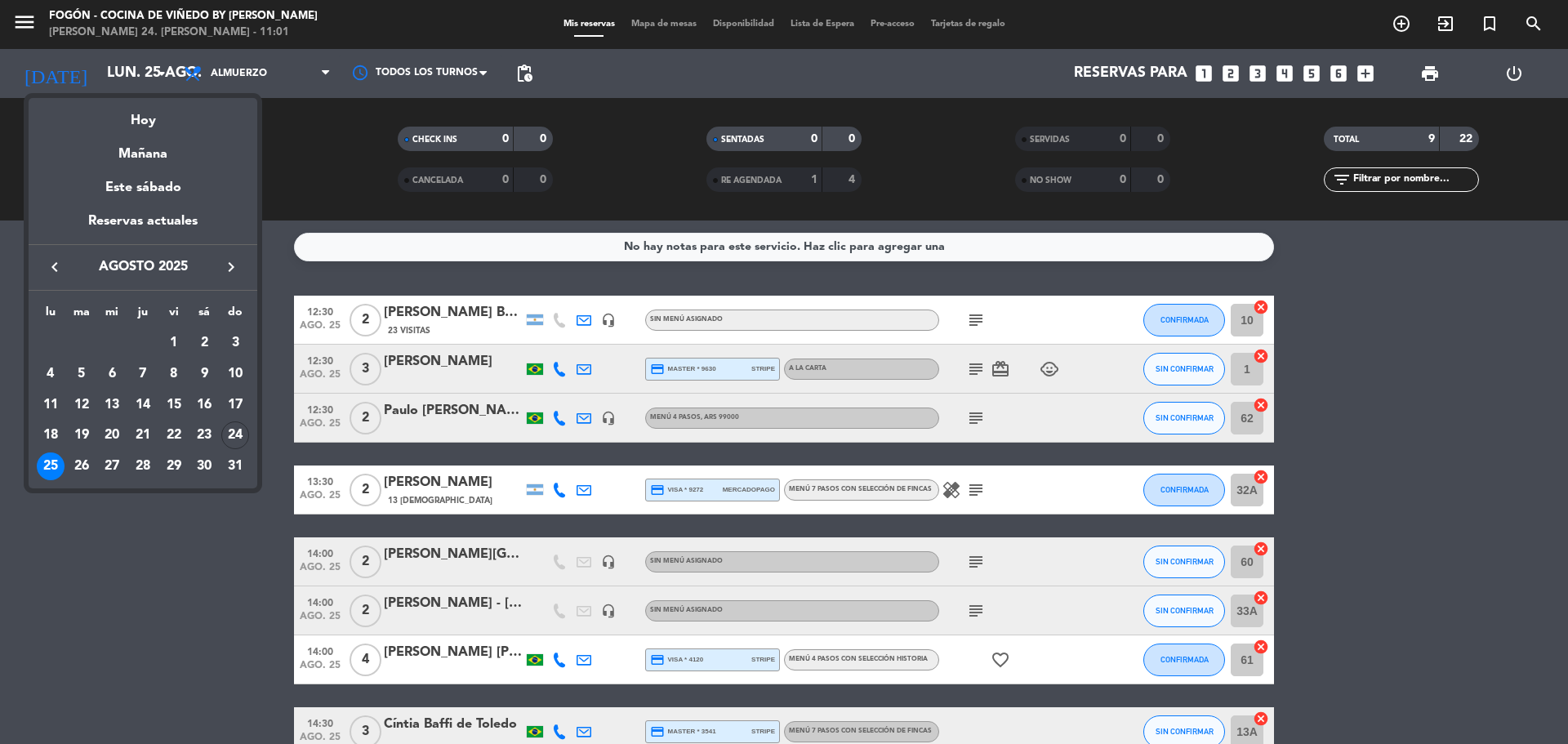
click at [58, 262] on icon "keyboard_arrow_left" at bounding box center [55, 267] width 20 height 20
click at [142, 122] on div "Hoy" at bounding box center [143, 114] width 229 height 33
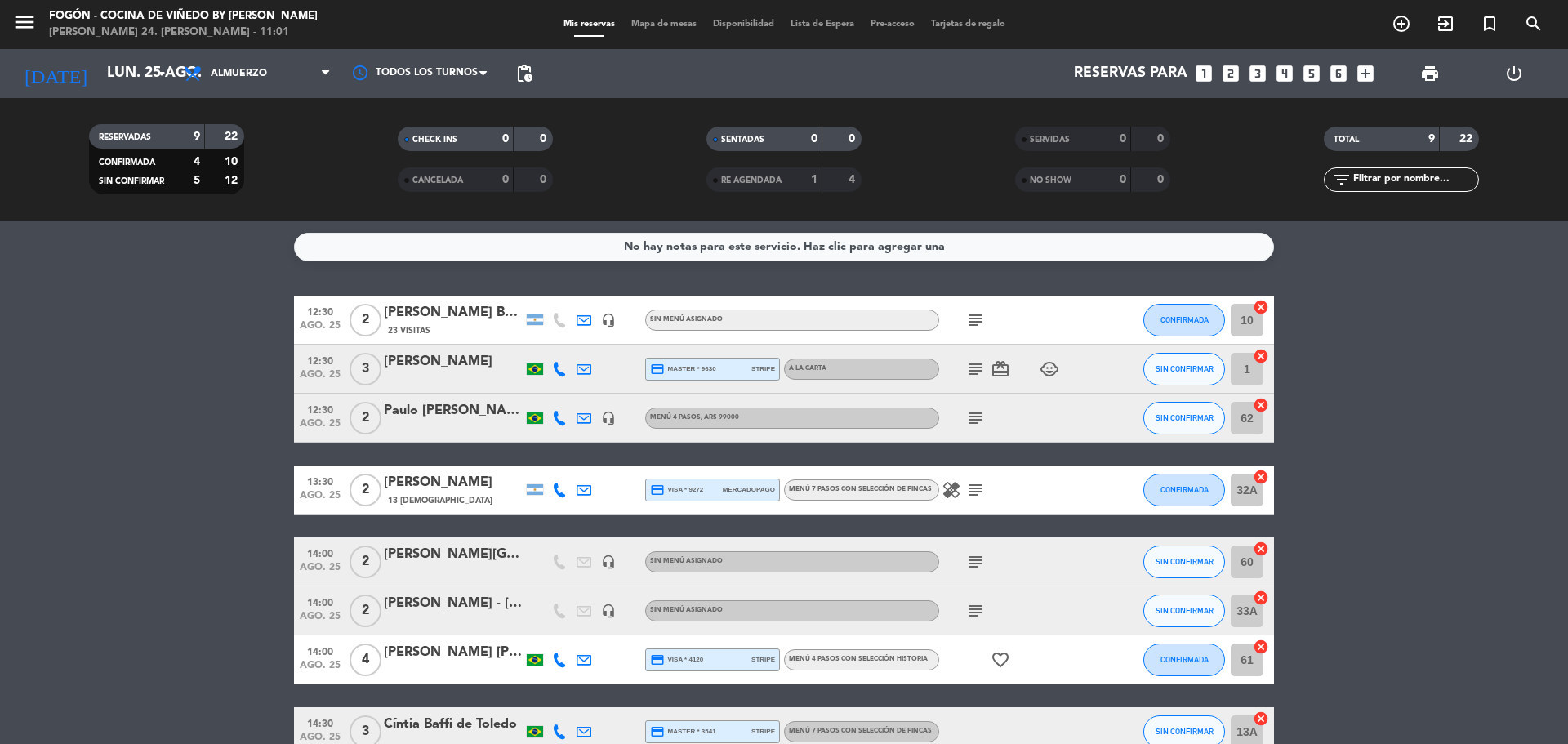
type input "dom. 24 ago."
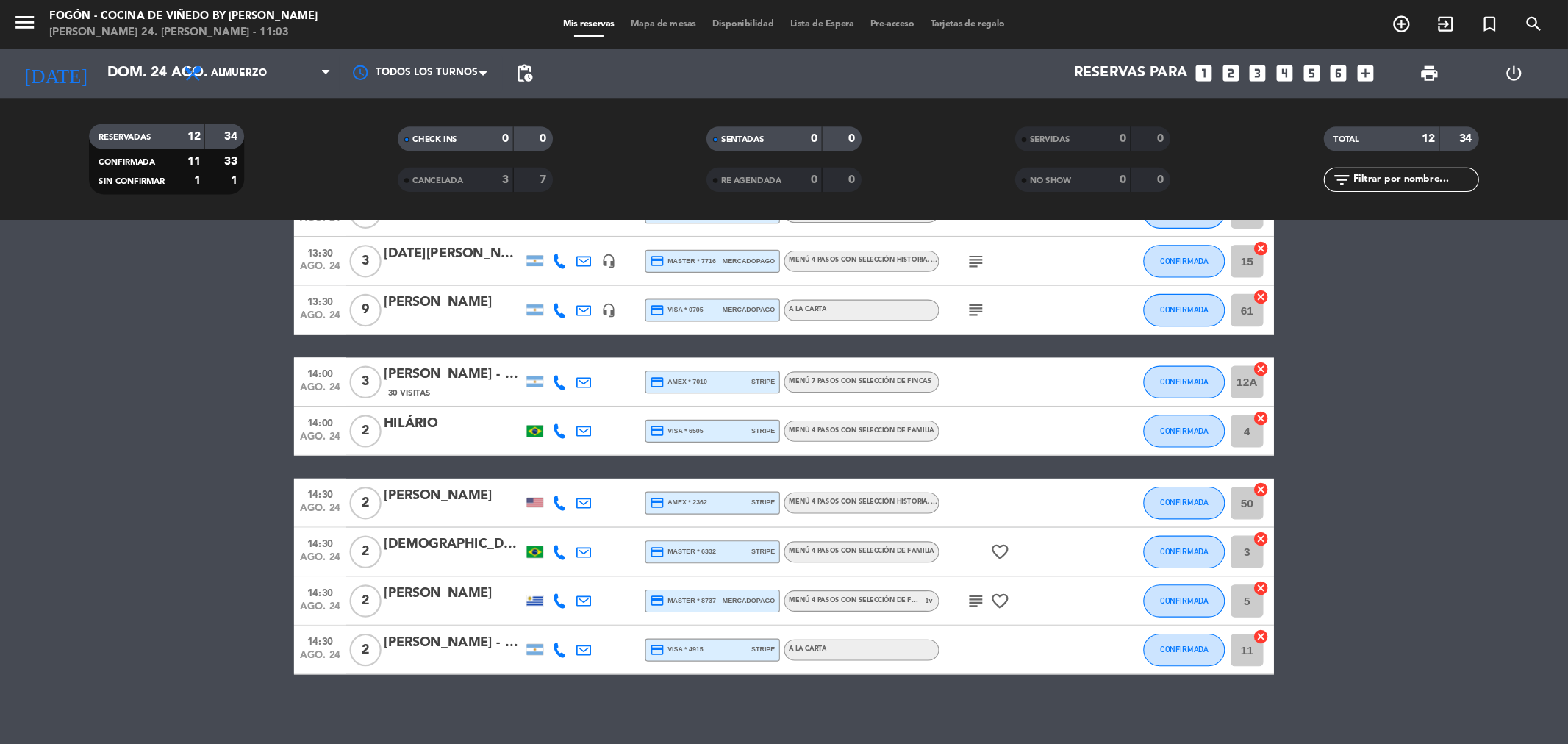
scroll to position [281, 0]
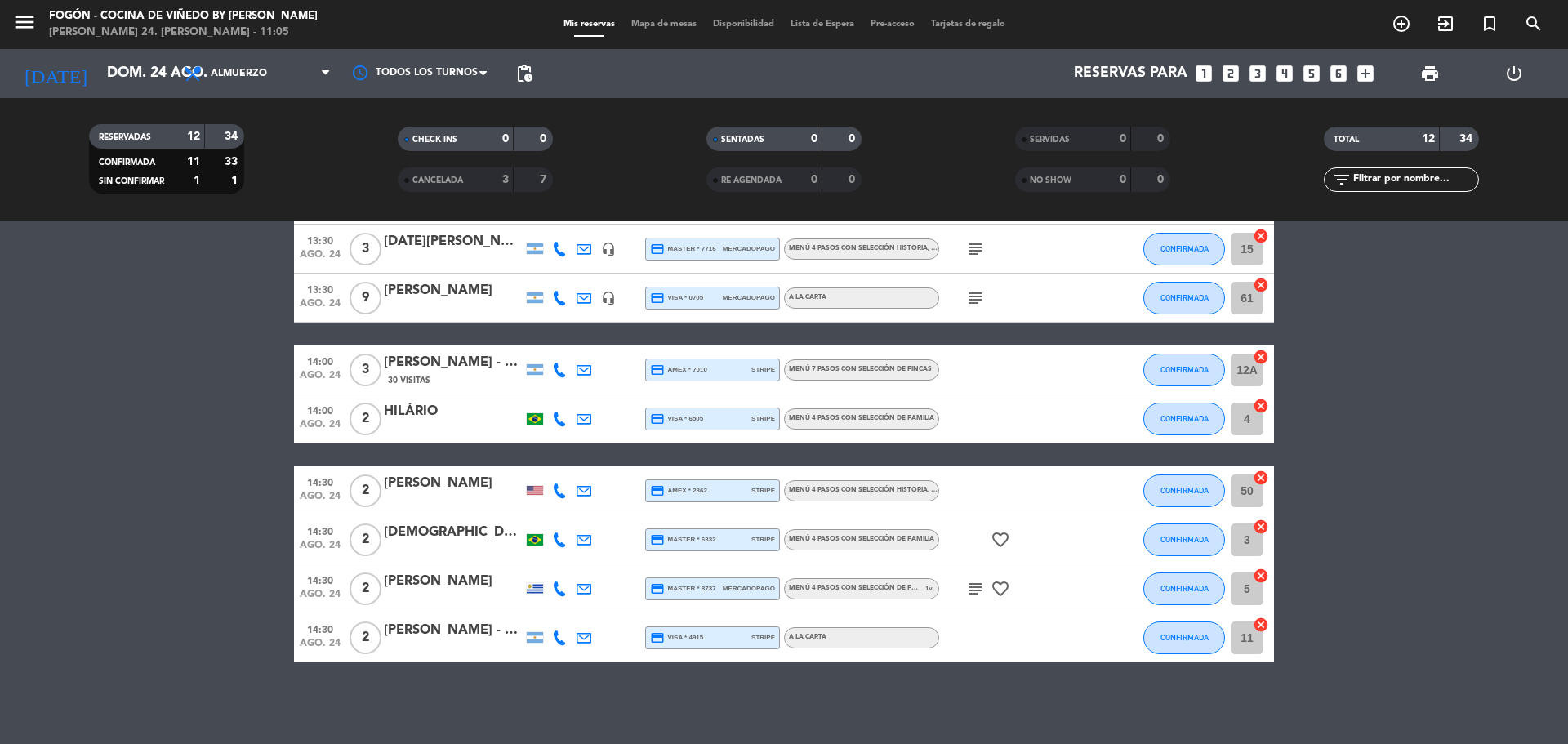
click at [482, 635] on div "[PERSON_NAME] - Los Chozos Front Desk" at bounding box center [453, 630] width 139 height 22
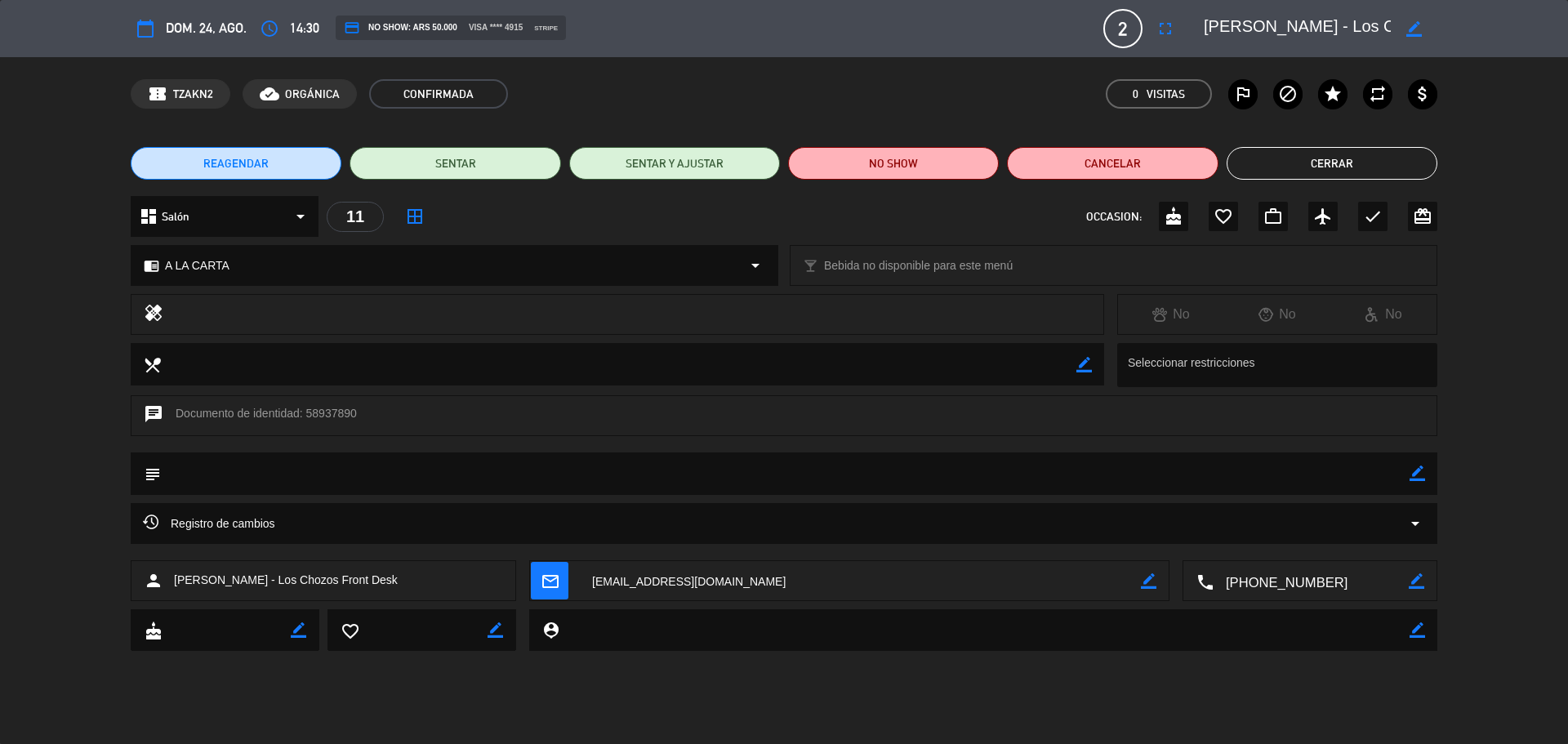
click at [1424, 464] on div "border_color" at bounding box center [1417, 473] width 16 height 42
click at [1415, 476] on icon "border_color" at bounding box center [1417, 473] width 16 height 16
click at [1358, 471] on textarea at bounding box center [785, 473] width 1249 height 41
click at [1415, 465] on div at bounding box center [1417, 473] width 16 height 42
click at [1412, 471] on icon at bounding box center [1417, 473] width 16 height 16
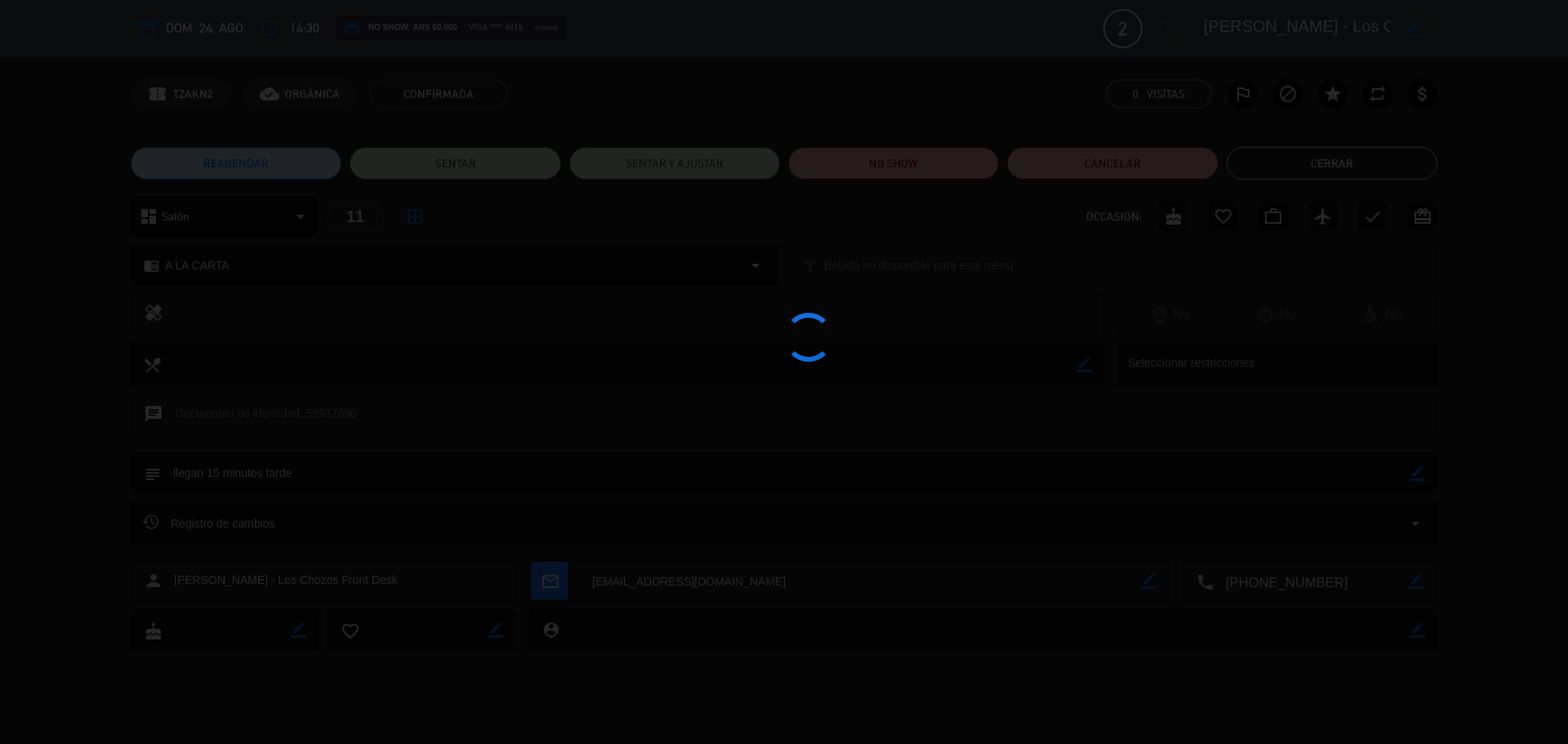
type textarea "llegan 15 minutos tarde"
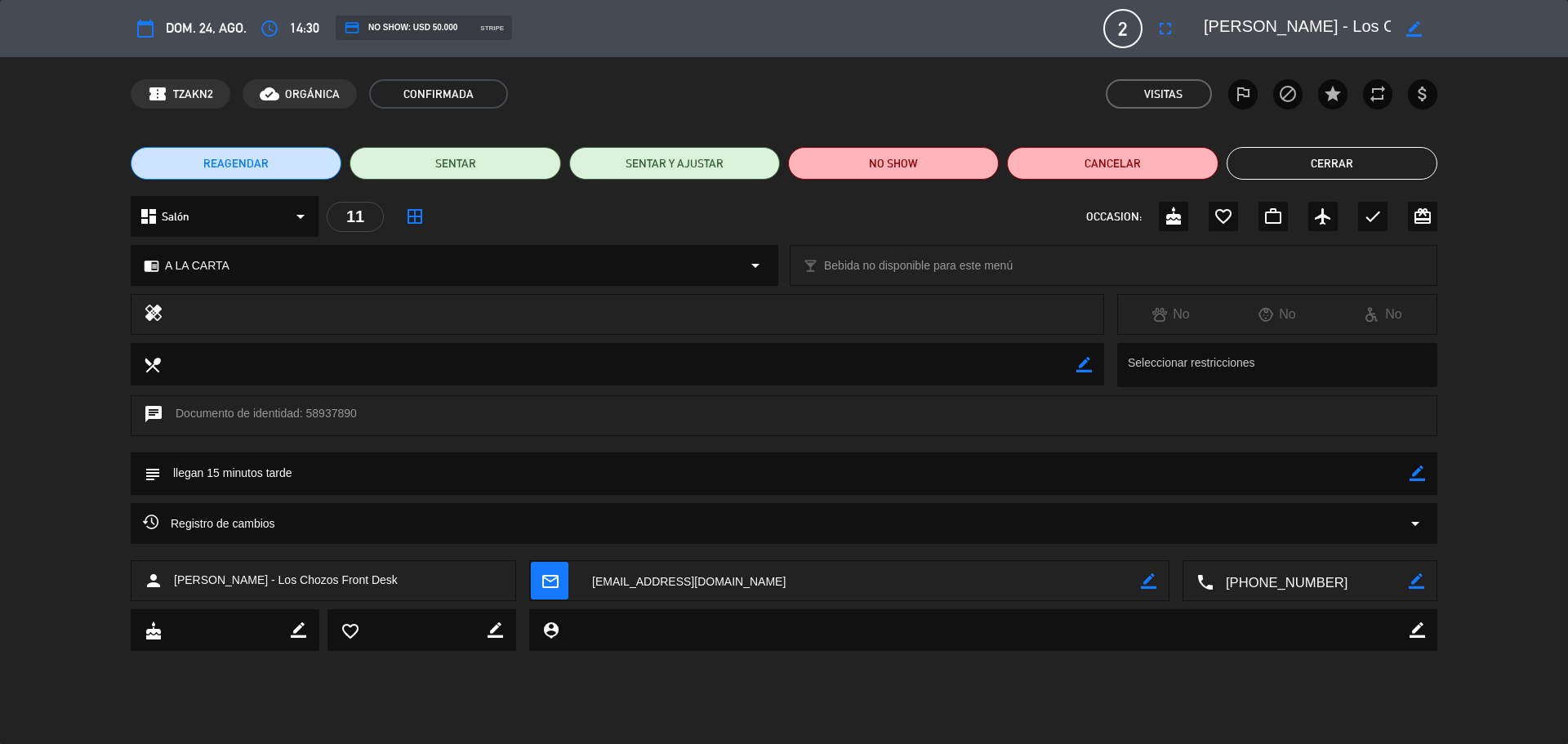
click at [1295, 170] on button "Cerrar" at bounding box center [1332, 162] width 211 height 32
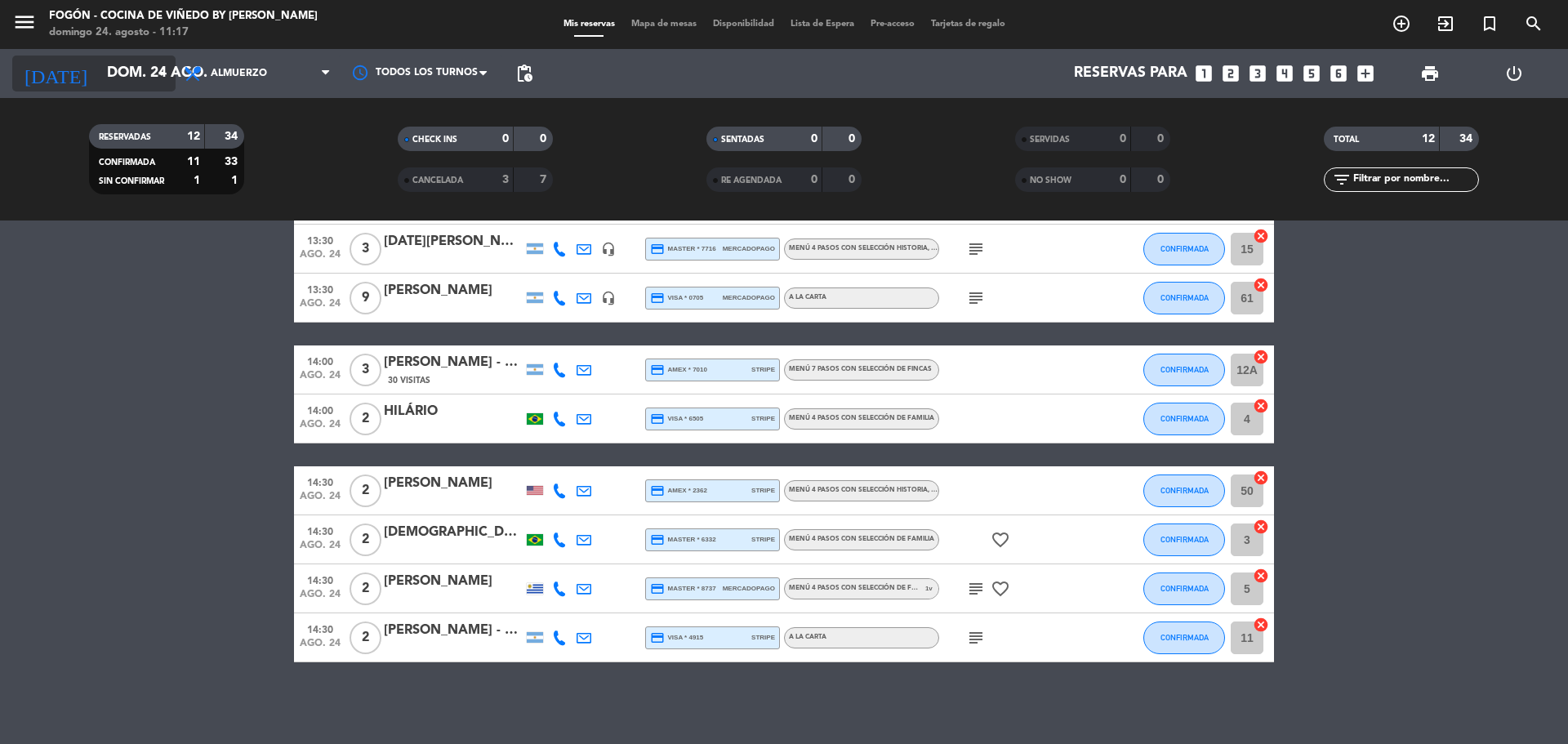
click at [99, 68] on input "dom. 24 ago." at bounding box center [193, 73] width 190 height 32
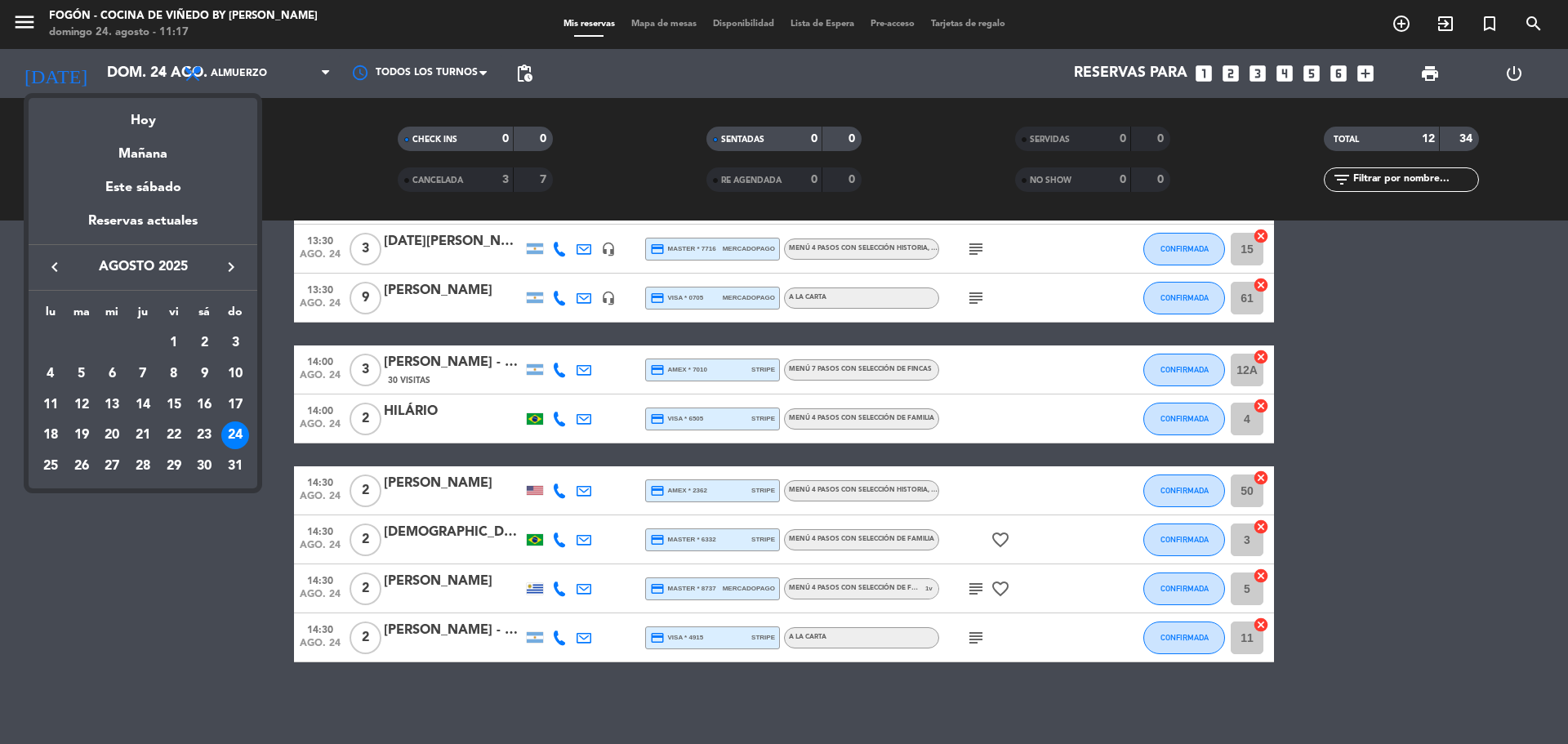
click at [104, 660] on div at bounding box center [784, 372] width 1568 height 744
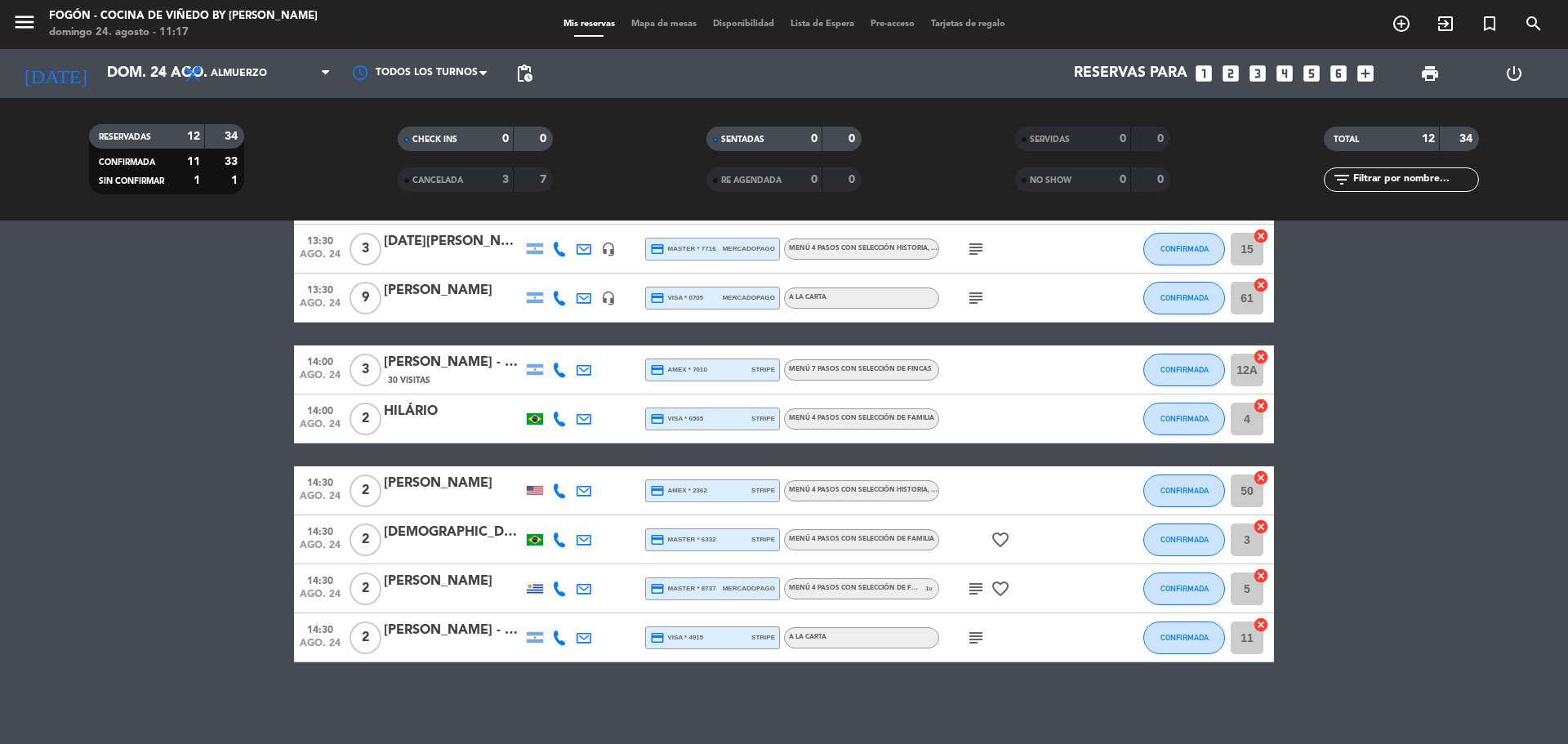
click at [460, 366] on div "[PERSON_NAME] - The [PERSON_NAME]" at bounding box center [453, 363] width 139 height 22
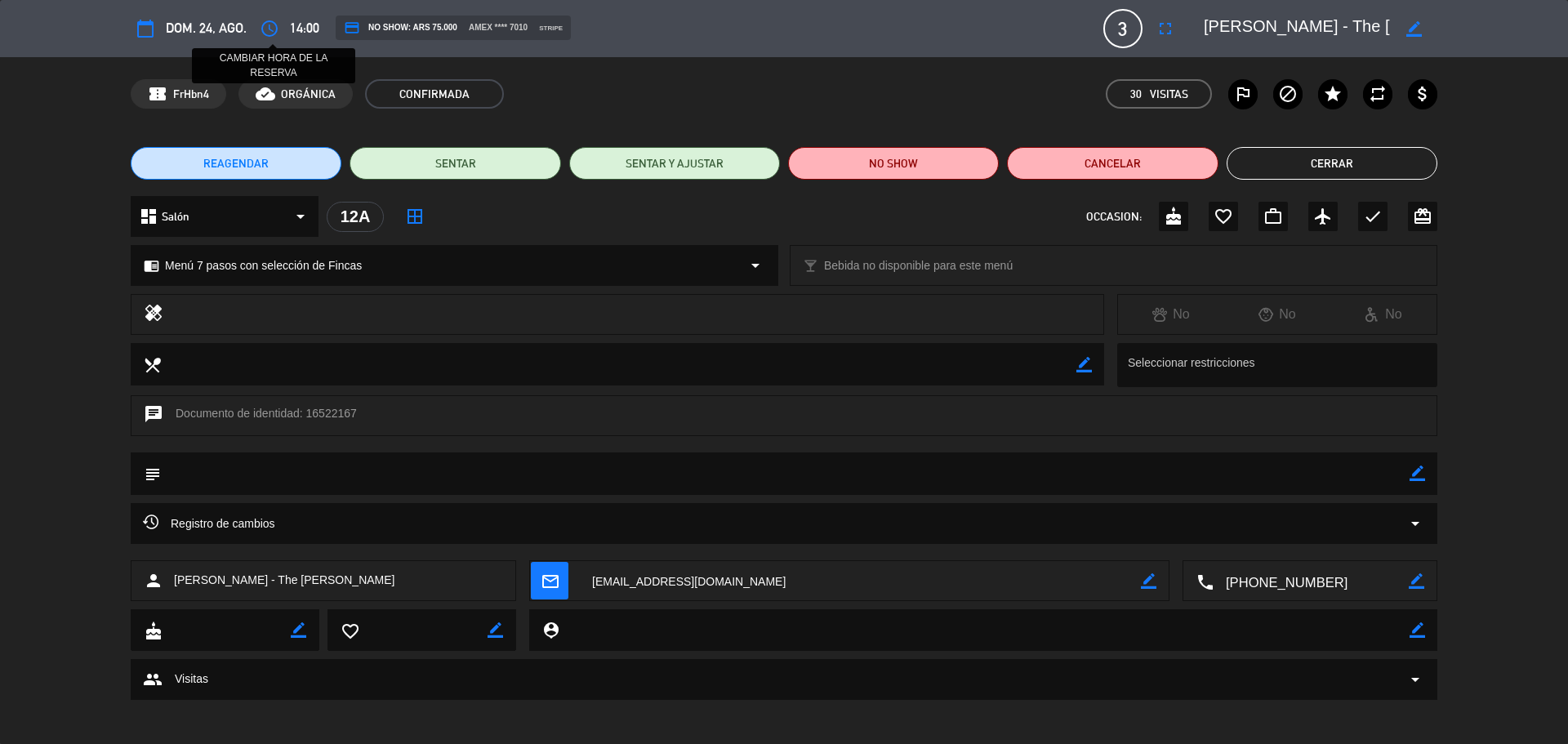
click at [264, 27] on icon "access_time" at bounding box center [269, 29] width 20 height 20
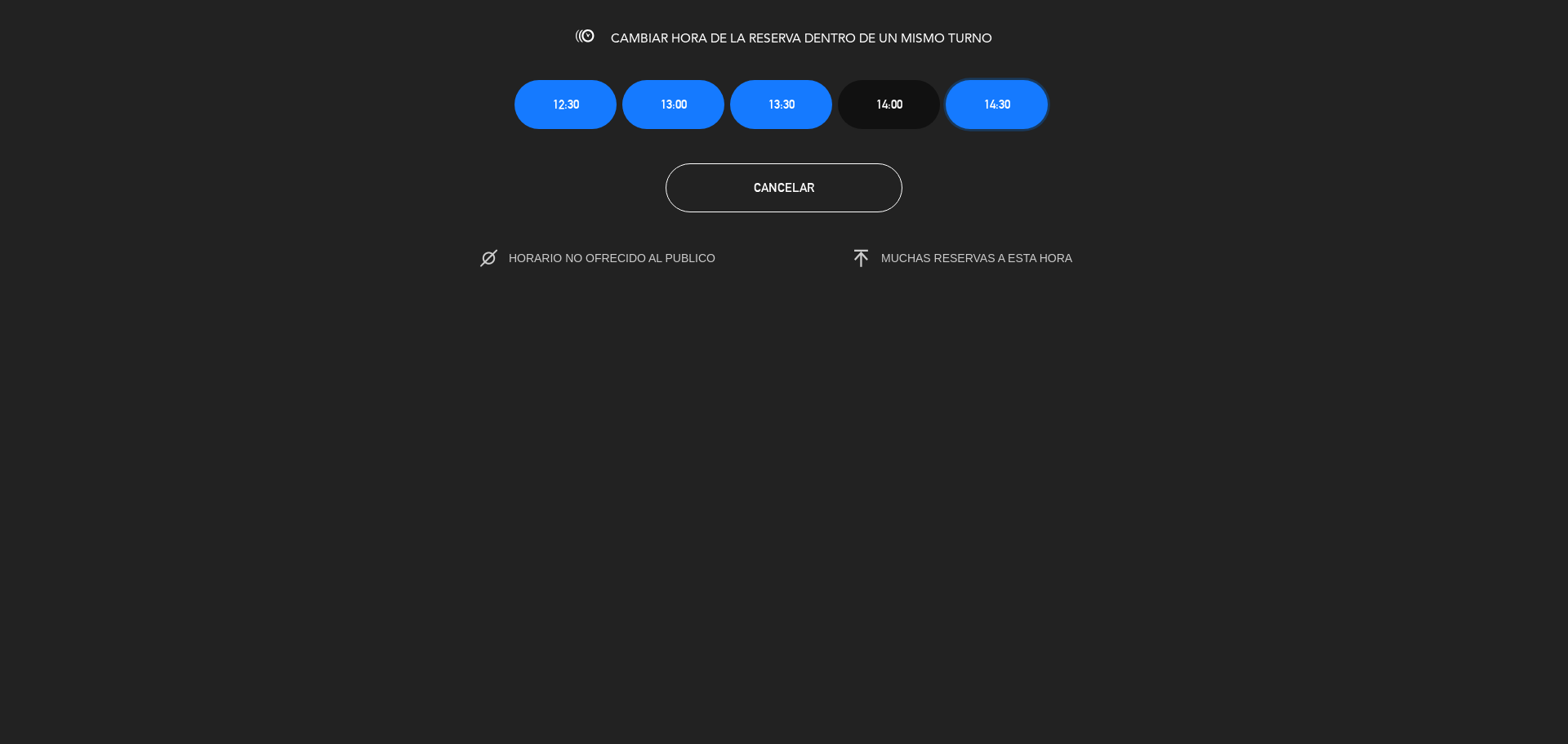
click at [1038, 102] on button "14:30" at bounding box center [996, 104] width 102 height 49
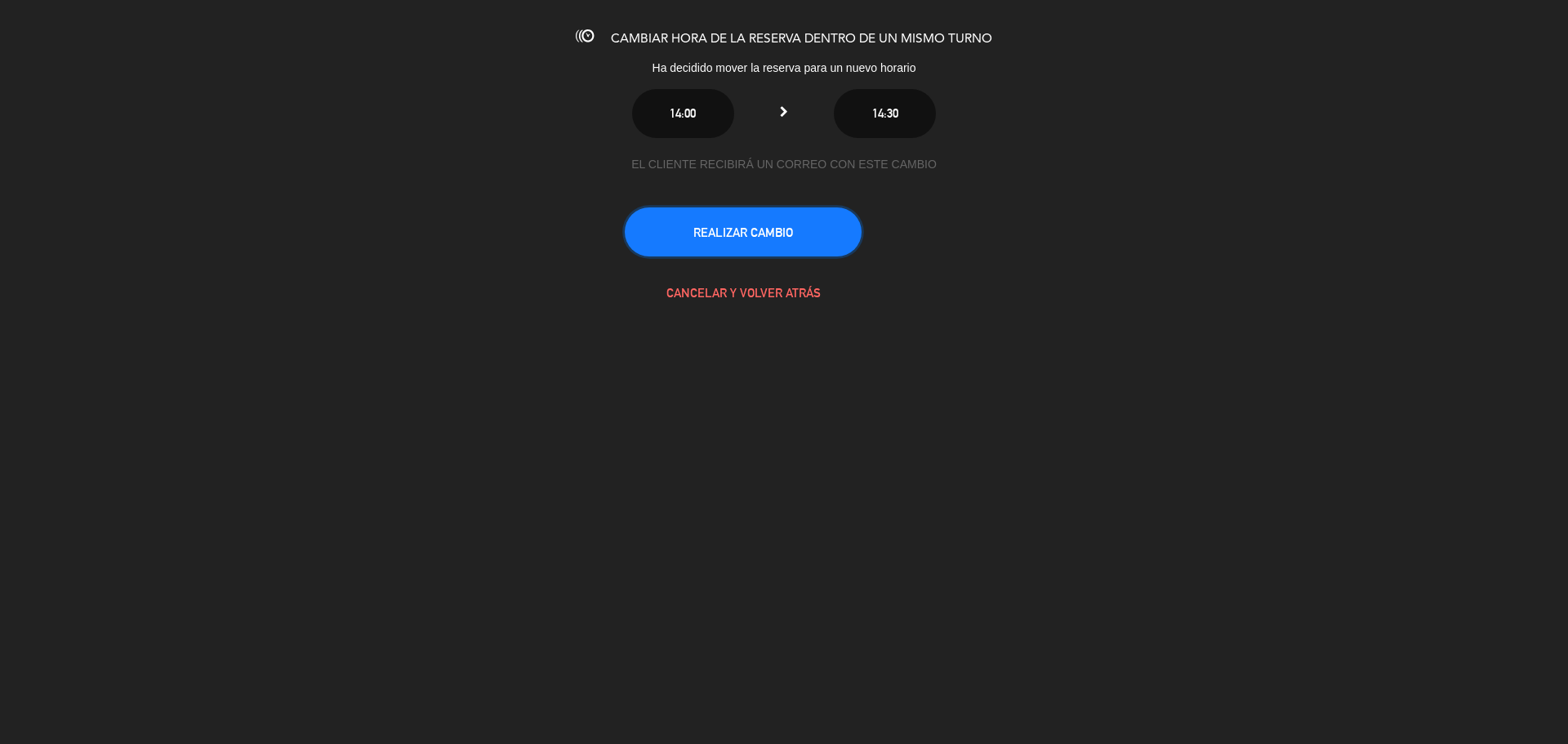
click at [811, 222] on button "REALIZAR CAMBIO" at bounding box center [743, 231] width 237 height 49
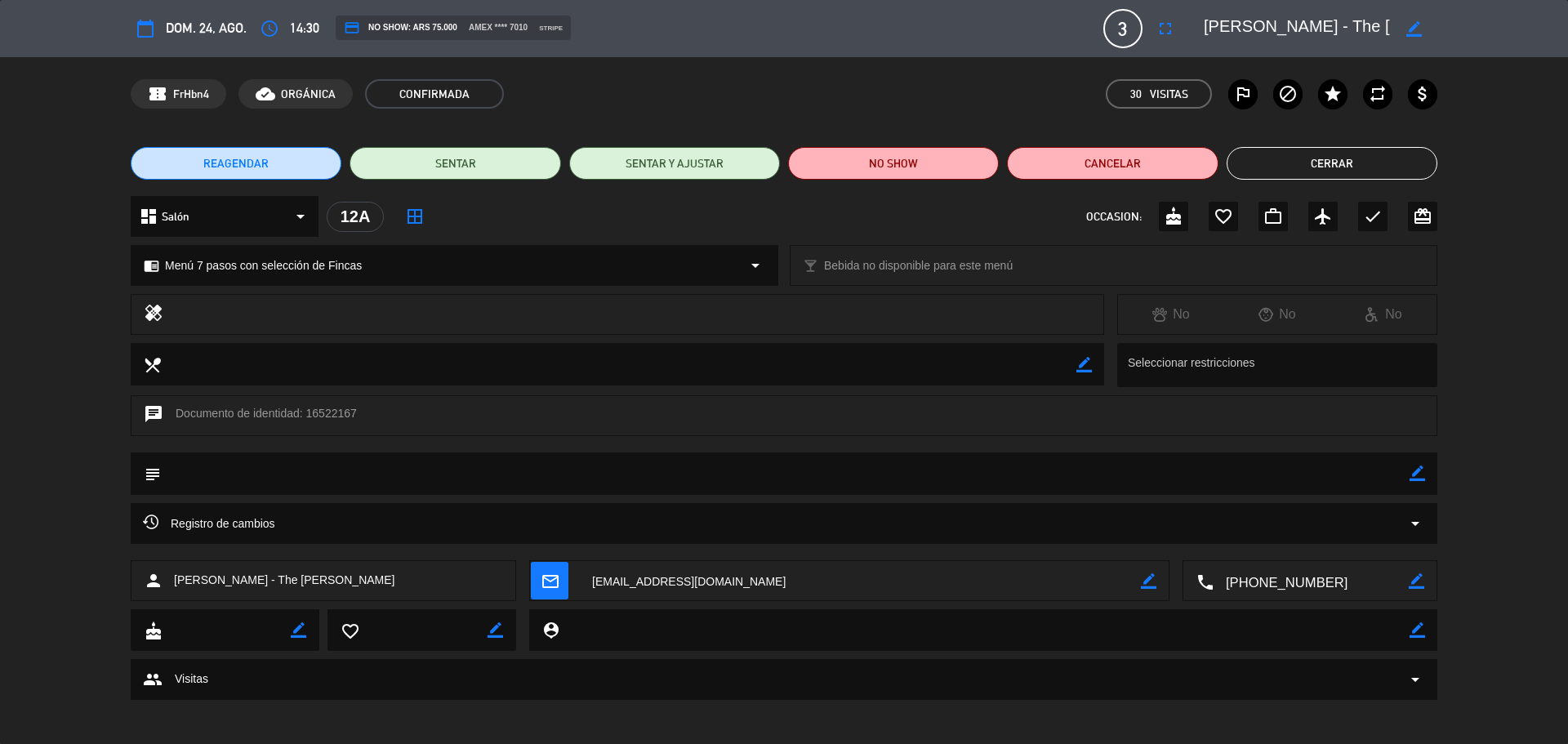
click at [1316, 147] on button "Cerrar" at bounding box center [1332, 162] width 211 height 32
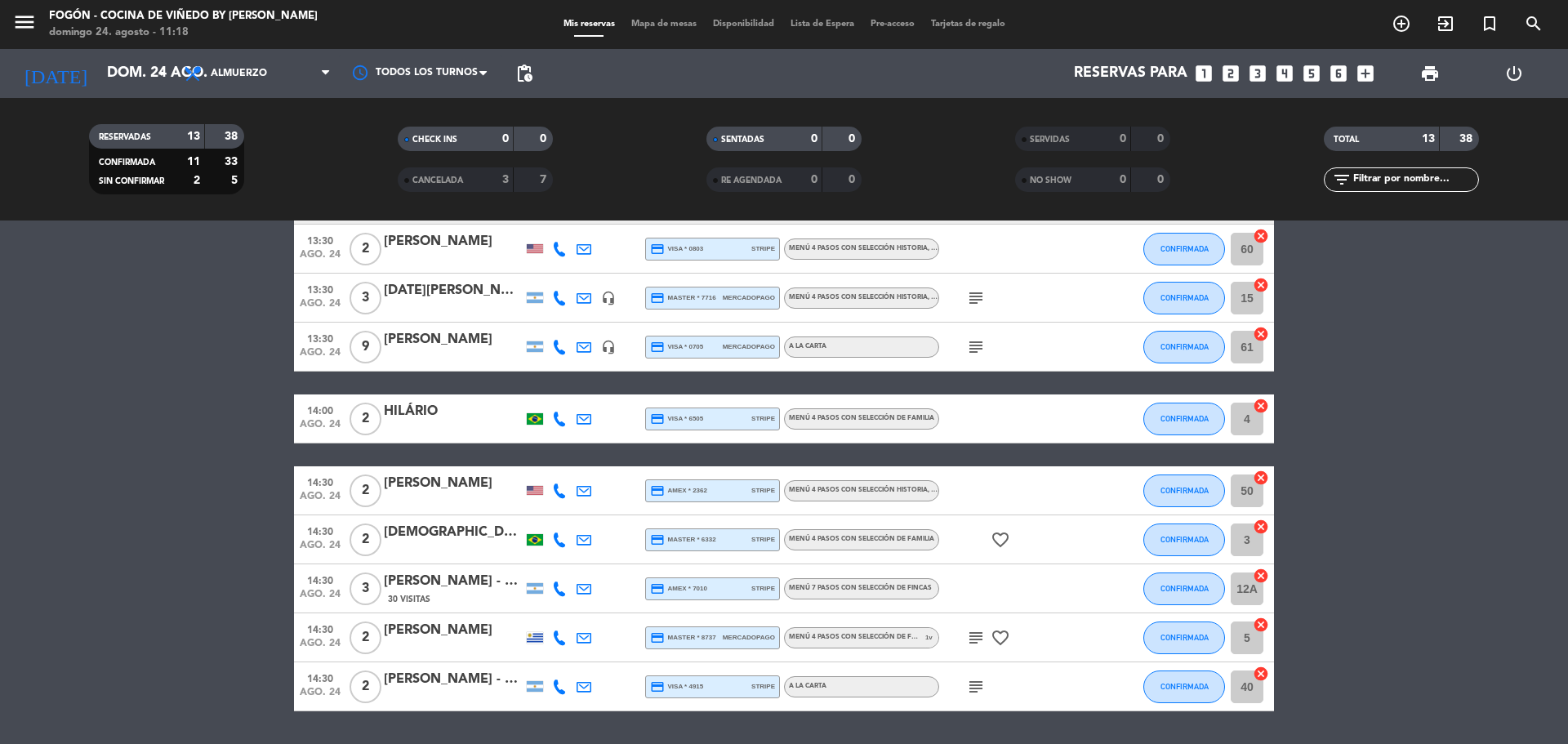
click at [181, 309] on bookings-row "12:30 ago. 24 1 [PERSON_NAME] credit_card visa * 2374 mercadopago Menú 4 pasos …" at bounding box center [784, 346] width 1568 height 728
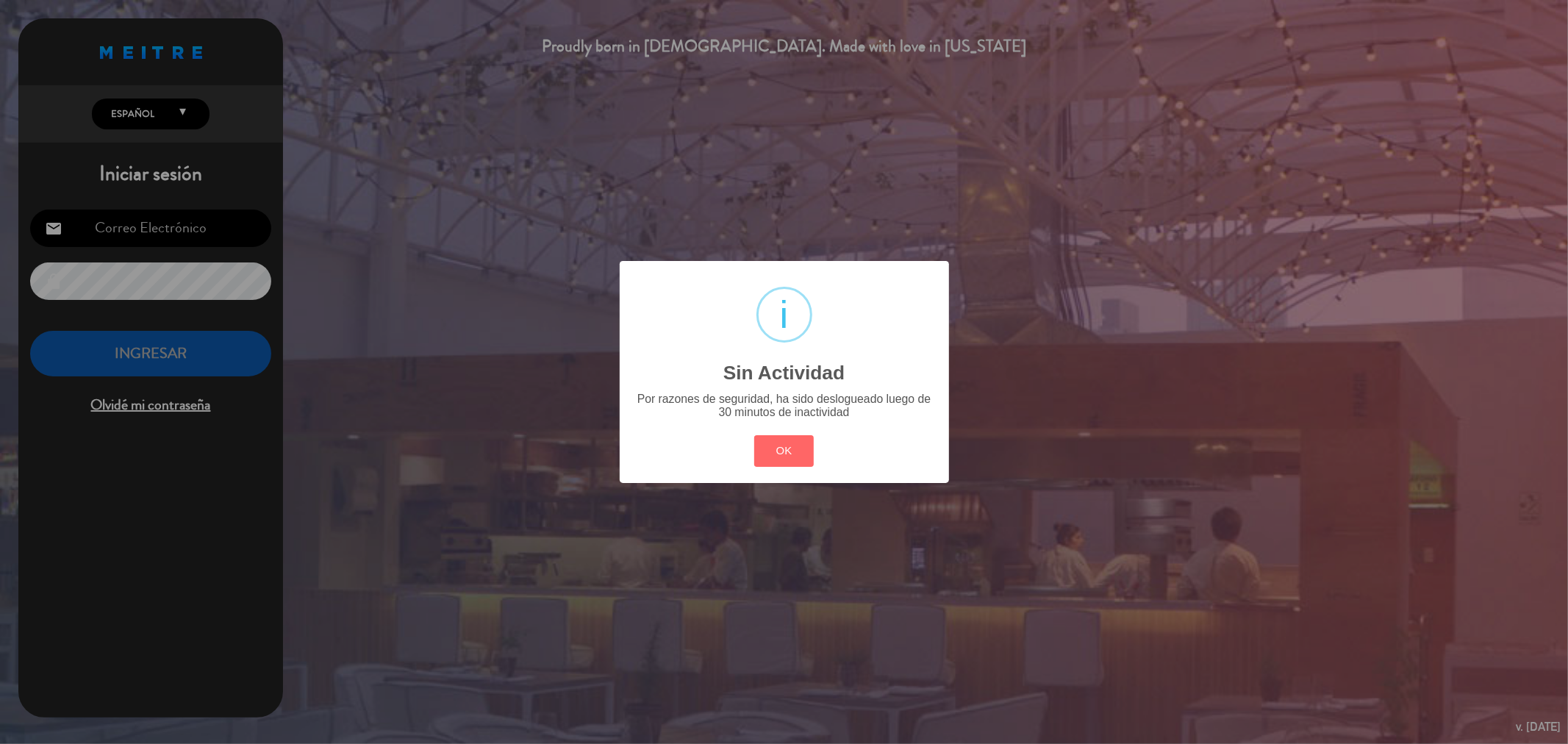
click at [813, 465] on div "OK Cancel" at bounding box center [783, 451] width 66 height 38
drag, startPoint x: 766, startPoint y: 432, endPoint x: 790, endPoint y: 443, distance: 26.4
click at [768, 433] on div "OK Cancel" at bounding box center [783, 451] width 66 height 38
click at [791, 444] on button "OK" at bounding box center [784, 451] width 60 height 31
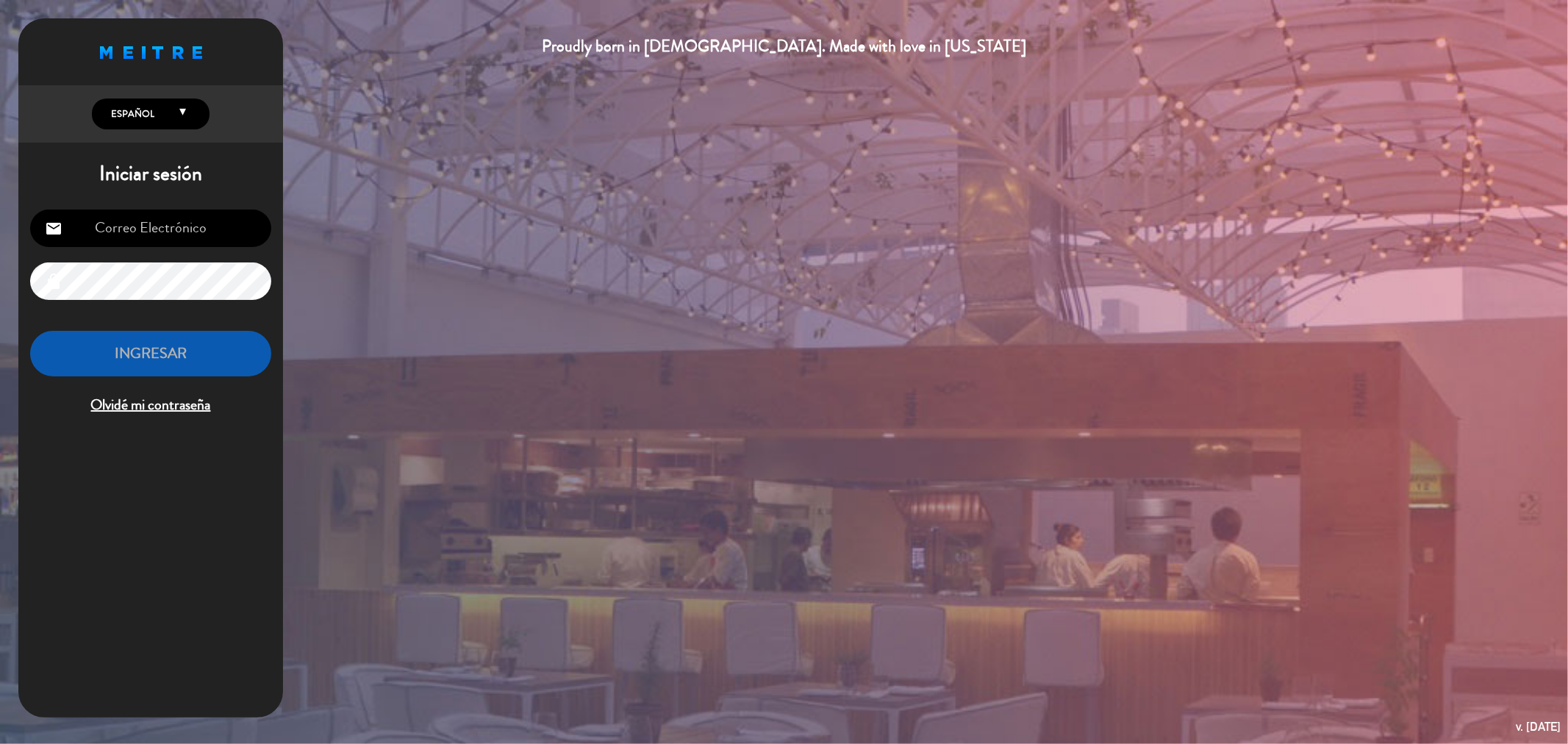
click at [136, 210] on input "email" at bounding box center [150, 228] width 241 height 37
type input "[EMAIL_ADDRESS][PERSON_NAME][DOMAIN_NAME]"
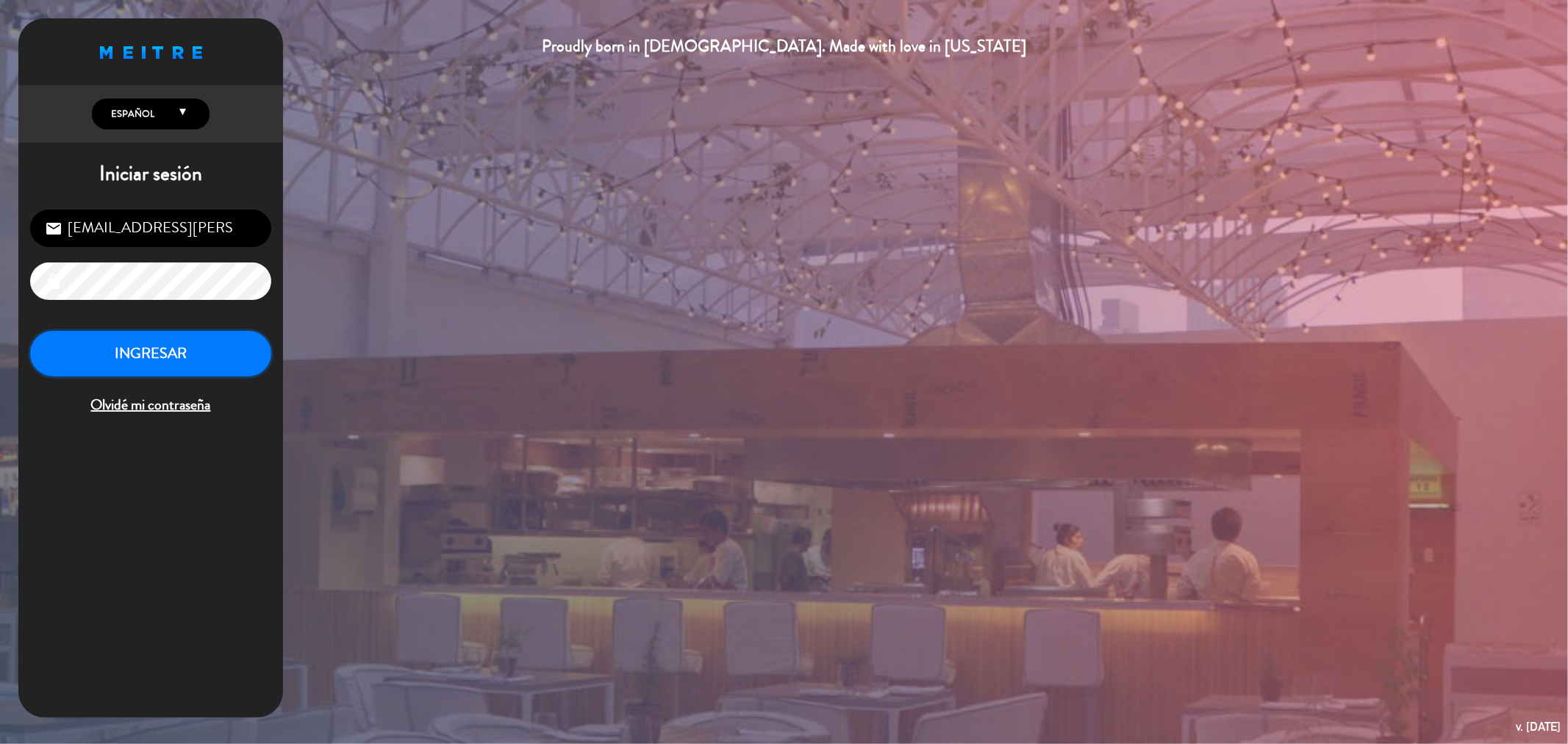
click at [166, 366] on button "INGRESAR" at bounding box center [150, 354] width 241 height 46
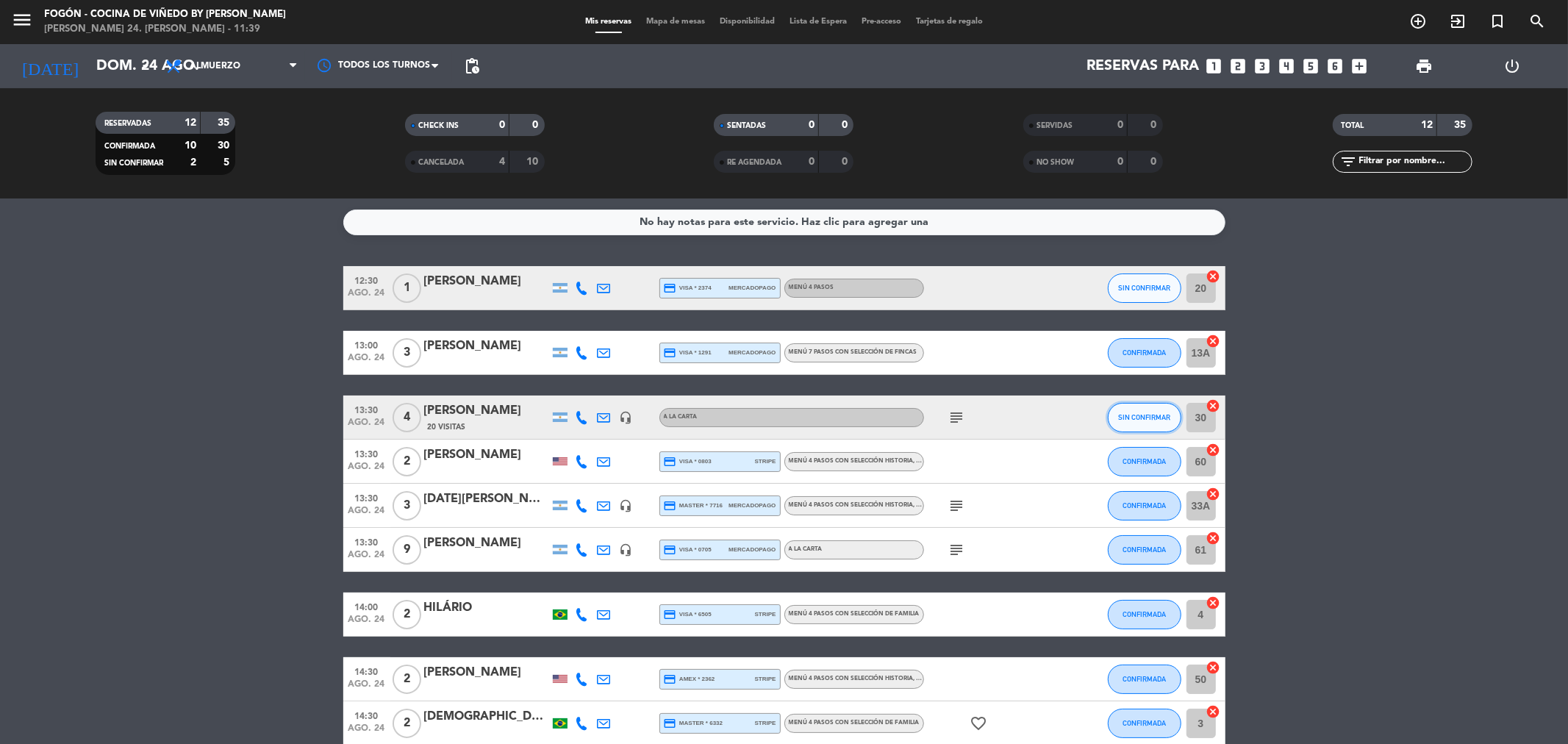
click at [1114, 422] on button "SIN CONFIRMAR" at bounding box center [1144, 417] width 74 height 29
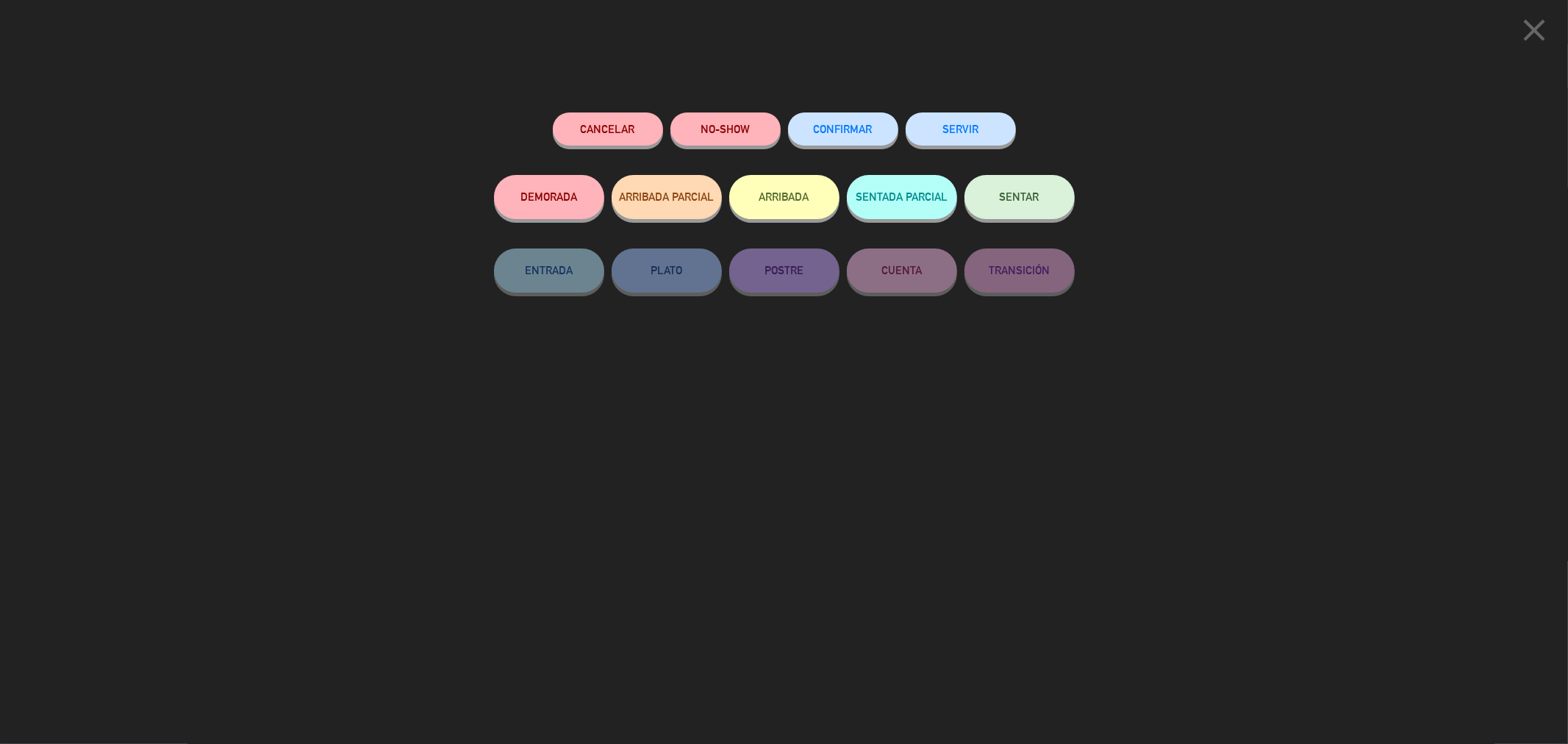
click at [847, 128] on span "CONFIRMAR" at bounding box center [843, 129] width 59 height 13
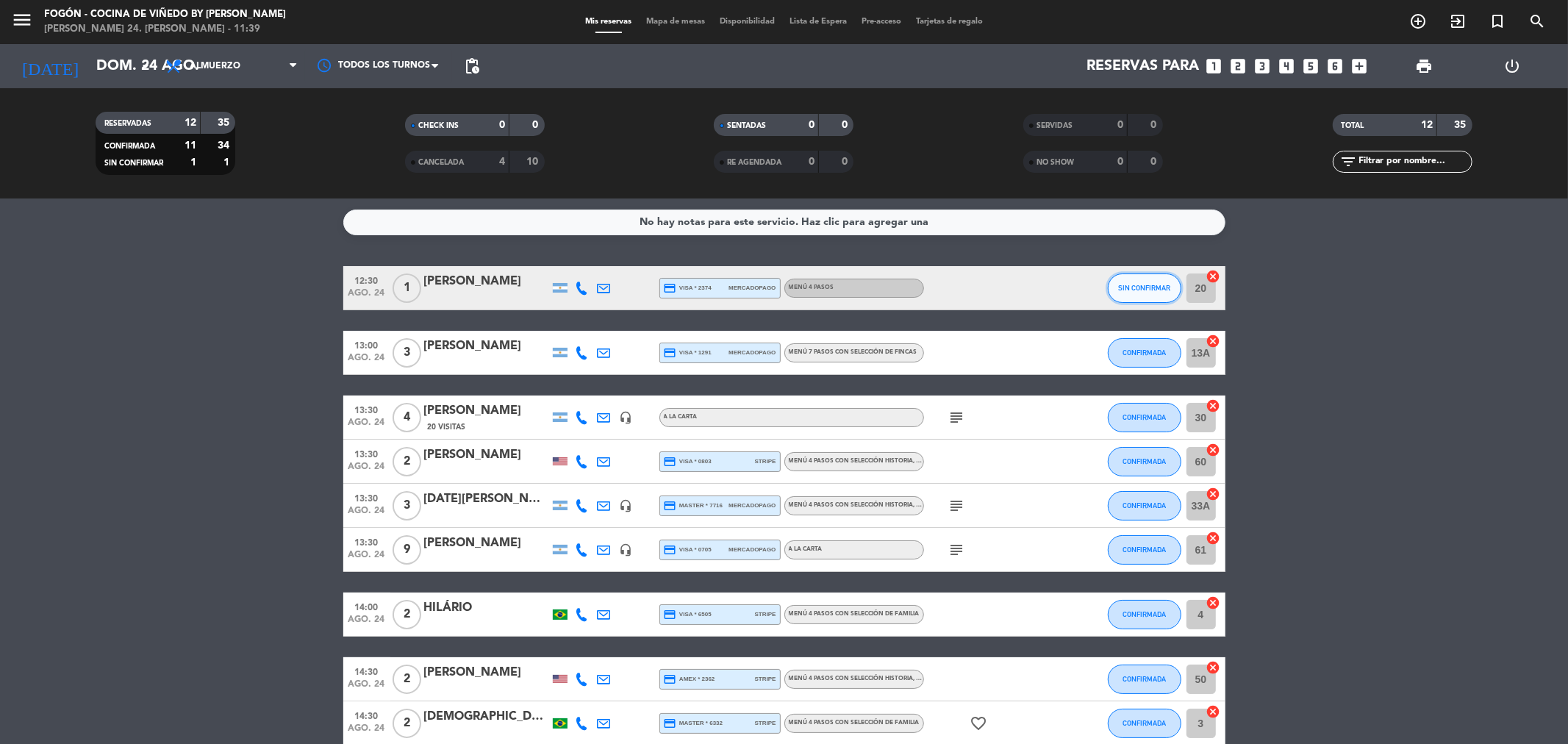
click at [1137, 296] on button "SIN CONFIRMAR" at bounding box center [1144, 288] width 74 height 29
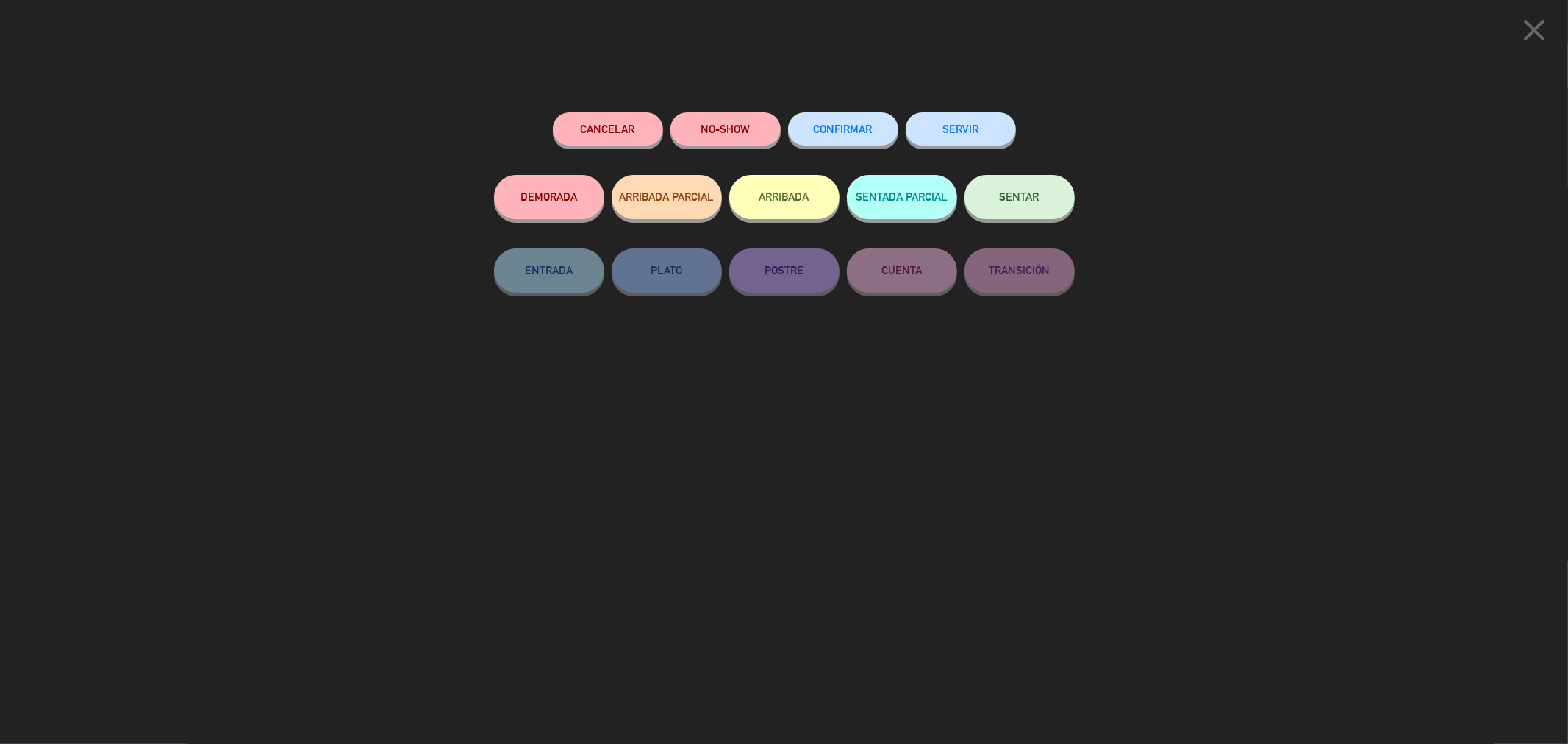
click at [853, 132] on span "CONFIRMAR" at bounding box center [843, 129] width 59 height 13
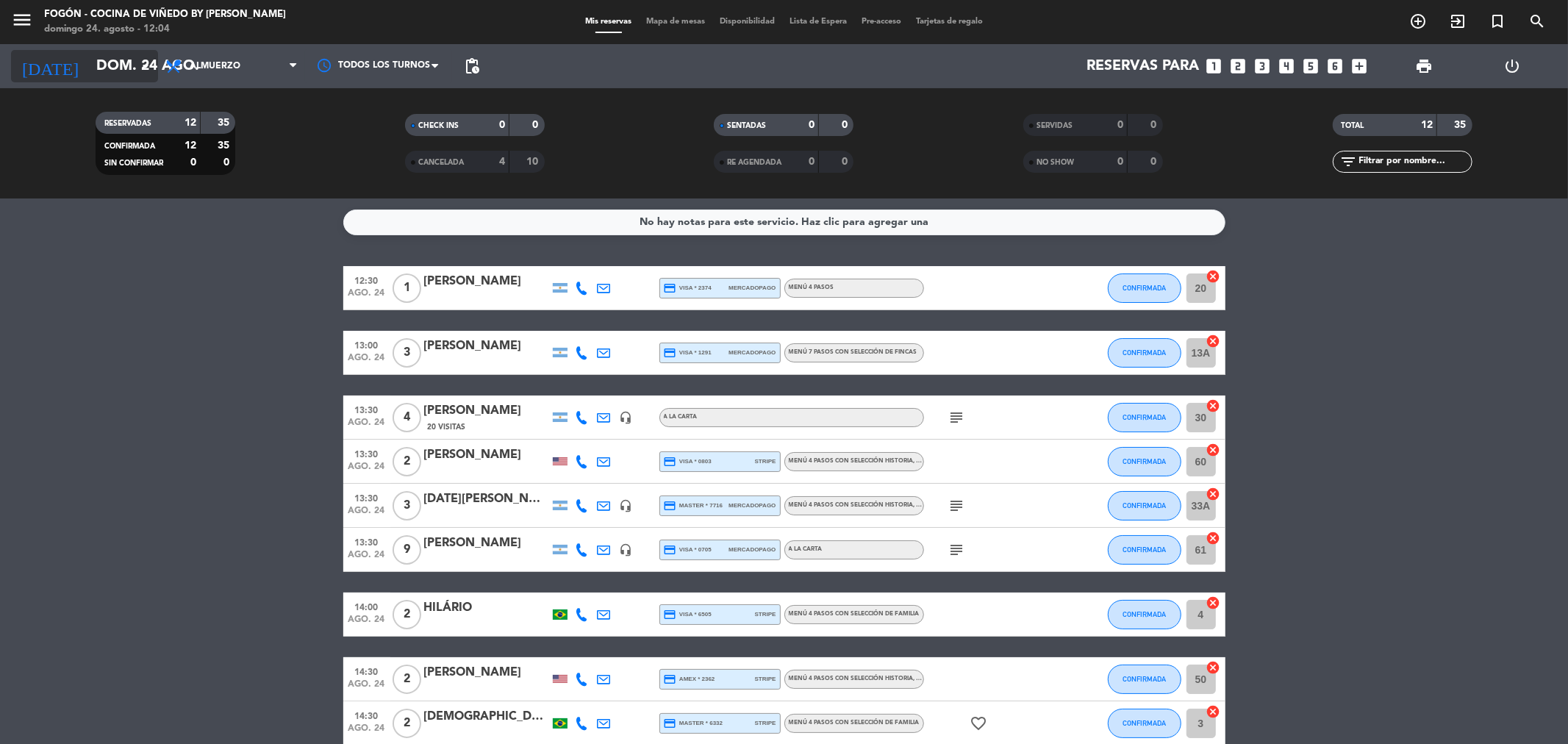
click at [106, 76] on input "dom. 24 ago." at bounding box center [182, 66] width 186 height 32
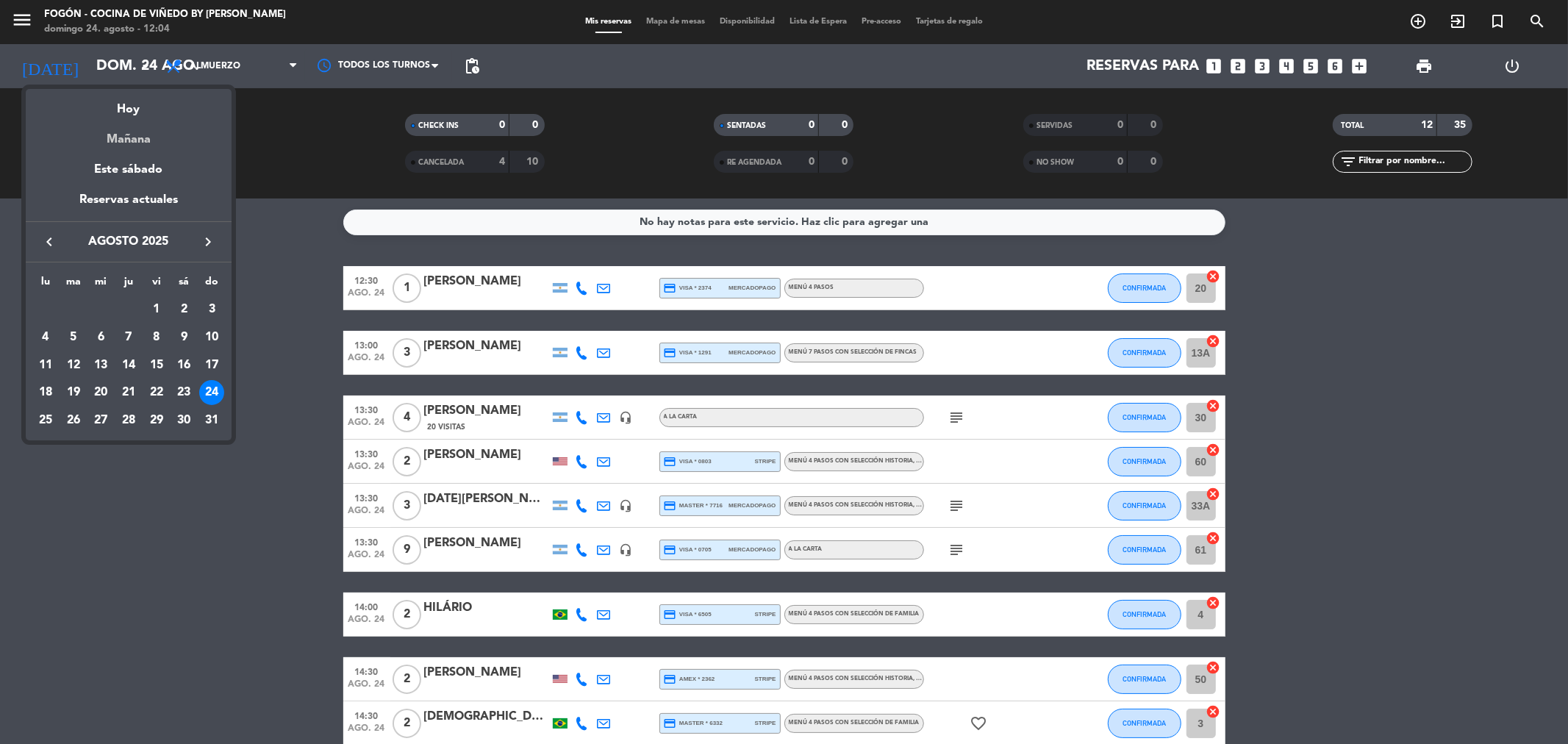
click at [113, 134] on div "Mañana" at bounding box center [128, 134] width 206 height 30
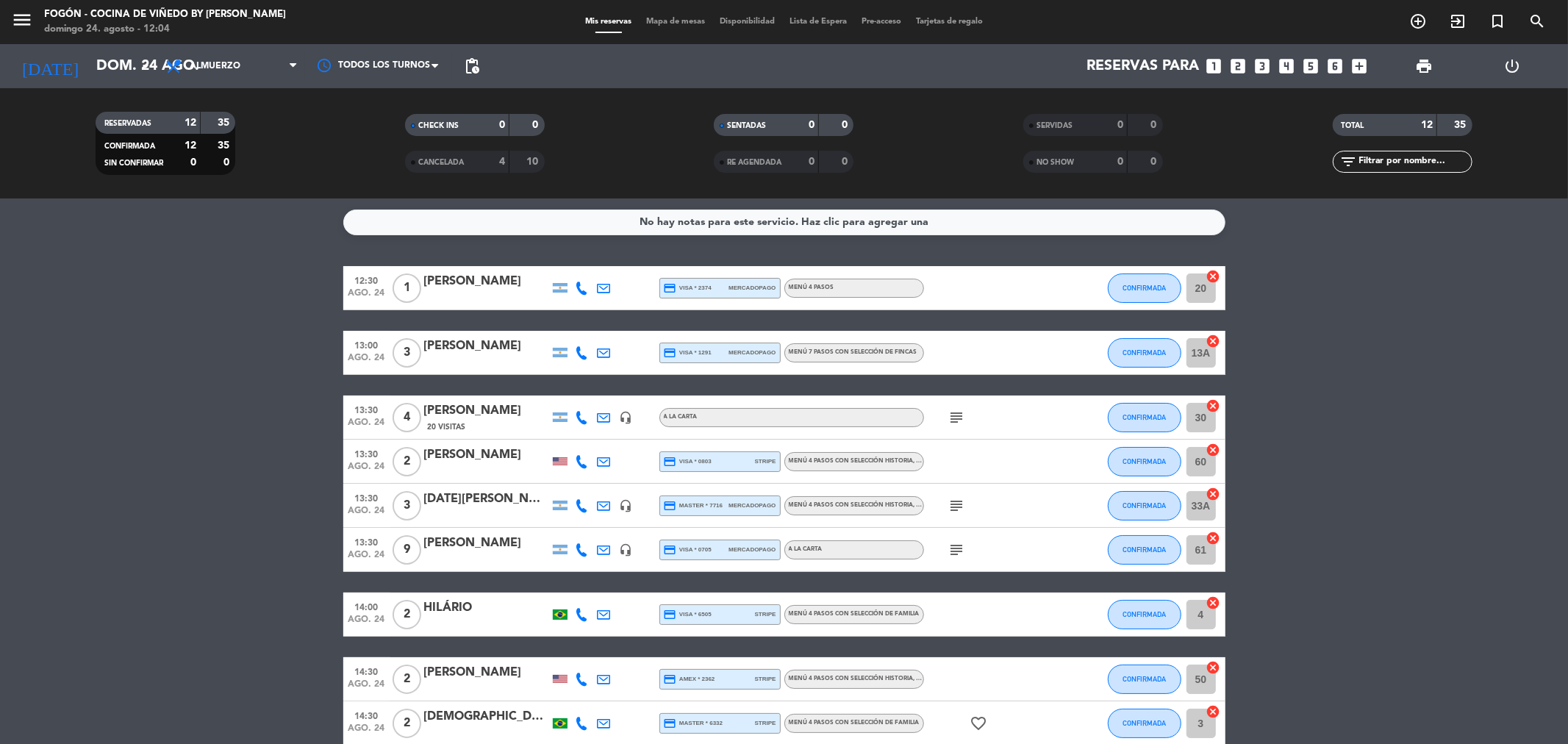
type input "lun. 25 ago."
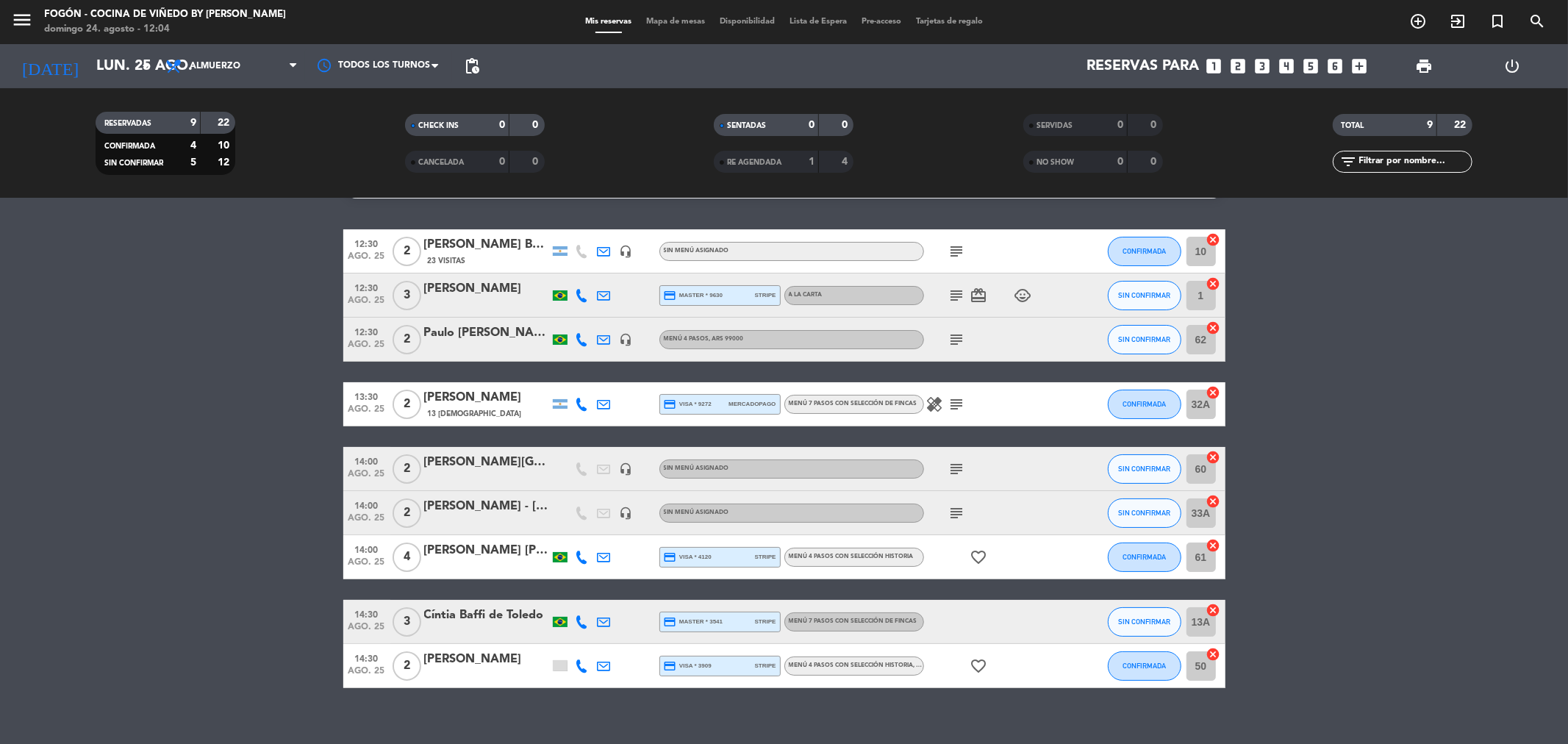
scroll to position [54, 0]
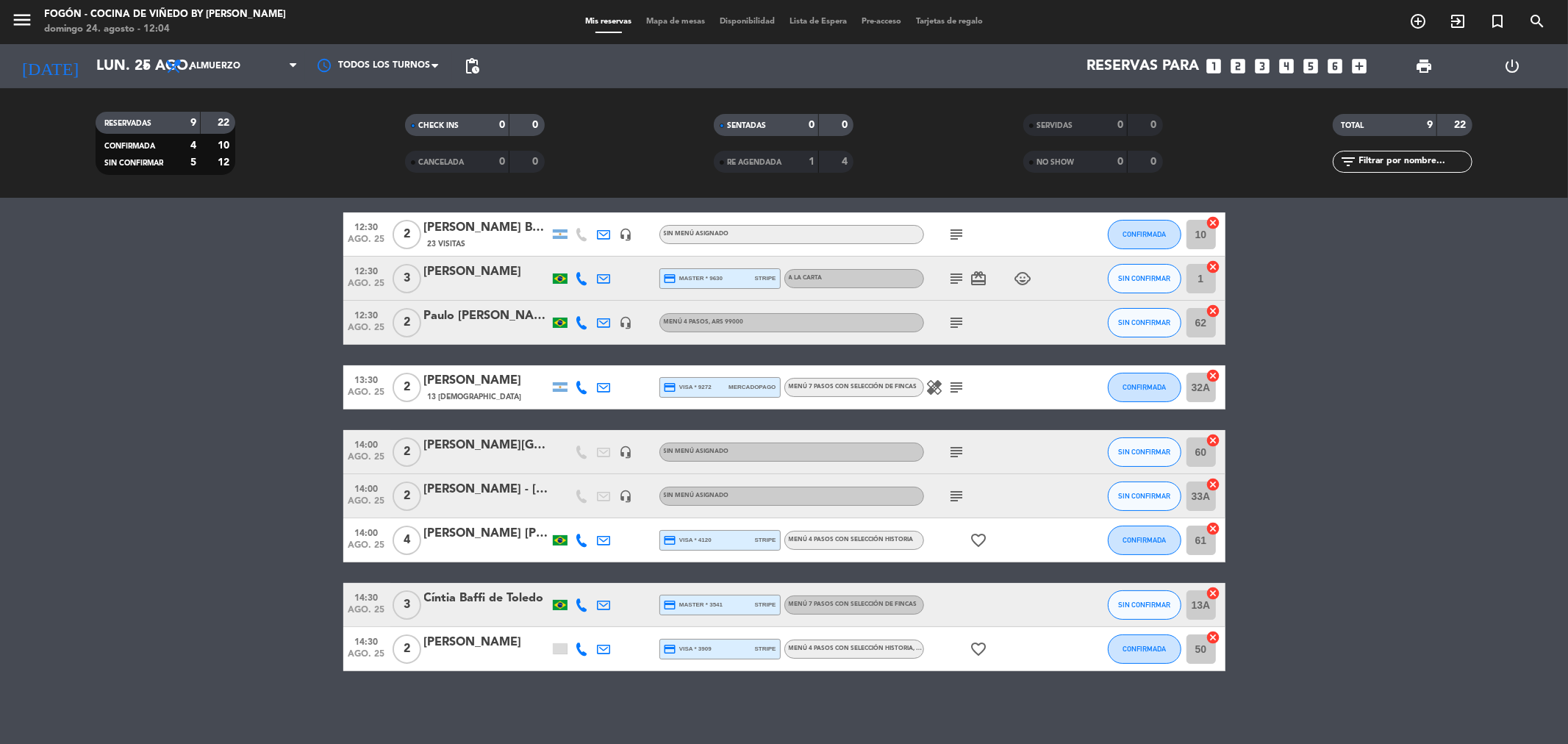
click at [436, 655] on div at bounding box center [487, 659] width 125 height 12
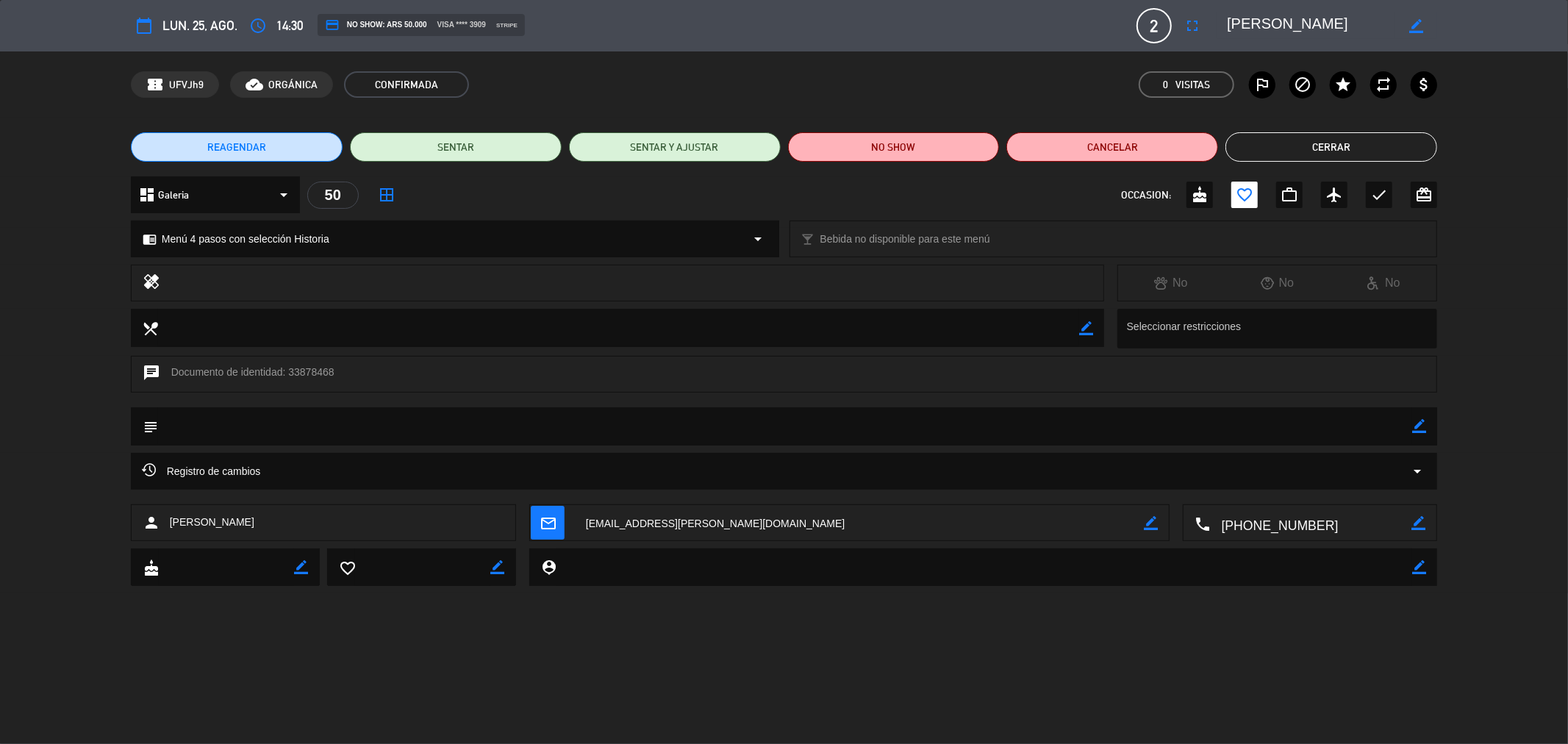
click at [1295, 525] on textarea at bounding box center [1311, 523] width 201 height 37
click at [1288, 490] on span "Click para copiar" at bounding box center [1291, 487] width 77 height 16
drag, startPoint x: 1317, startPoint y: 20, endPoint x: 1224, endPoint y: 28, distance: 93.3
click at [1224, 28] on div "border_color" at bounding box center [1327, 25] width 221 height 26
click at [1382, 142] on button "Cerrar" at bounding box center [1332, 146] width 212 height 29
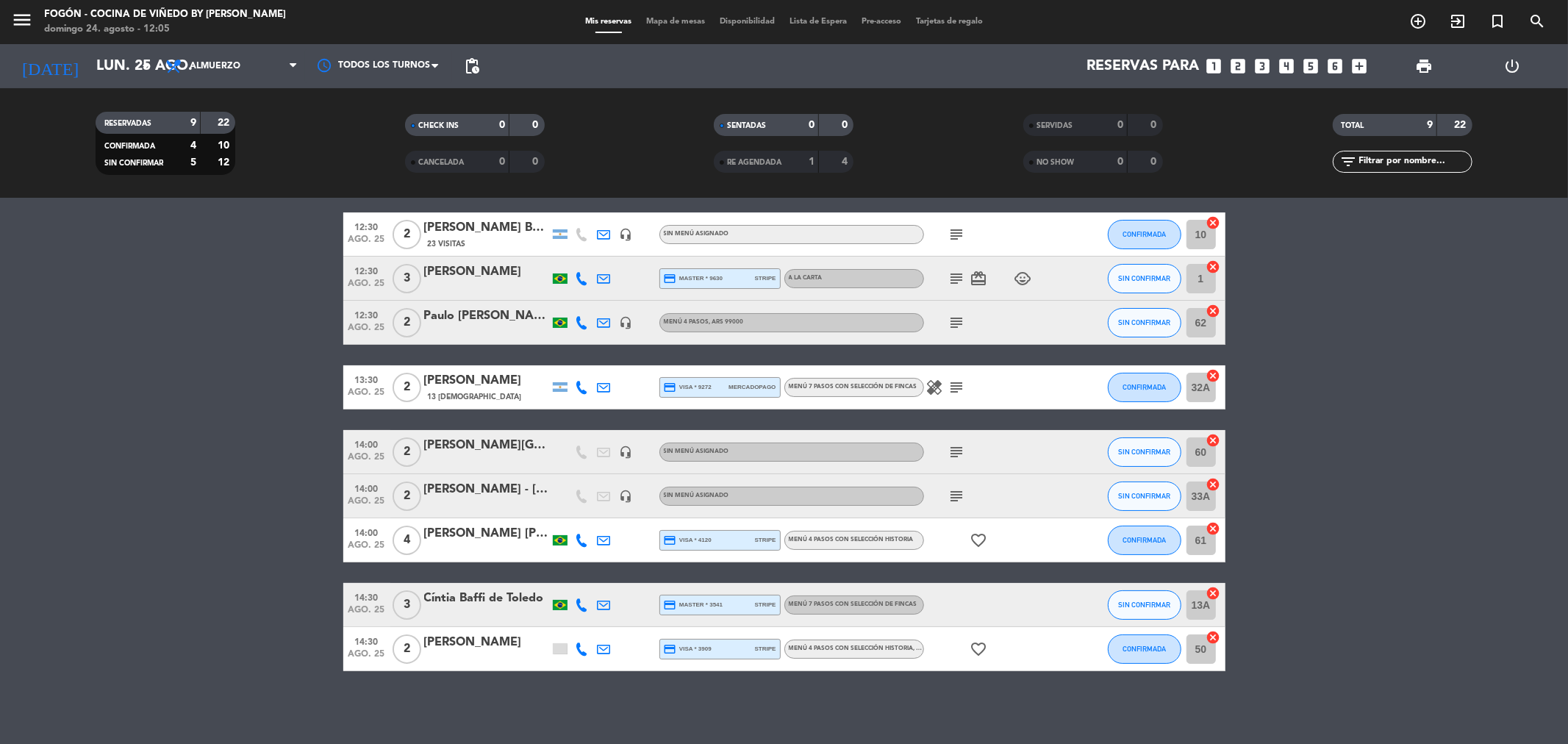
click at [454, 591] on div "Cíntia Baffi de Toledo" at bounding box center [487, 598] width 125 height 19
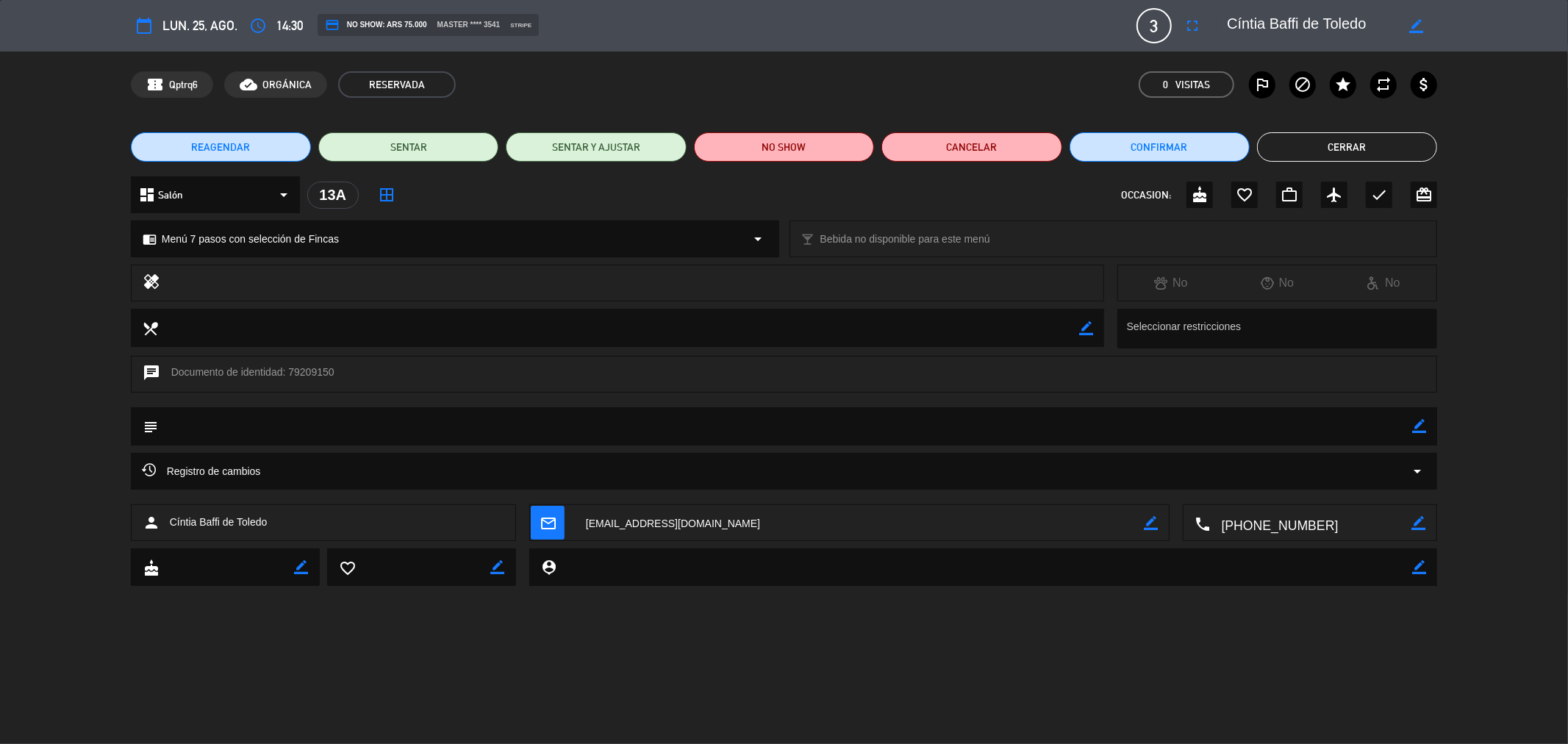
click at [1254, 522] on textarea at bounding box center [1311, 523] width 201 height 37
click at [1261, 493] on span "Click para copiar" at bounding box center [1291, 487] width 77 height 16
drag, startPoint x: 1376, startPoint y: 22, endPoint x: 1226, endPoint y: 20, distance: 150.0
click at [1227, 20] on textarea at bounding box center [1311, 25] width 169 height 26
click at [1299, 137] on button "Cerrar" at bounding box center [1346, 146] width 180 height 29
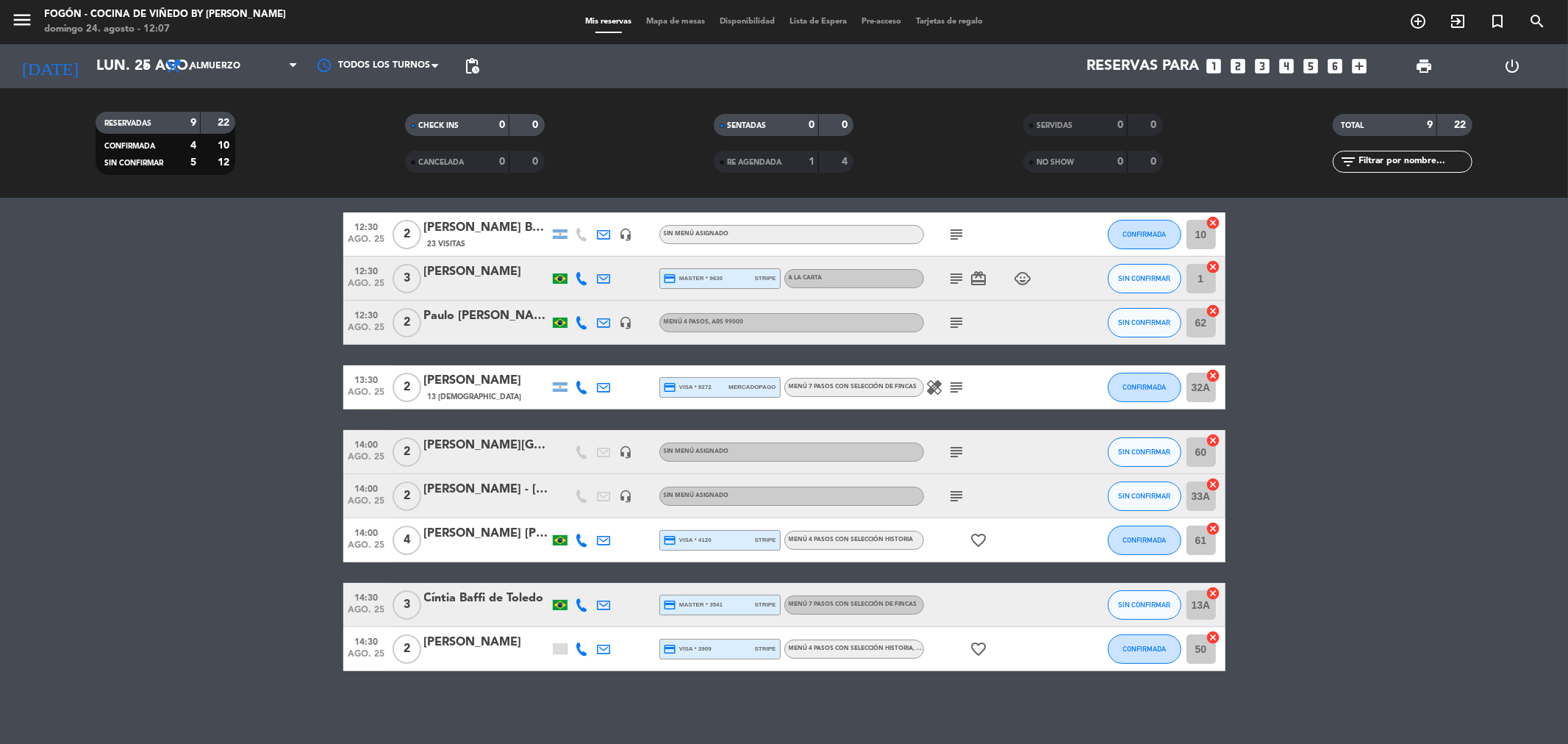
click at [483, 531] on div "[PERSON_NAME] [PERSON_NAME]" at bounding box center [487, 534] width 125 height 19
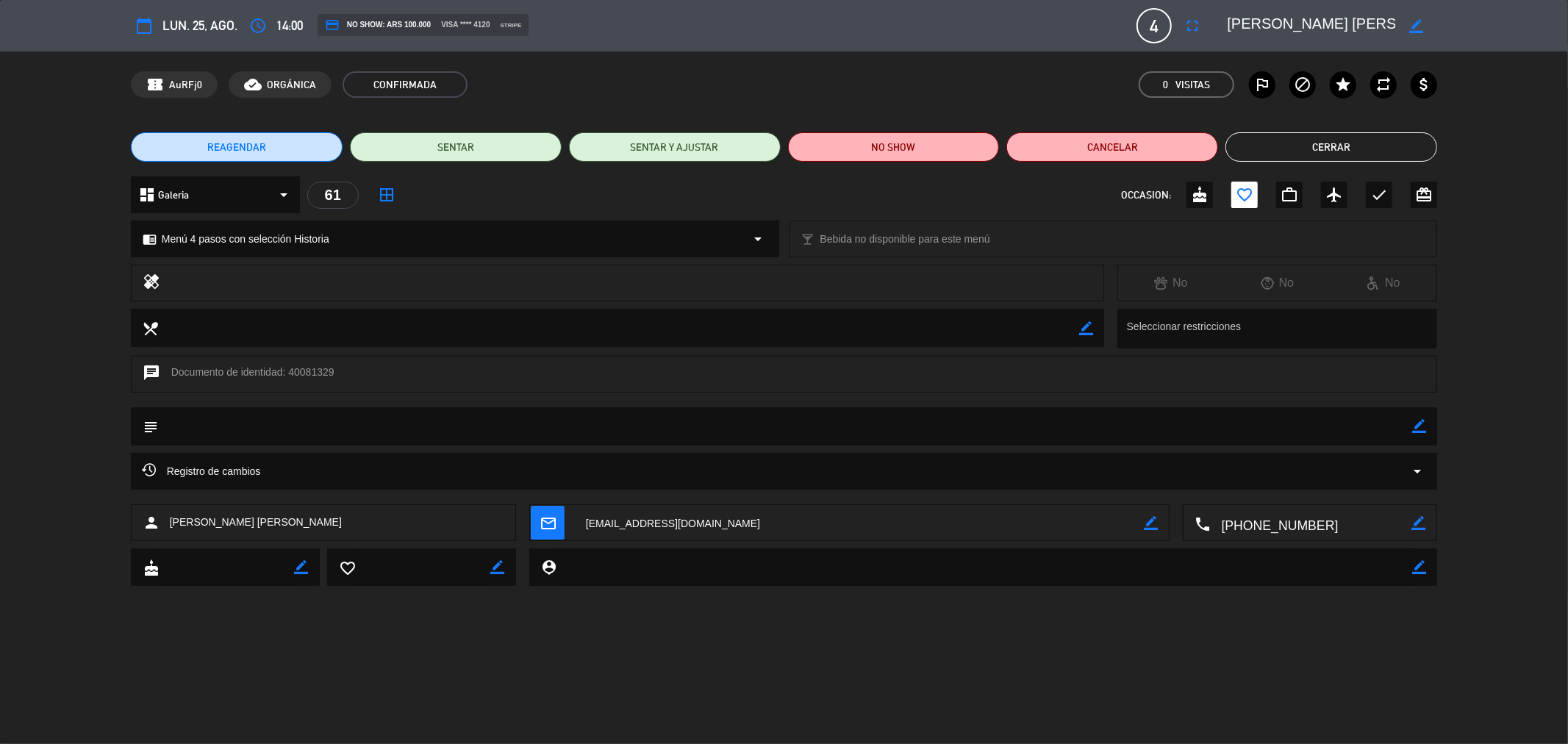
click at [1282, 517] on textarea at bounding box center [1311, 523] width 201 height 37
click at [1372, 149] on button "Cerrar" at bounding box center [1332, 146] width 212 height 29
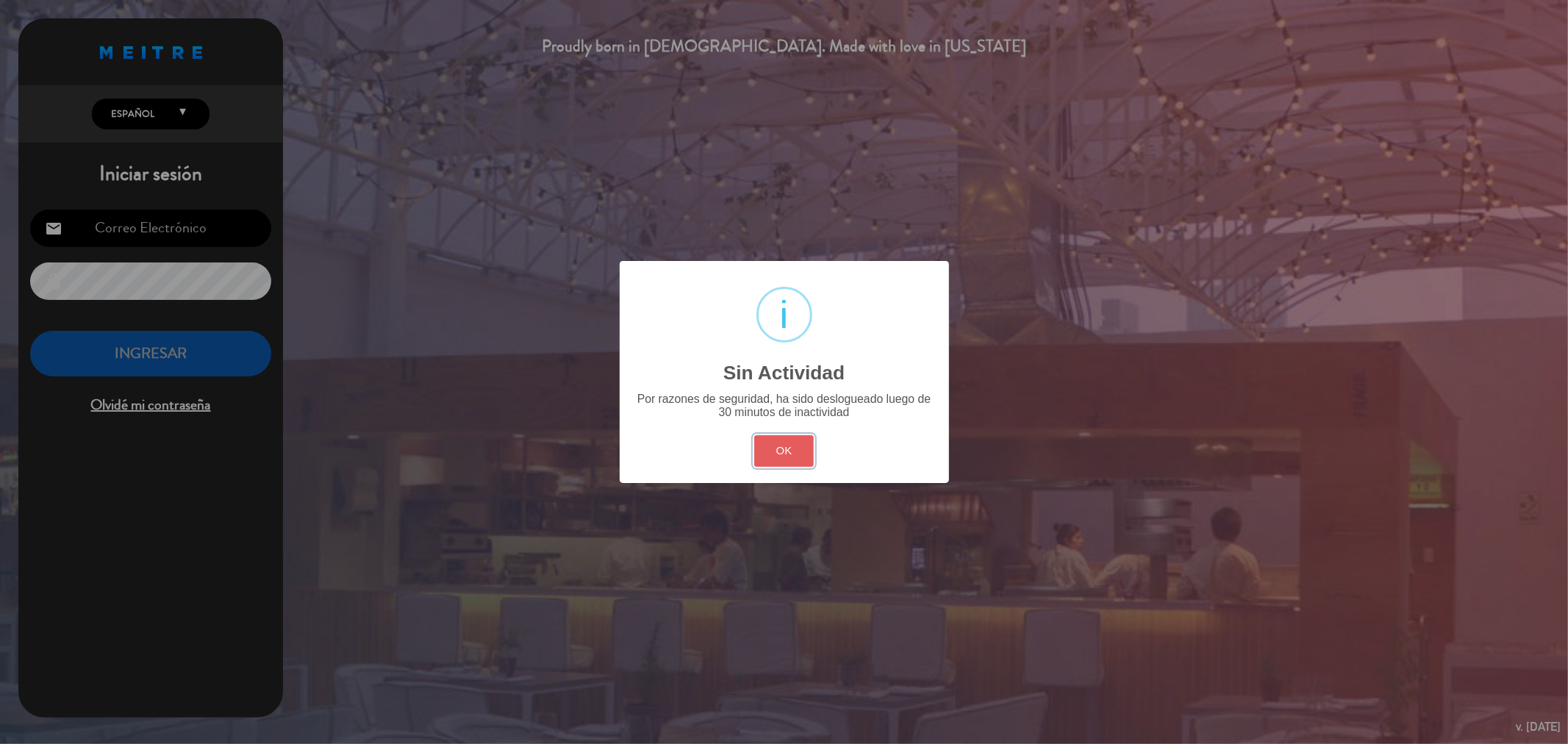
click at [754, 435] on button "OK" at bounding box center [784, 451] width 60 height 31
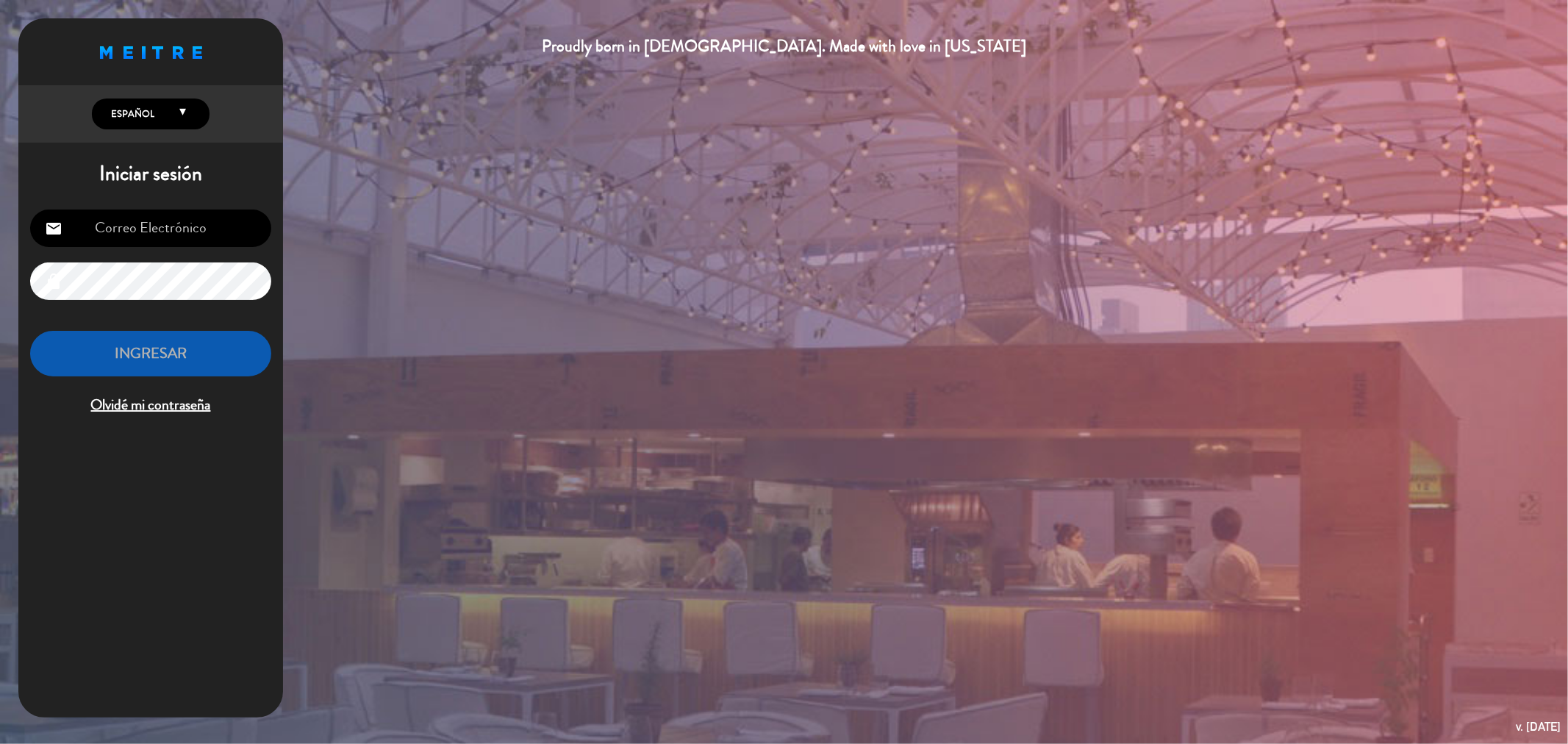
click at [186, 222] on input "email" at bounding box center [150, 228] width 241 height 37
type input "[EMAIL_ADDRESS][PERSON_NAME][DOMAIN_NAME]"
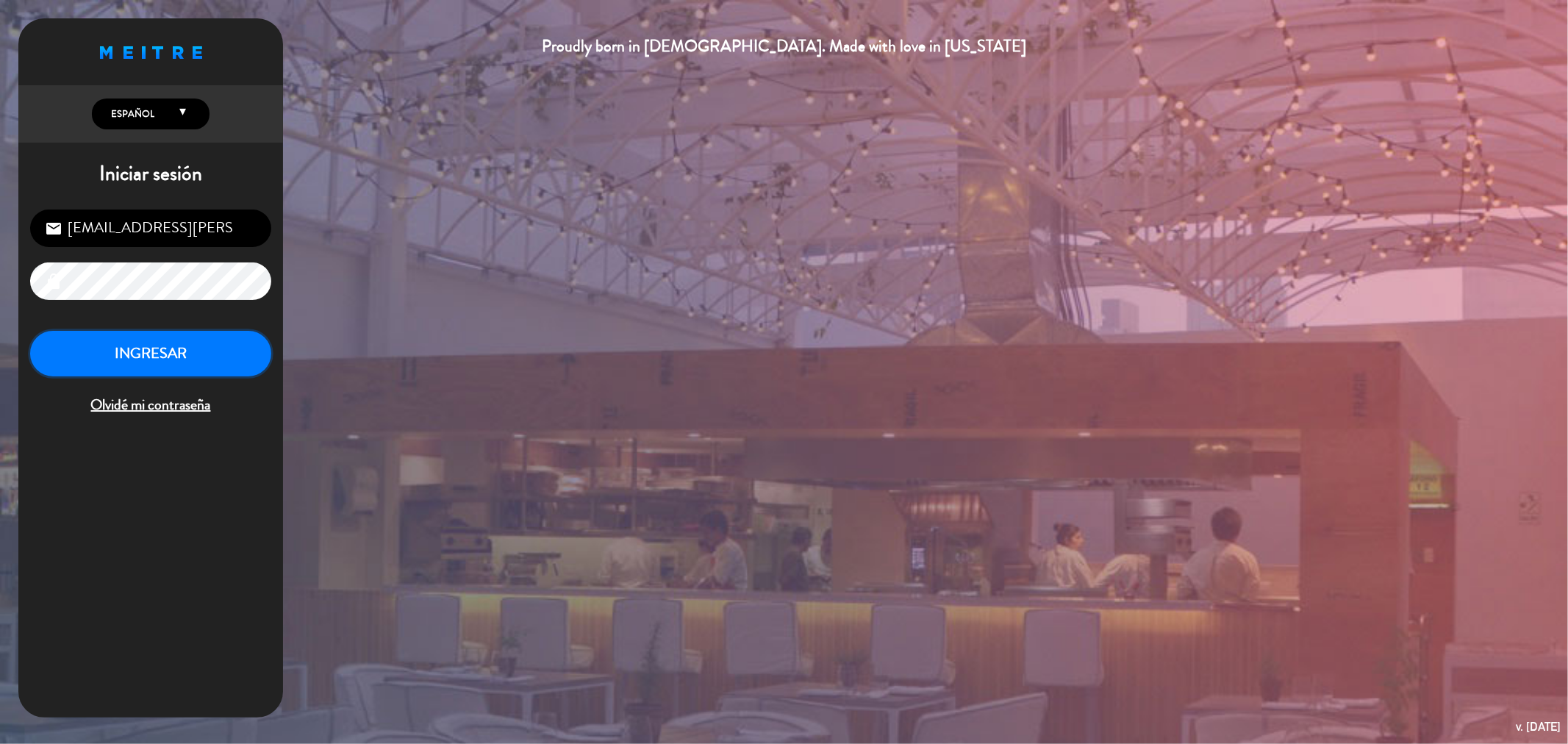
click at [196, 339] on button "INGRESAR" at bounding box center [150, 354] width 241 height 46
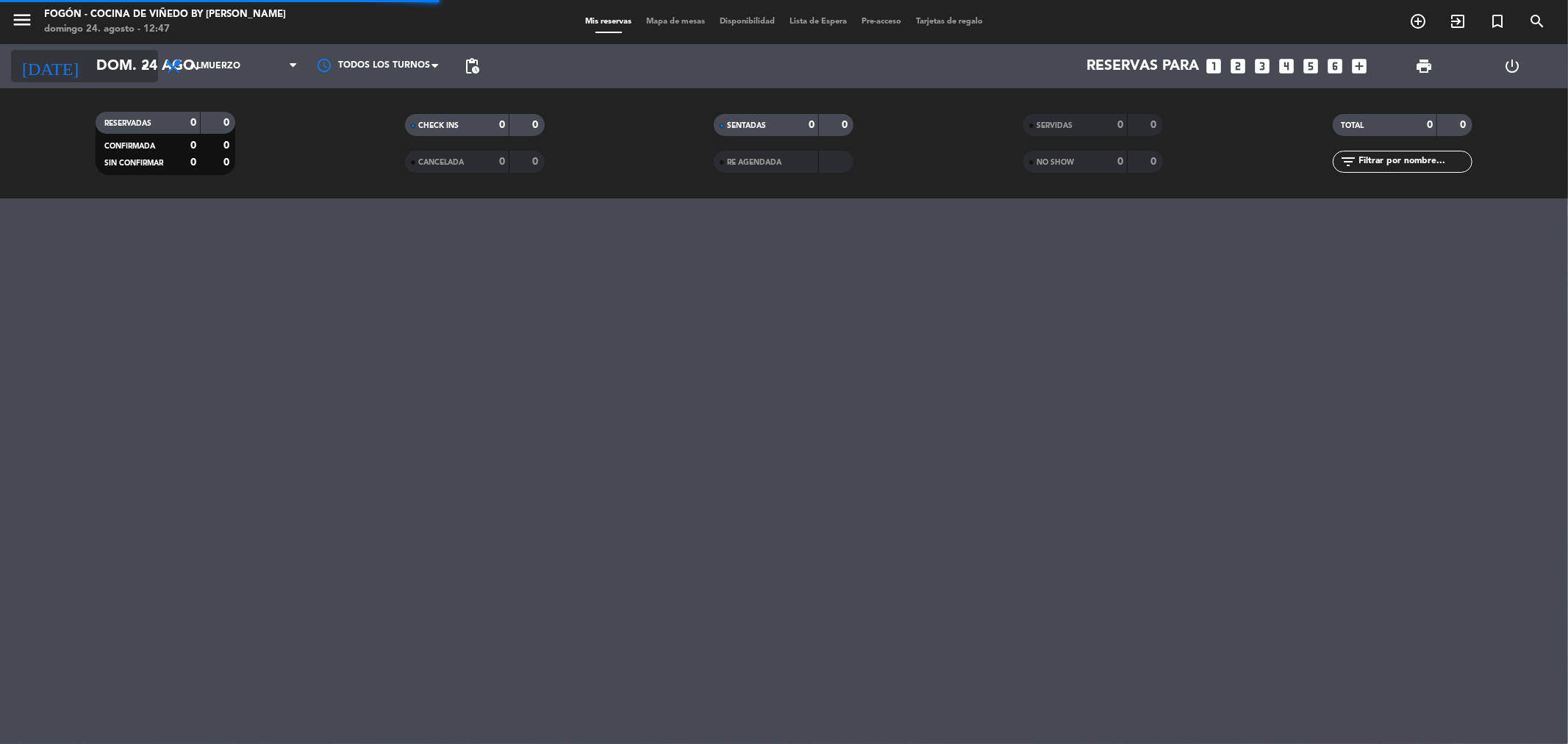
click at [134, 72] on input "dom. 24 ago." at bounding box center [182, 66] width 186 height 32
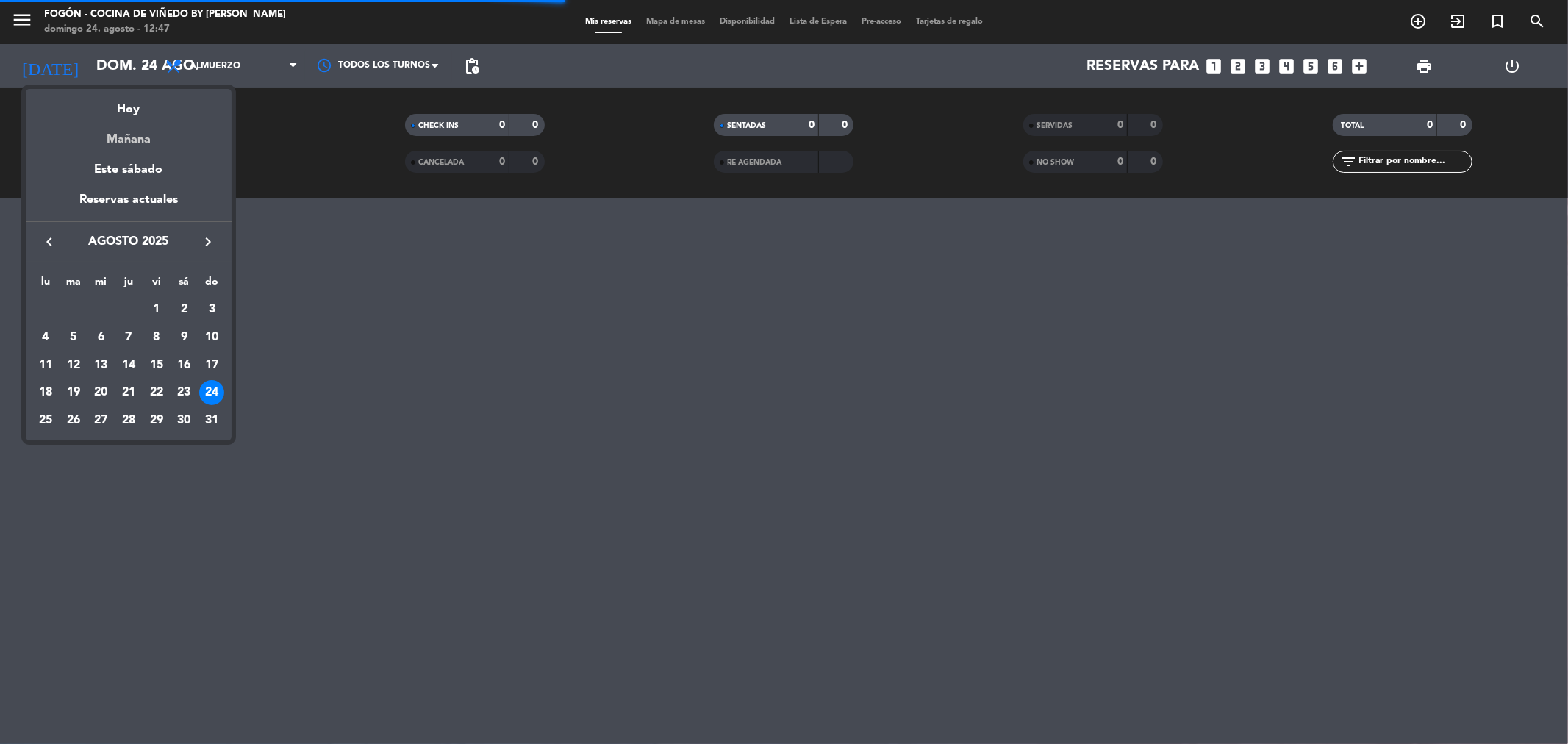
click at [148, 143] on div "Mañana" at bounding box center [128, 134] width 206 height 30
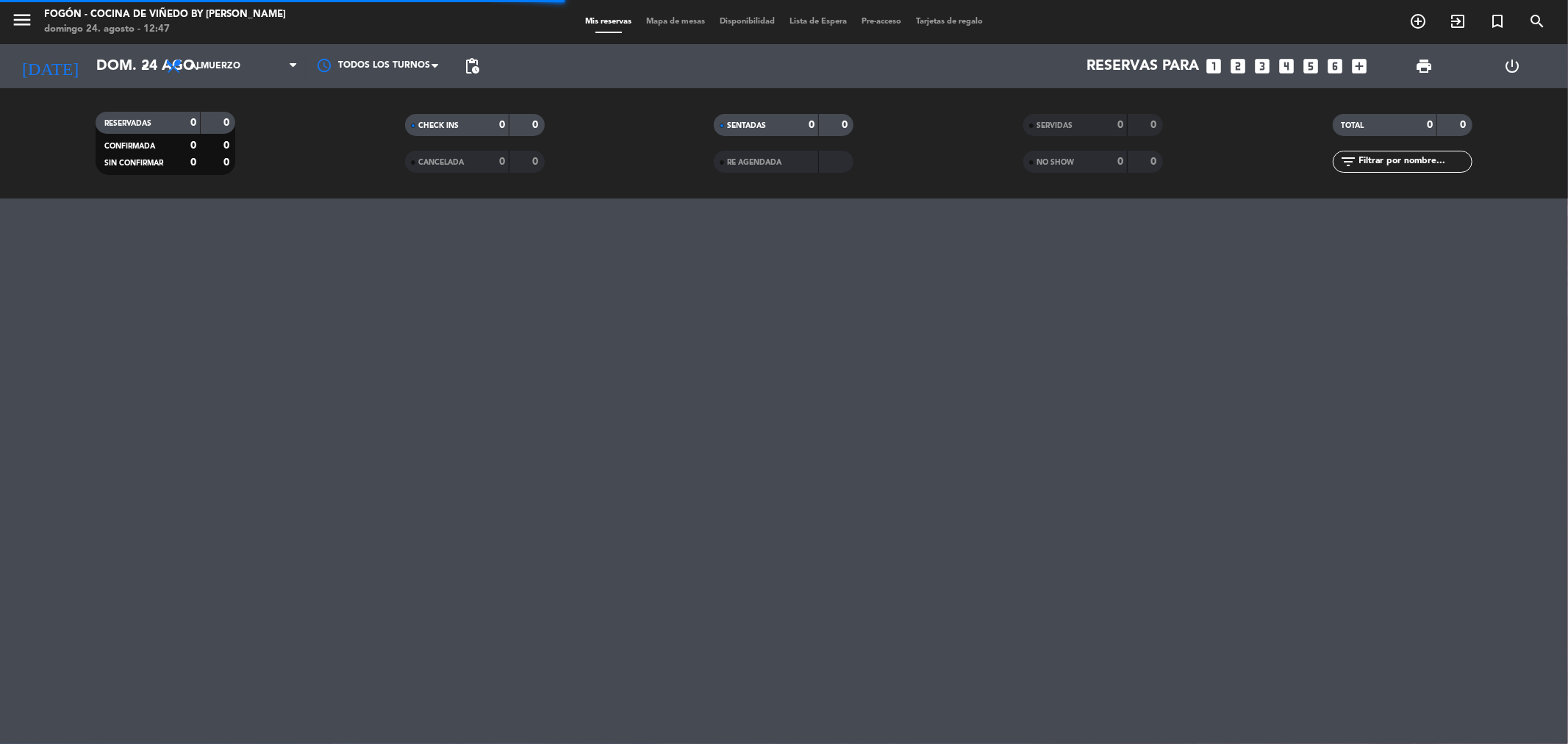
type input "lun. 25 ago."
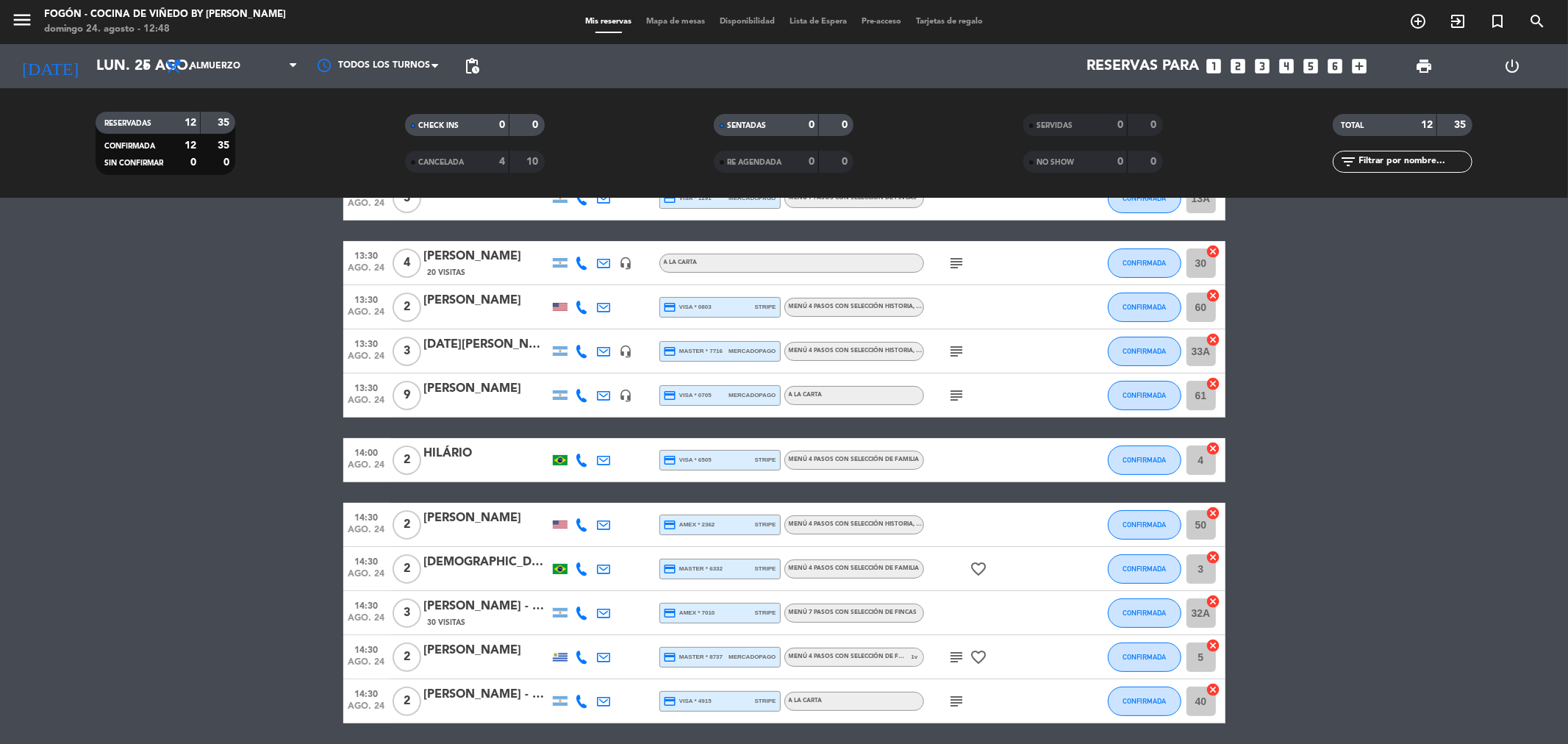
scroll to position [126, 0]
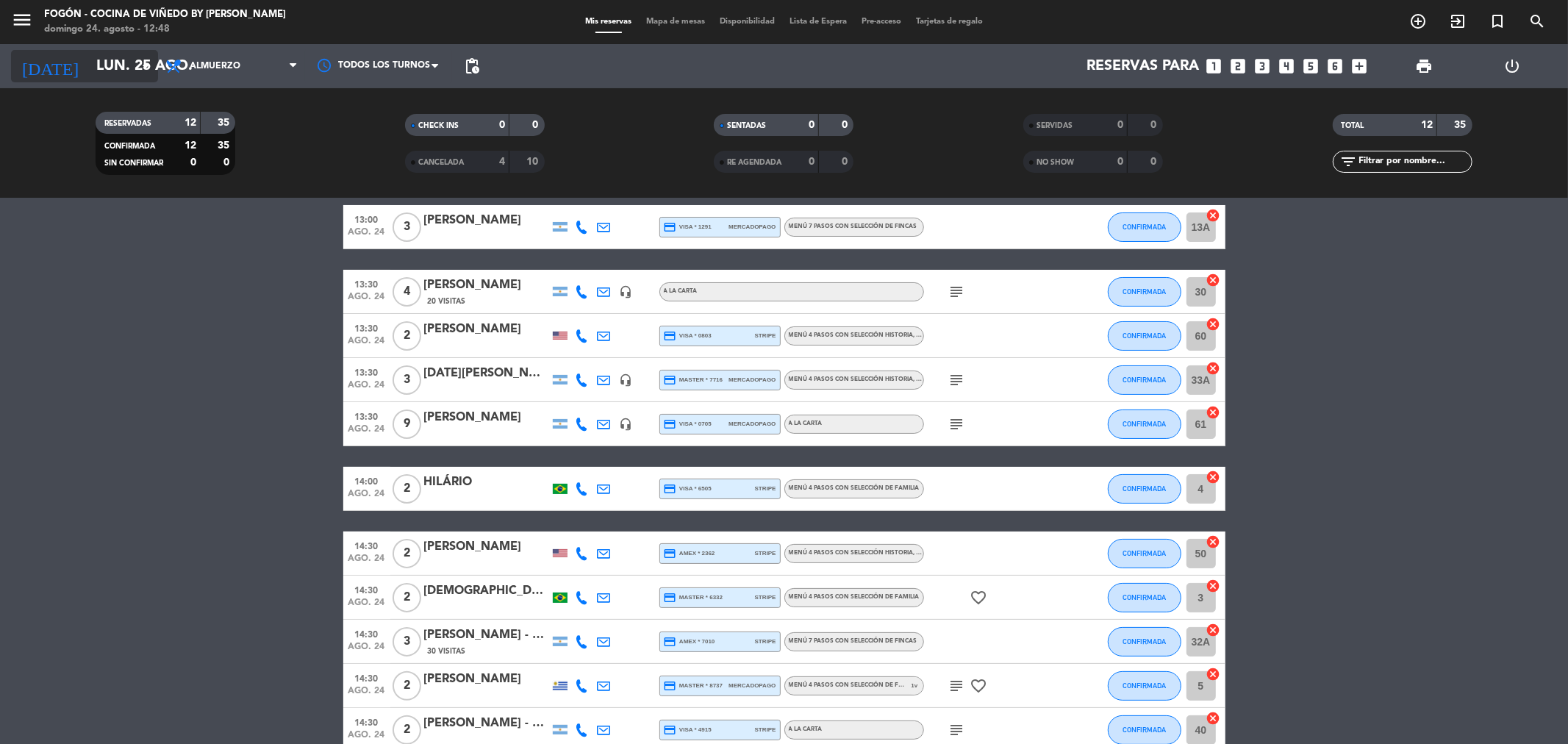
click at [89, 78] on input "lun. 25 ago." at bounding box center [182, 66] width 186 height 32
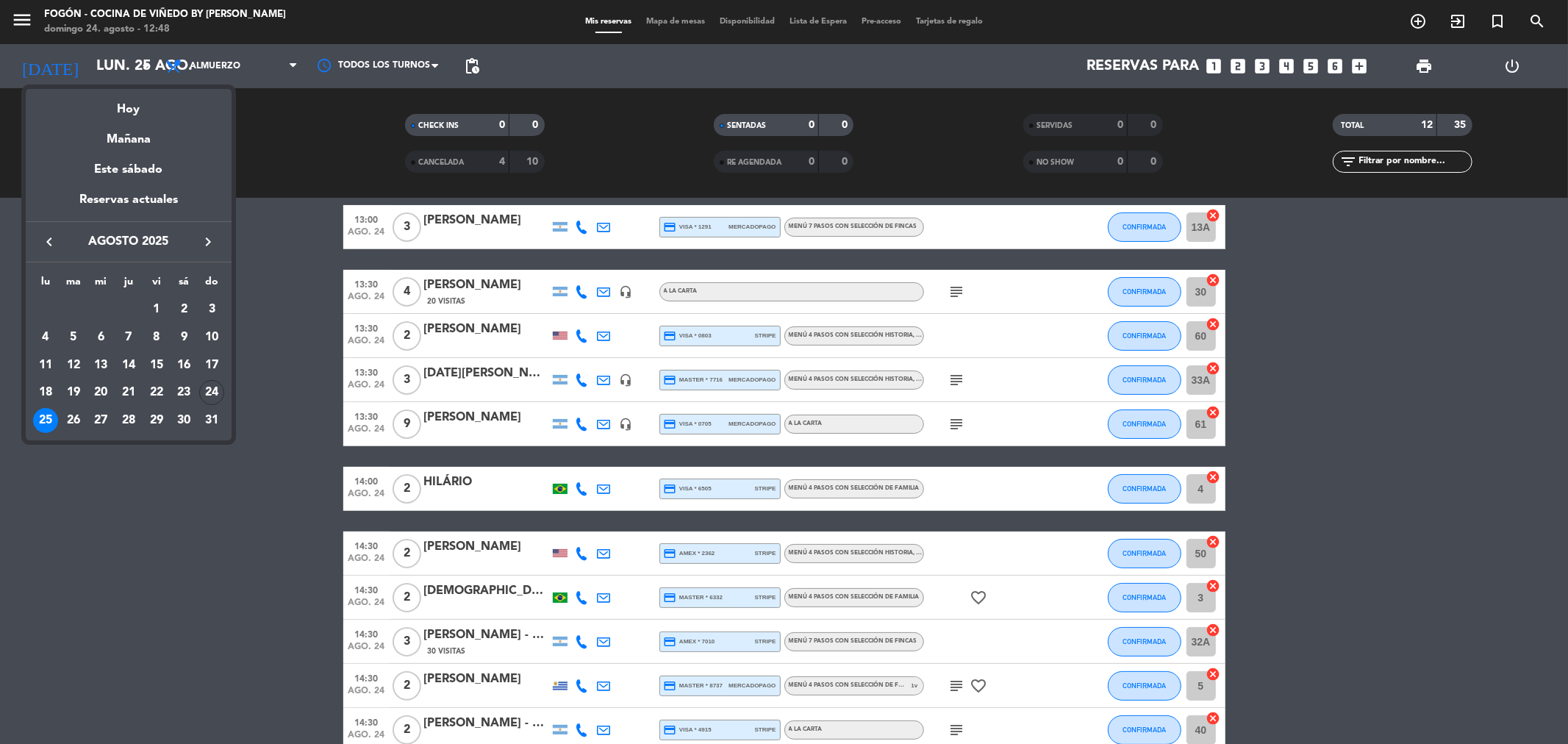
click at [98, 134] on div "Mañana" at bounding box center [128, 134] width 206 height 30
